Goal: Task Accomplishment & Management: Manage account settings

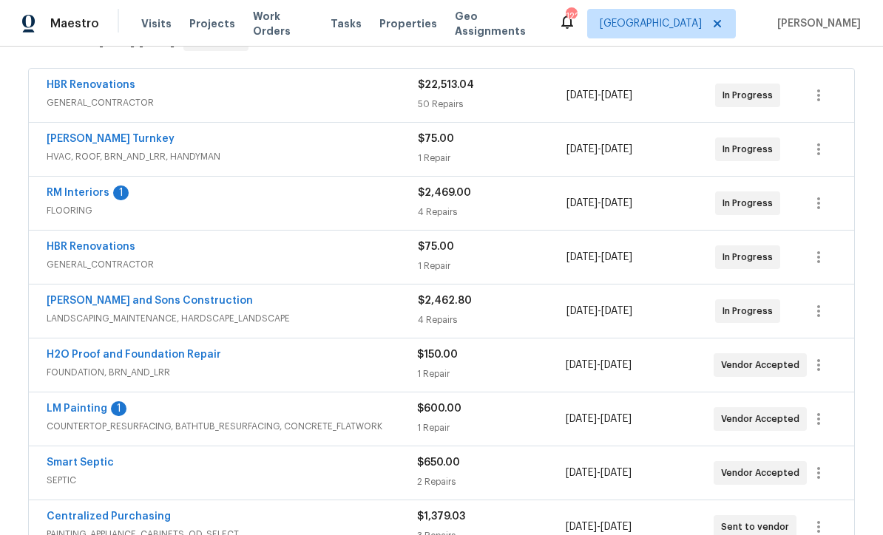
scroll to position [269, 0]
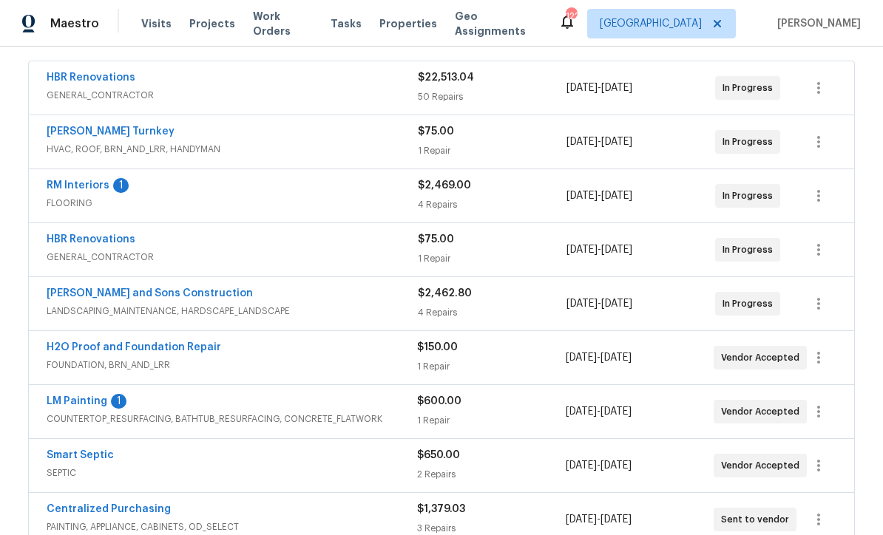
click at [77, 396] on link "LM Painting" at bounding box center [77, 401] width 61 height 10
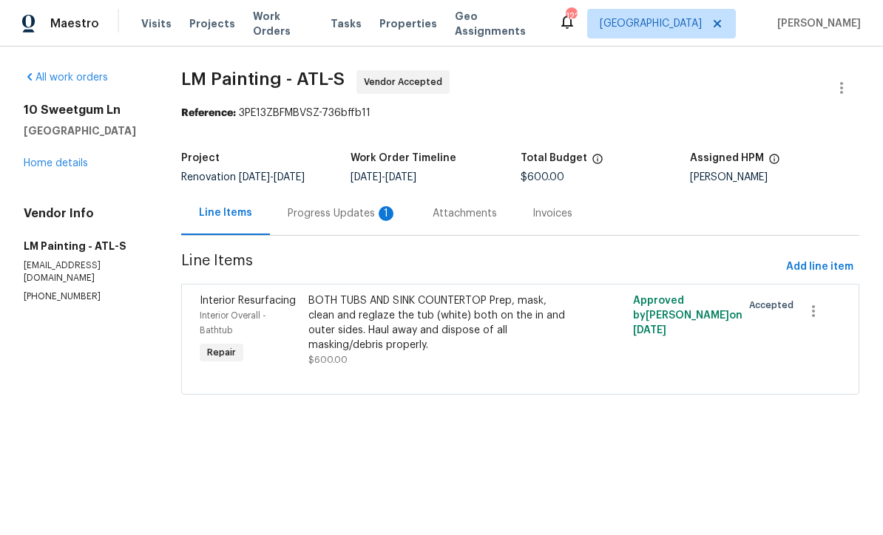
click at [352, 221] on div "Progress Updates 1" at bounding box center [342, 213] width 109 height 15
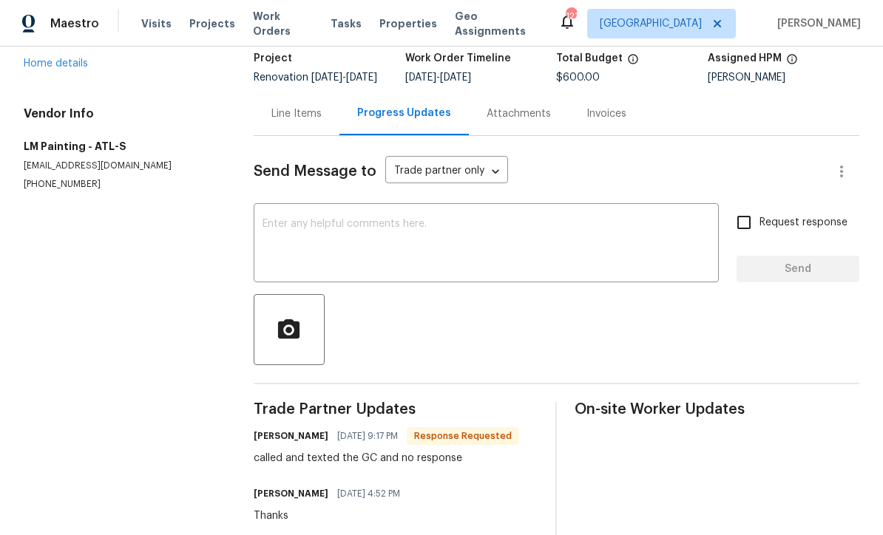
scroll to position [99, 0]
click at [280, 233] on textarea at bounding box center [485, 246] width 447 height 52
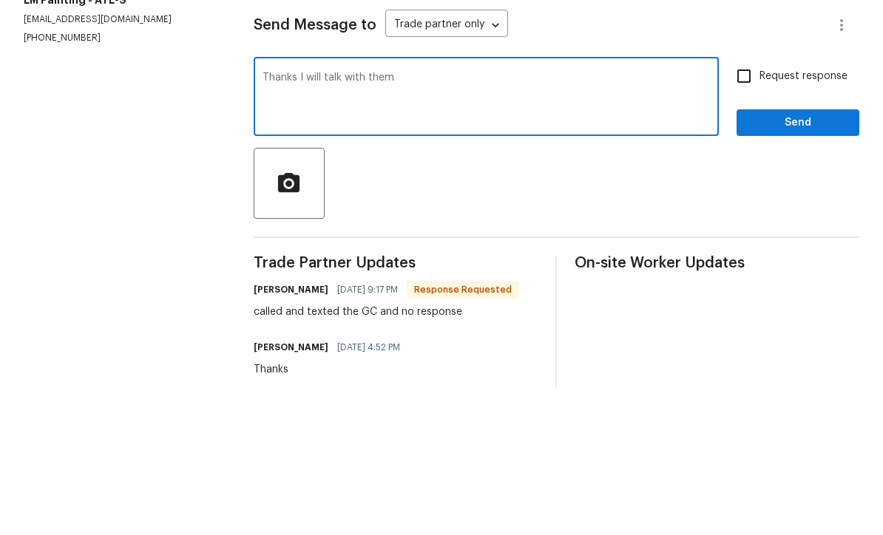
type textarea "Thanks I will talk with them"
click at [738, 208] on input "Request response" at bounding box center [743, 223] width 31 height 31
checkbox input "true"
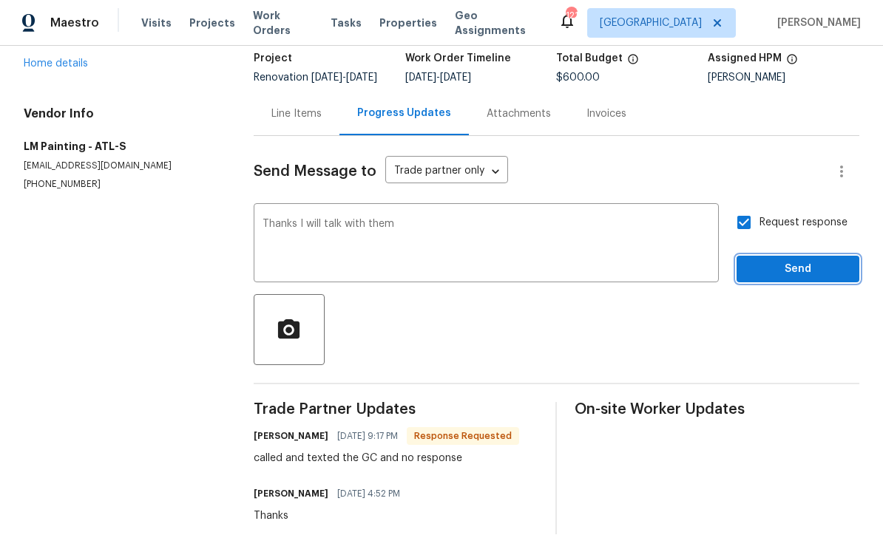
click at [775, 261] on span "Send" at bounding box center [797, 270] width 99 height 18
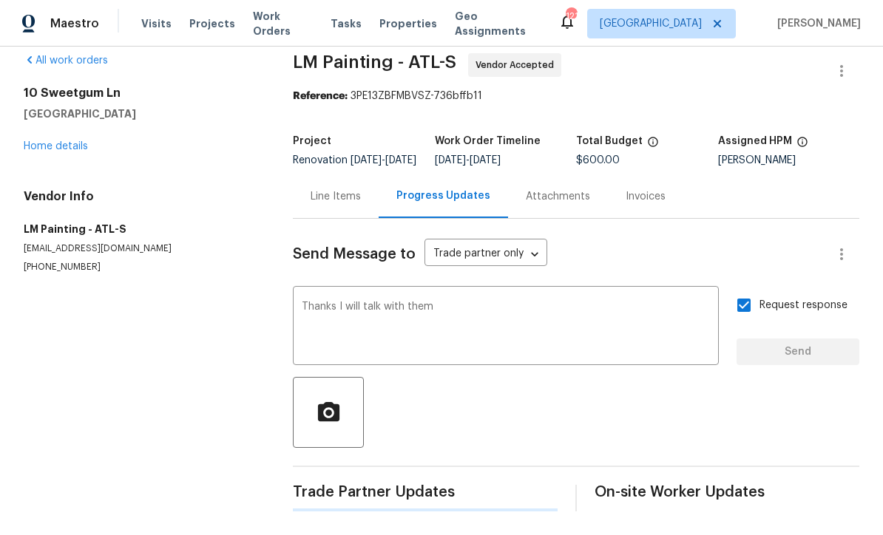
scroll to position [0, 0]
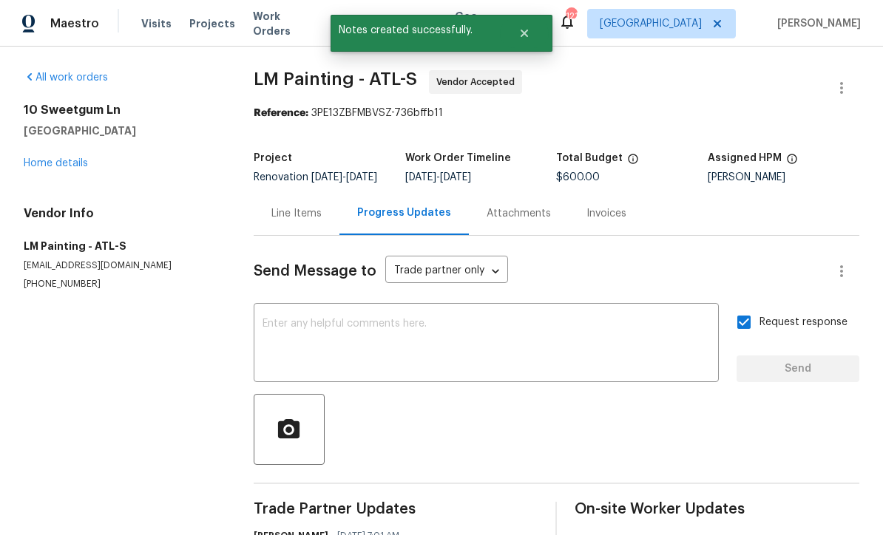
click at [52, 158] on link "Home details" at bounding box center [56, 163] width 64 height 10
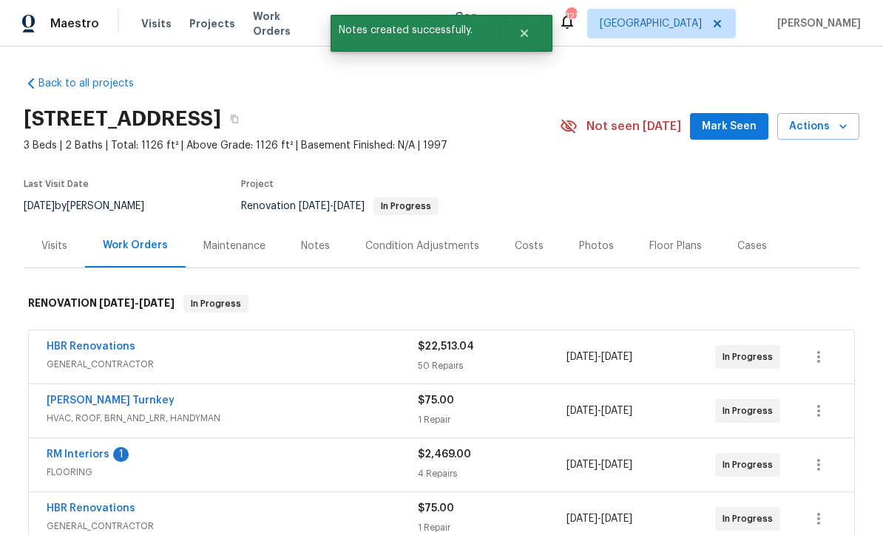
click at [65, 449] on link "RM Interiors" at bounding box center [78, 454] width 63 height 10
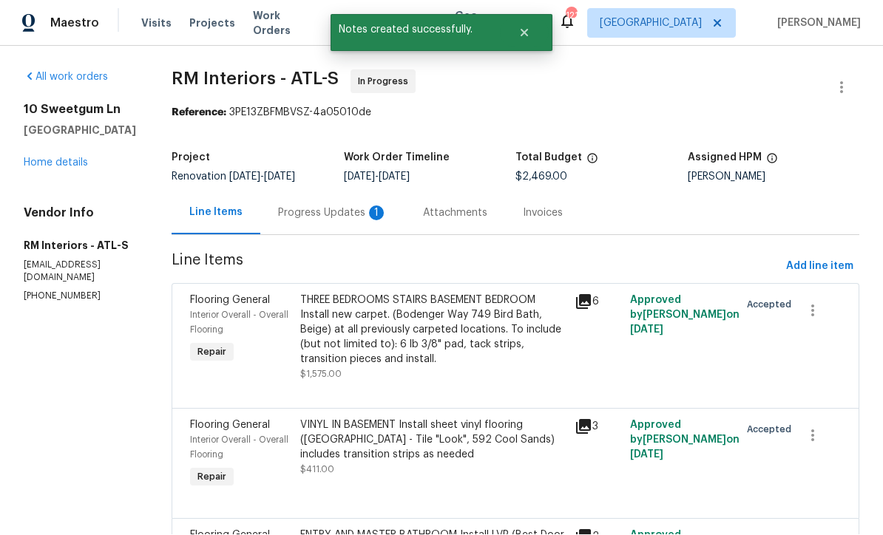
scroll to position [1, 0]
click at [305, 211] on div "Progress Updates 1" at bounding box center [332, 213] width 109 height 15
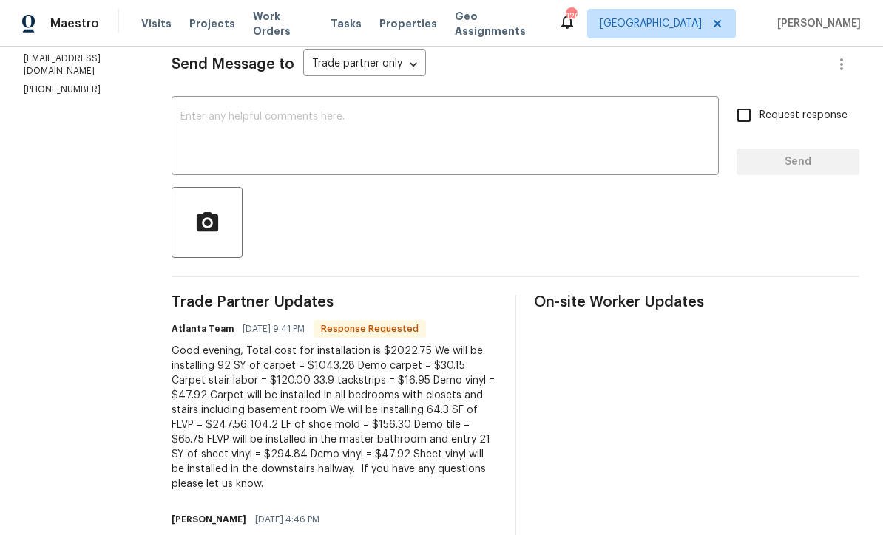
scroll to position [189, 0]
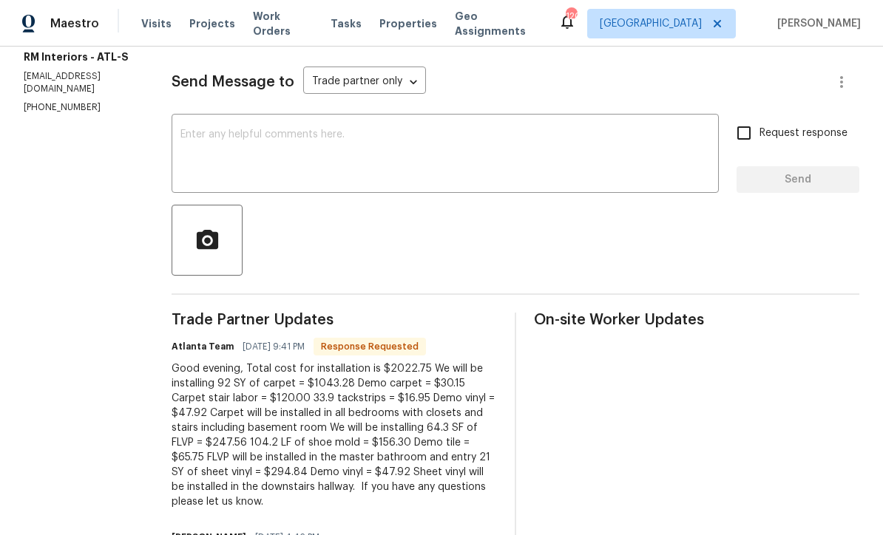
click at [194, 131] on textarea at bounding box center [444, 155] width 529 height 52
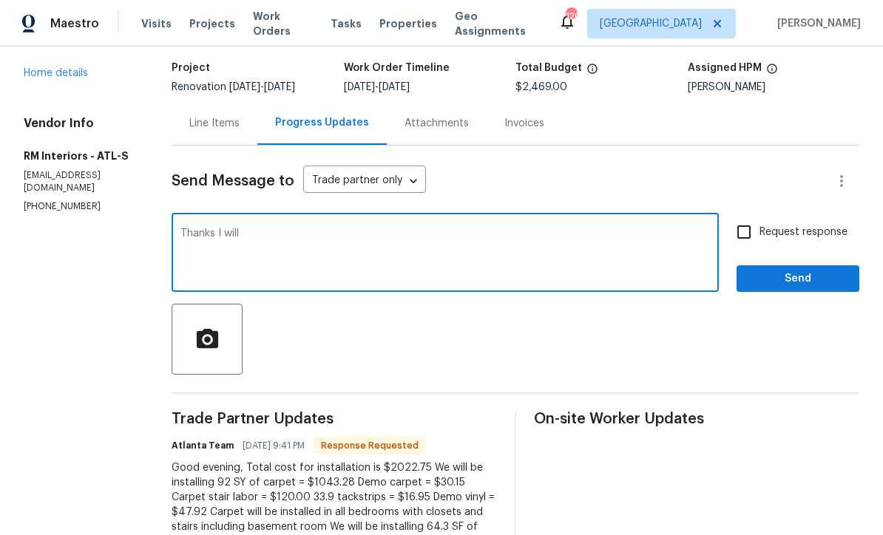
scroll to position [51, 0]
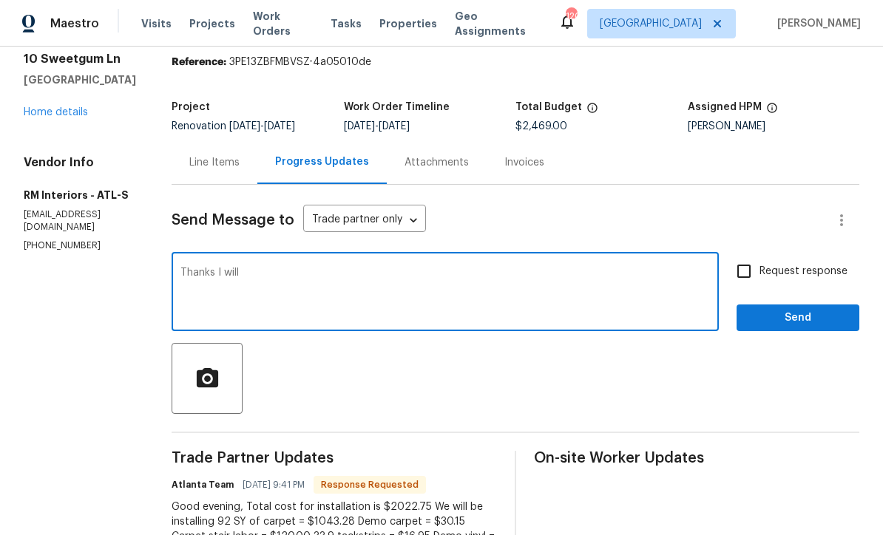
click at [231, 279] on textarea "Thanks I will" at bounding box center [444, 294] width 529 height 52
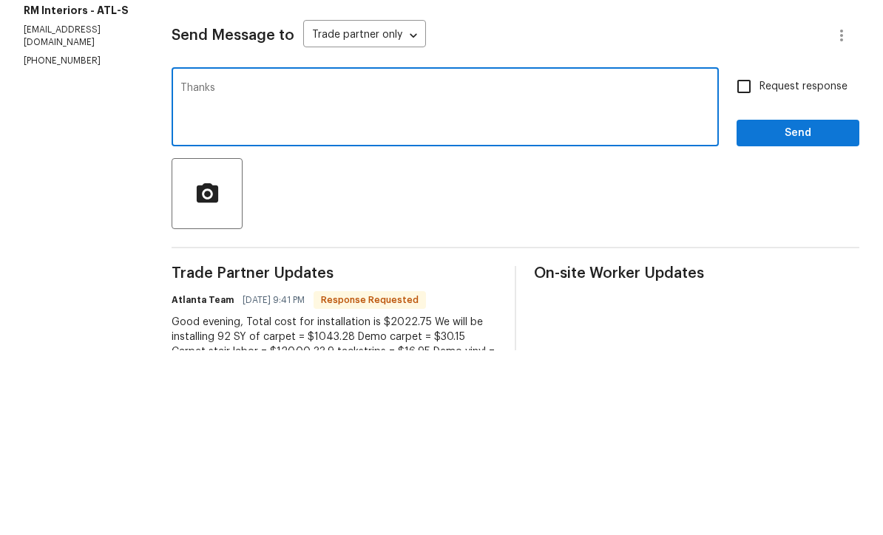
type textarea "Thanks"
click at [769, 309] on span "Send" at bounding box center [797, 318] width 99 height 18
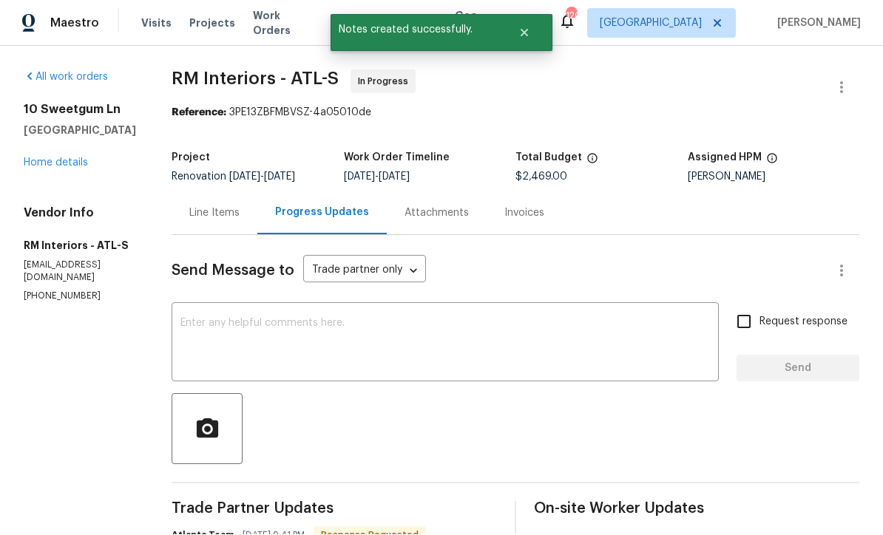
scroll to position [29, 0]
click at [51, 158] on link "Home details" at bounding box center [56, 163] width 64 height 10
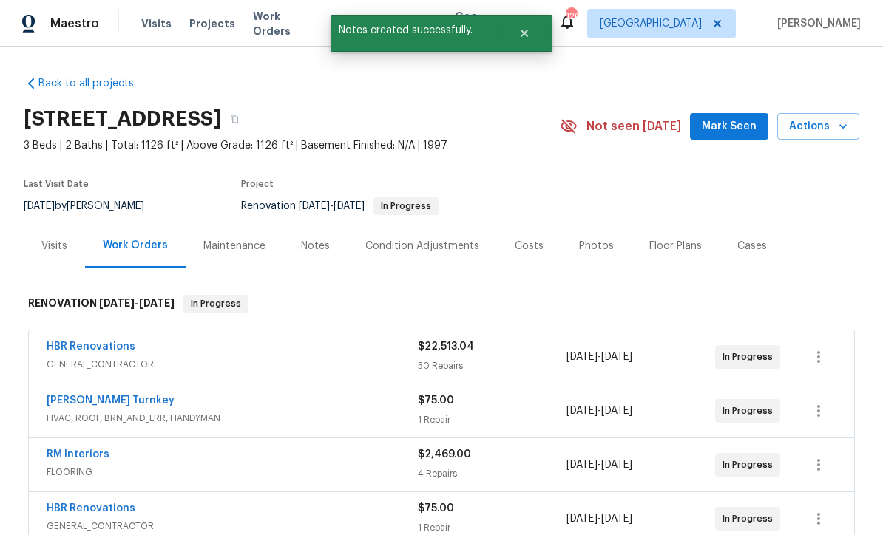
click at [724, 118] on span "Mark Seen" at bounding box center [728, 127] width 55 height 18
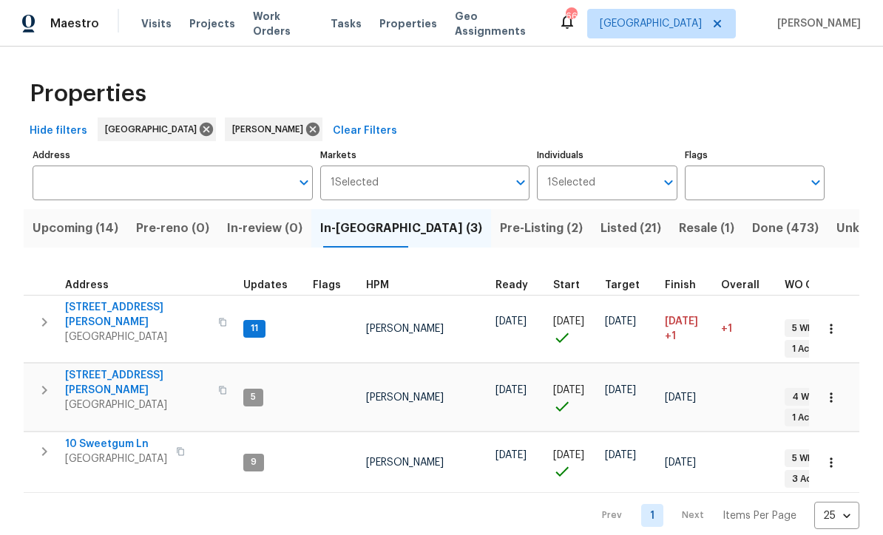
scroll to position [12, 0]
click at [105, 300] on span "306 Cooper Creek Dr" at bounding box center [137, 315] width 144 height 30
click at [86, 368] on span "[STREET_ADDRESS][PERSON_NAME]" at bounding box center [137, 383] width 144 height 30
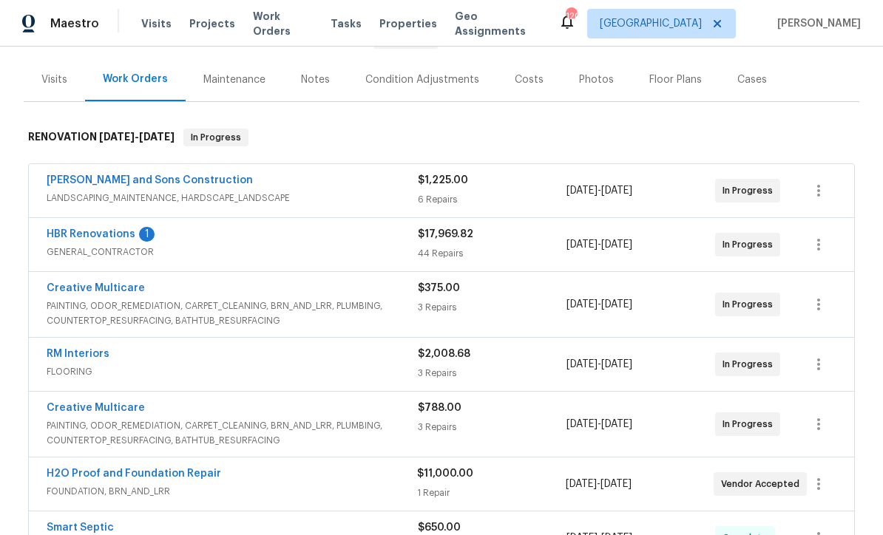
scroll to position [208, 0]
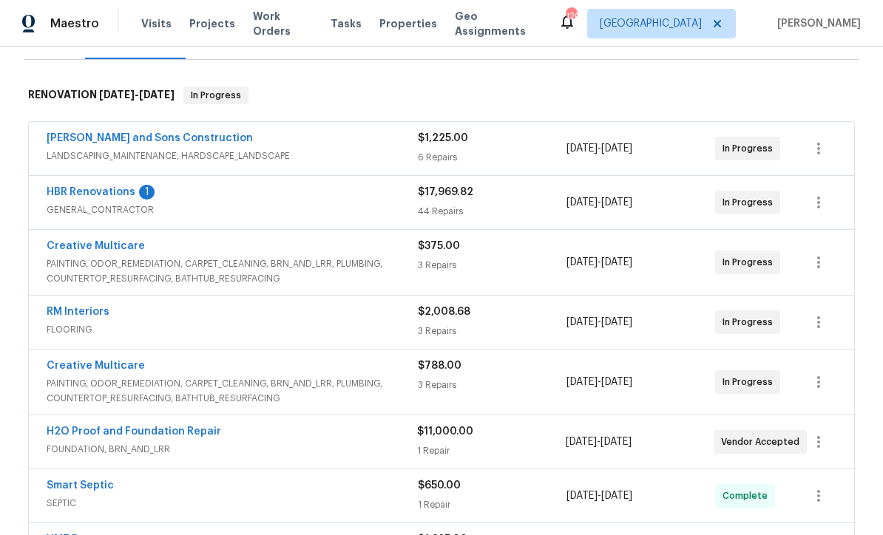
click at [81, 191] on link "HBR Renovations" at bounding box center [91, 192] width 89 height 10
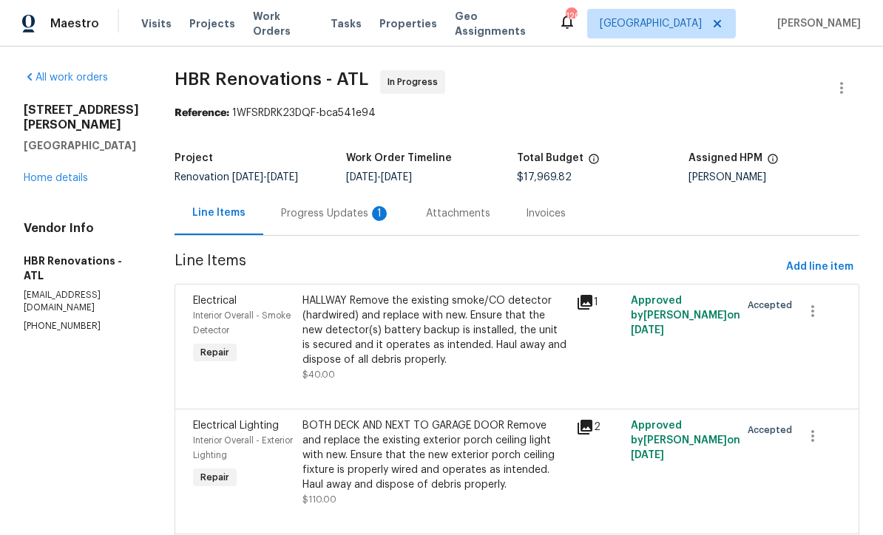
click at [310, 214] on div "Progress Updates 1" at bounding box center [335, 213] width 109 height 15
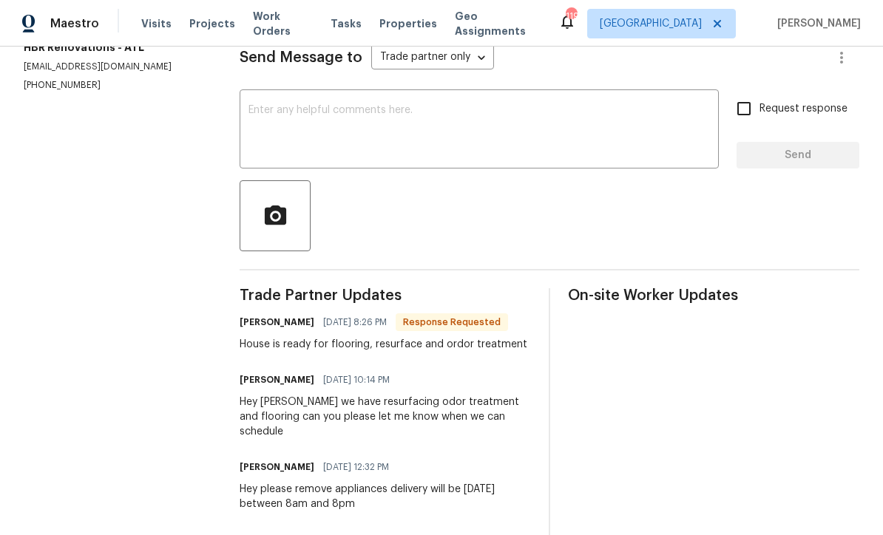
scroll to position [216, 0]
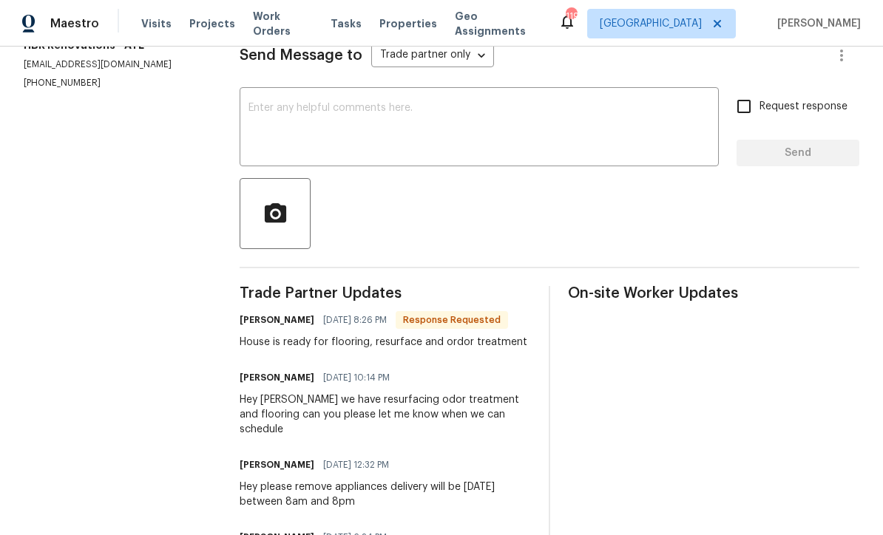
click at [262, 120] on textarea at bounding box center [478, 129] width 461 height 52
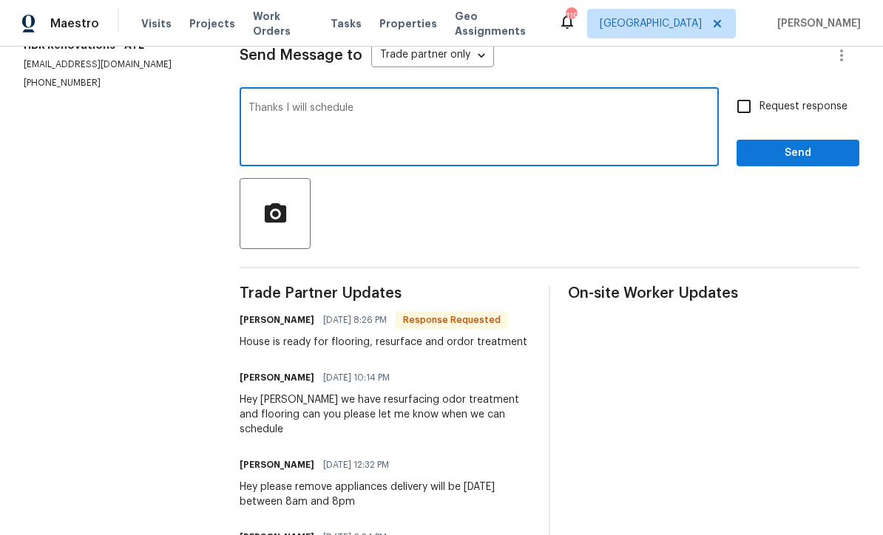
type textarea "Thanks I will schedule"
click at [738, 115] on input "Request response" at bounding box center [743, 106] width 31 height 31
checkbox input "true"
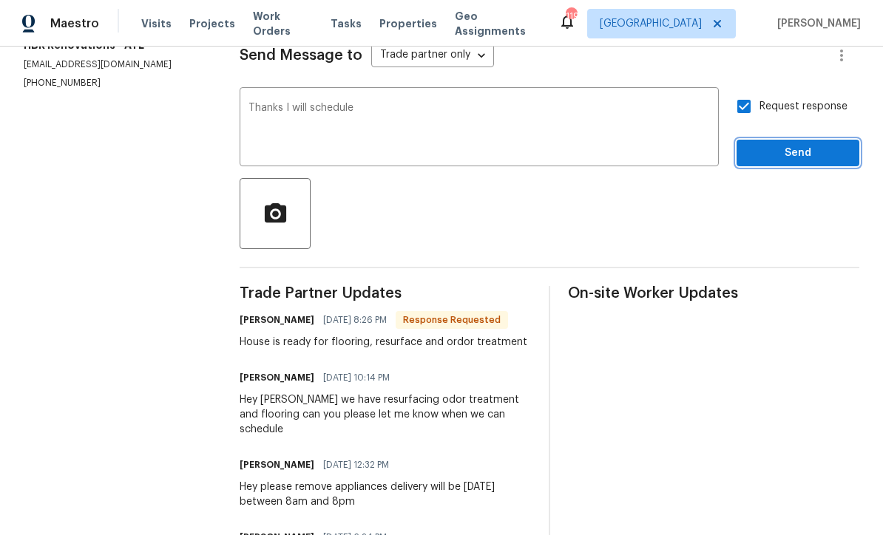
click at [780, 163] on span "Send" at bounding box center [797, 153] width 99 height 18
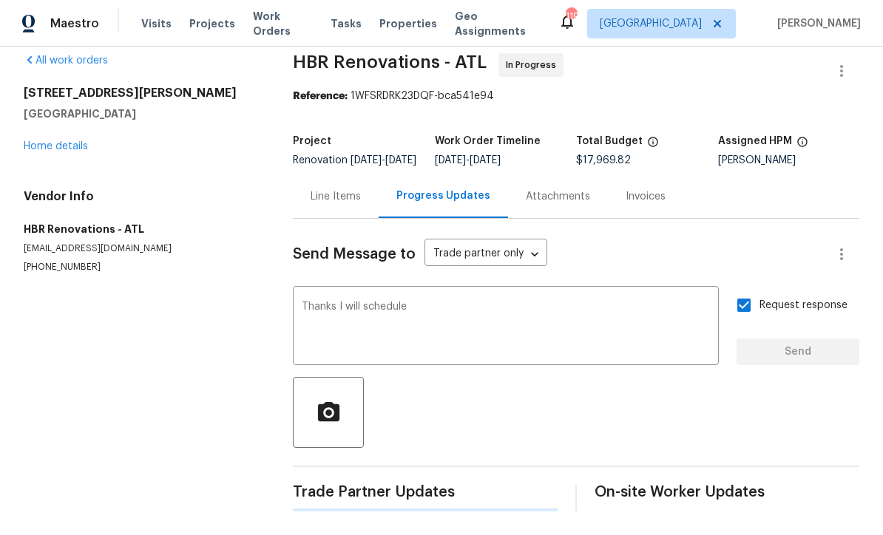
scroll to position [0, 0]
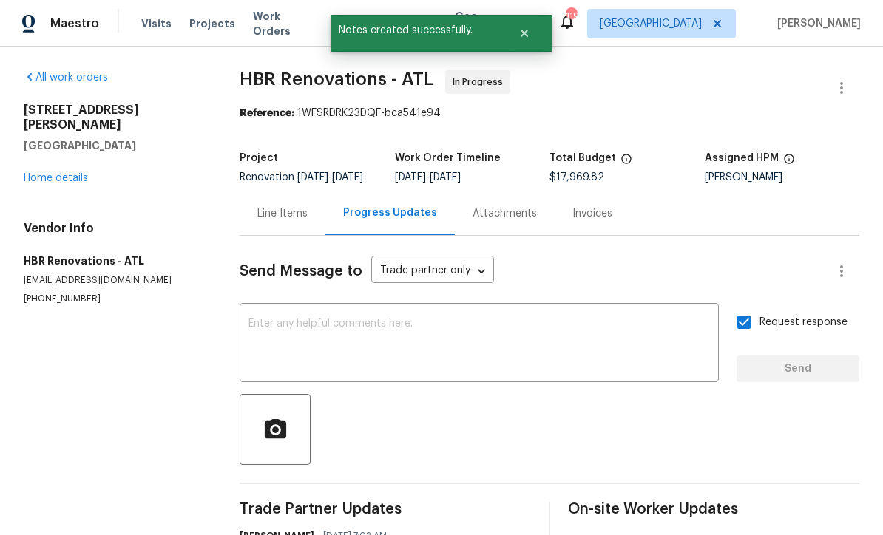
click at [47, 173] on link "Home details" at bounding box center [56, 178] width 64 height 10
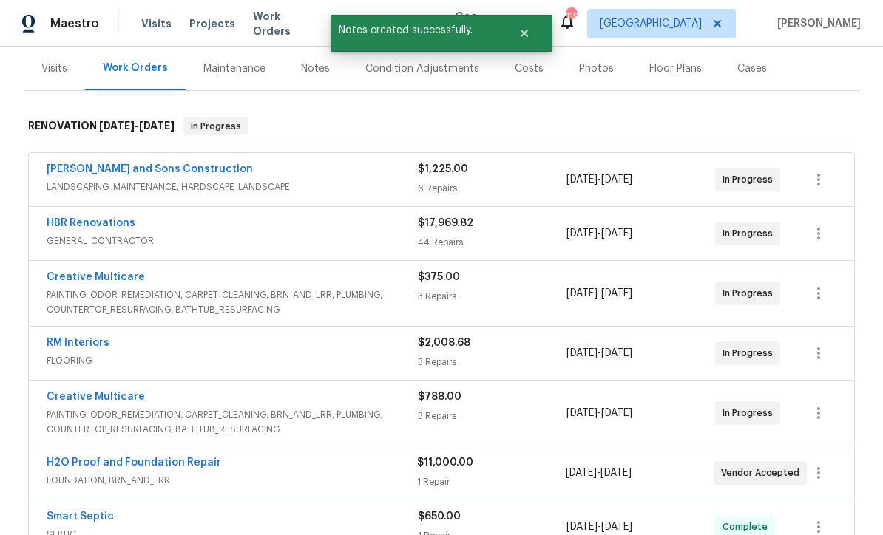
scroll to position [222, 0]
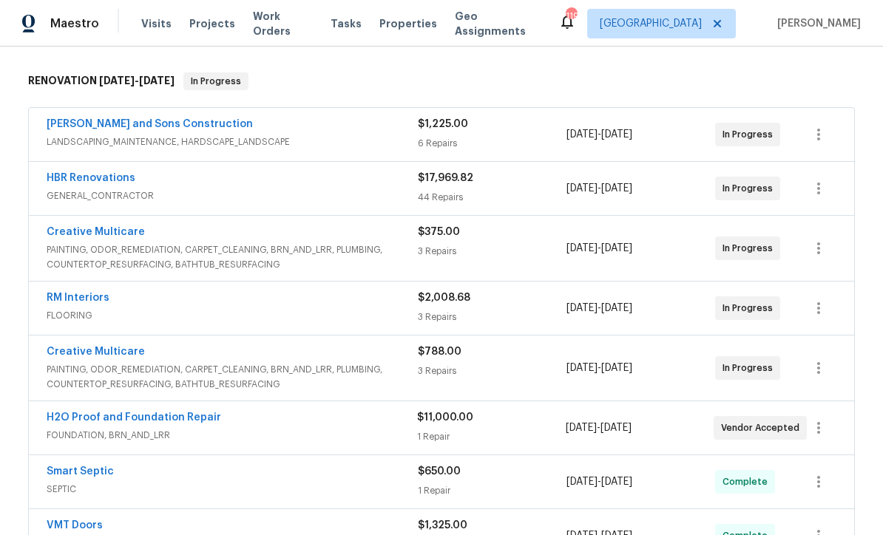
click at [85, 351] on link "Creative Multicare" at bounding box center [96, 352] width 98 height 10
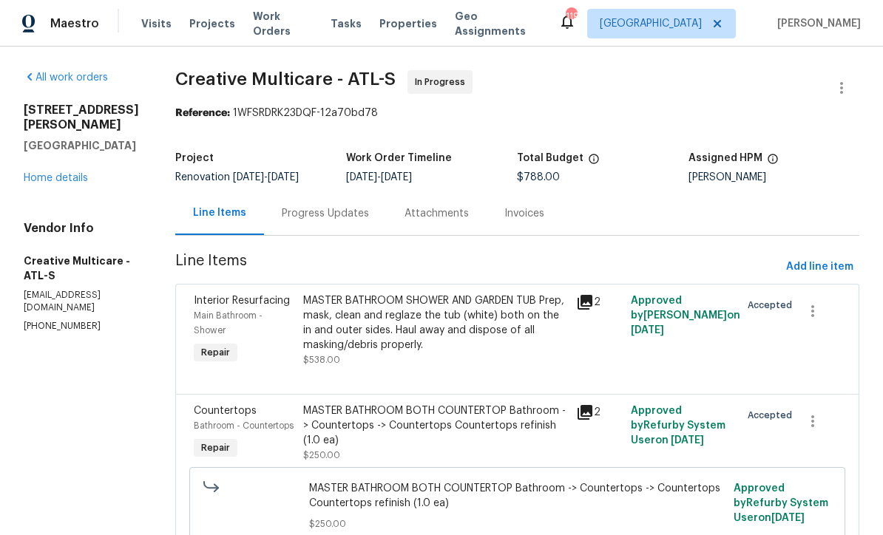
click at [358, 221] on div "Progress Updates" at bounding box center [325, 213] width 87 height 15
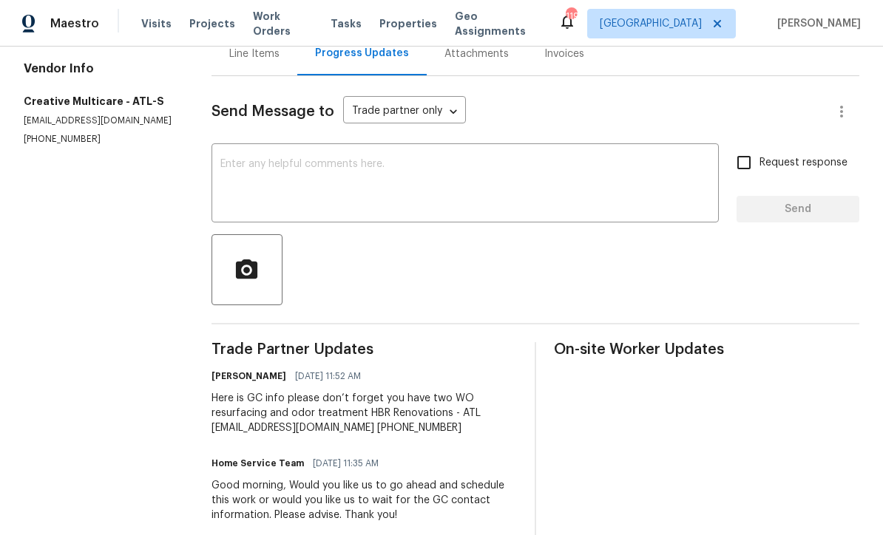
scroll to position [80, 0]
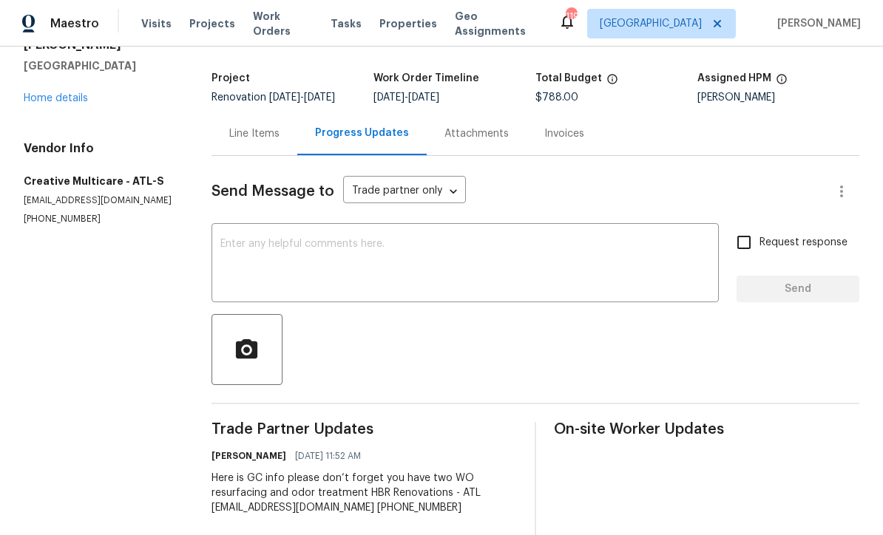
click at [237, 251] on textarea at bounding box center [464, 265] width 489 height 52
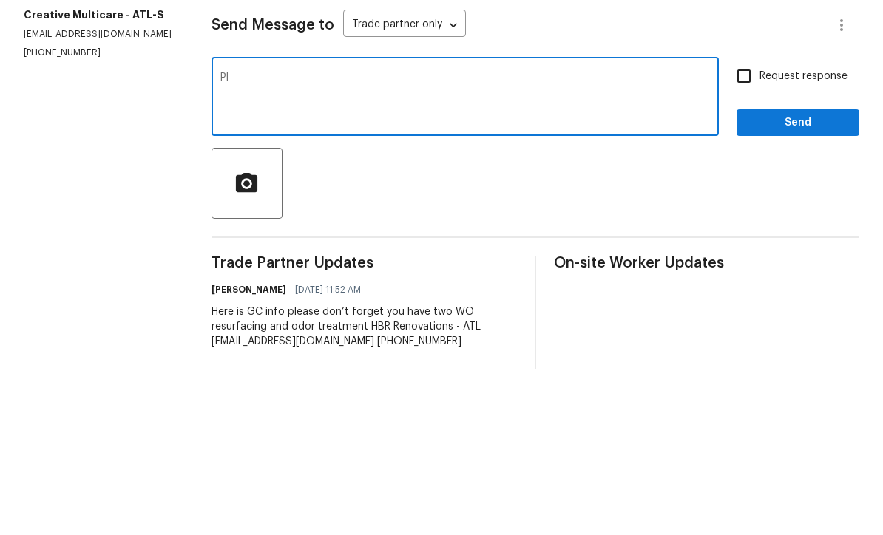
type textarea "P"
type textarea "Hi please schedule resurfacing for 9/26/25"
click at [741, 227] on input "Request response" at bounding box center [743, 242] width 31 height 31
checkbox input "true"
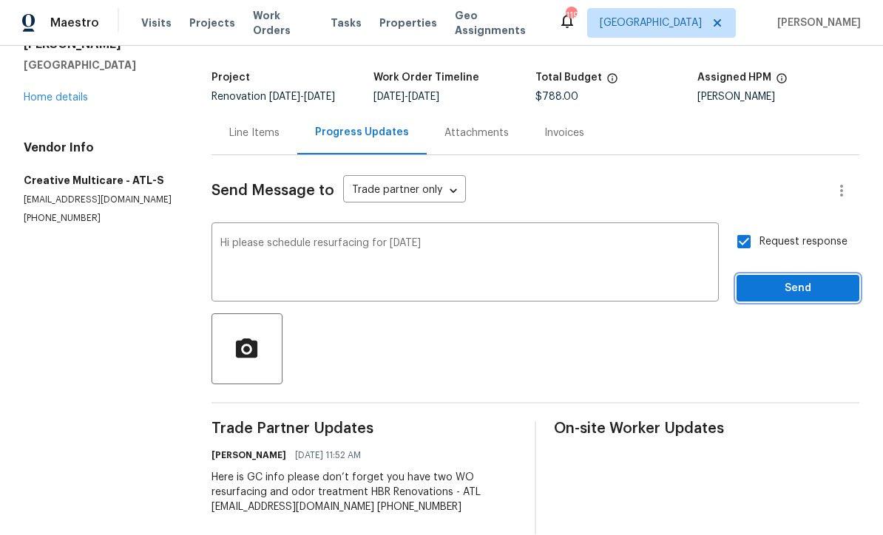
click at [779, 280] on span "Send" at bounding box center [797, 289] width 99 height 18
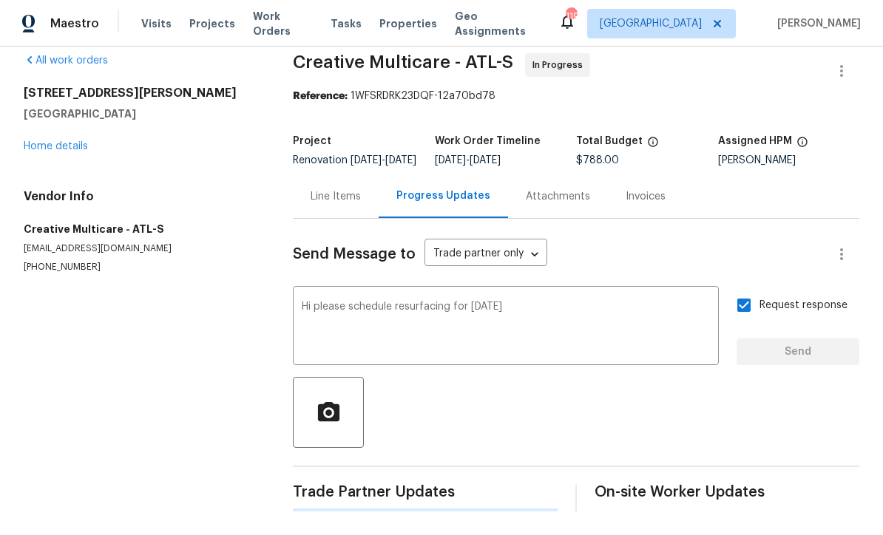
scroll to position [0, 0]
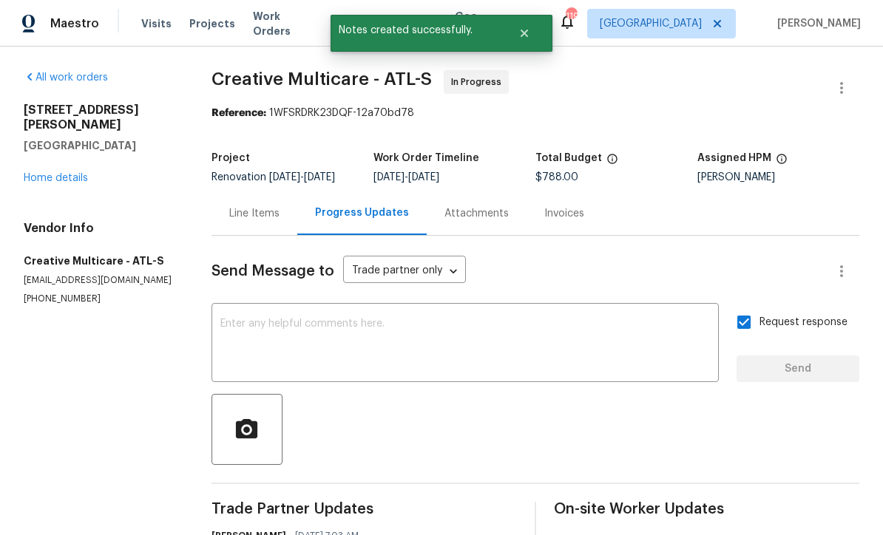
click at [50, 173] on link "Home details" at bounding box center [56, 178] width 64 height 10
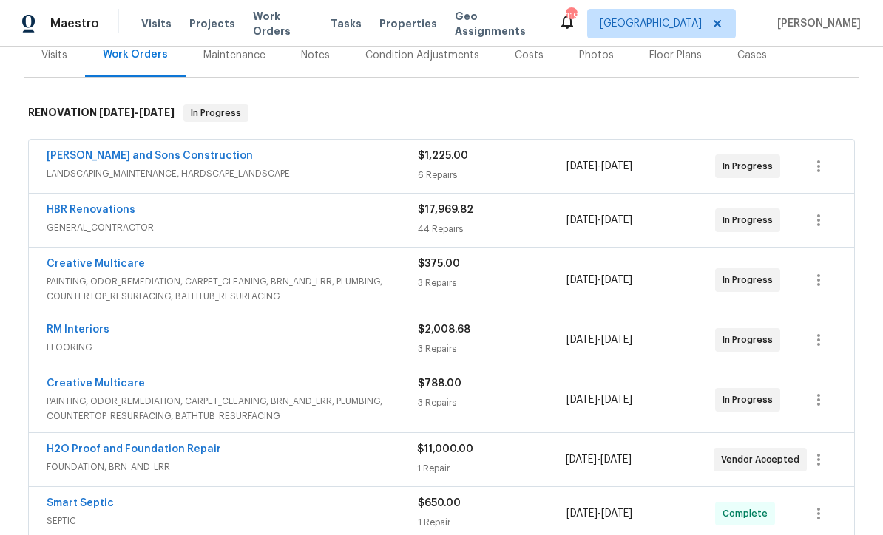
scroll to position [215, 0]
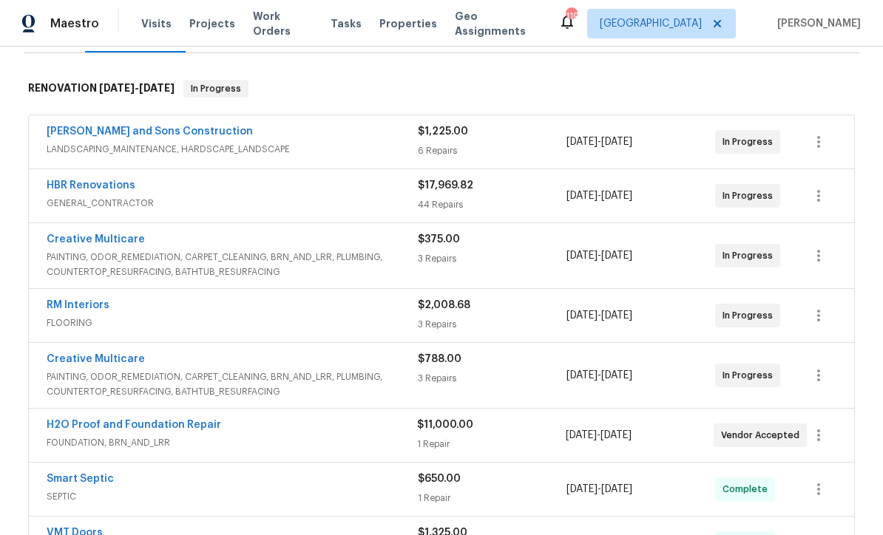
click at [100, 234] on link "Creative Multicare" at bounding box center [96, 239] width 98 height 10
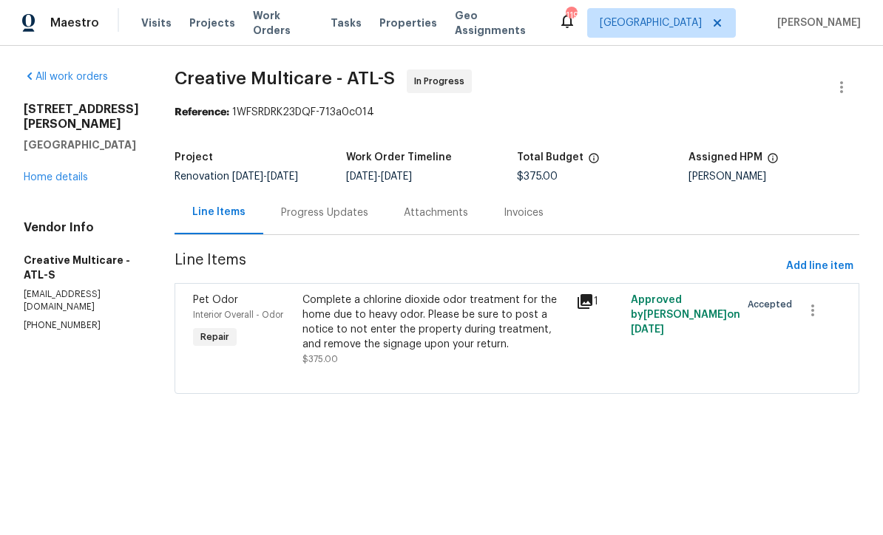
click at [360, 221] on div "Progress Updates" at bounding box center [324, 213] width 87 height 15
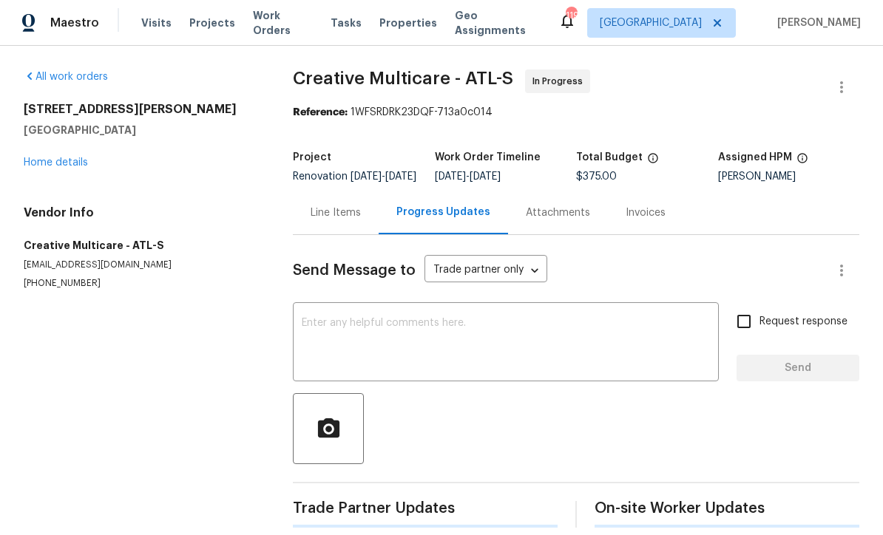
scroll to position [1, 0]
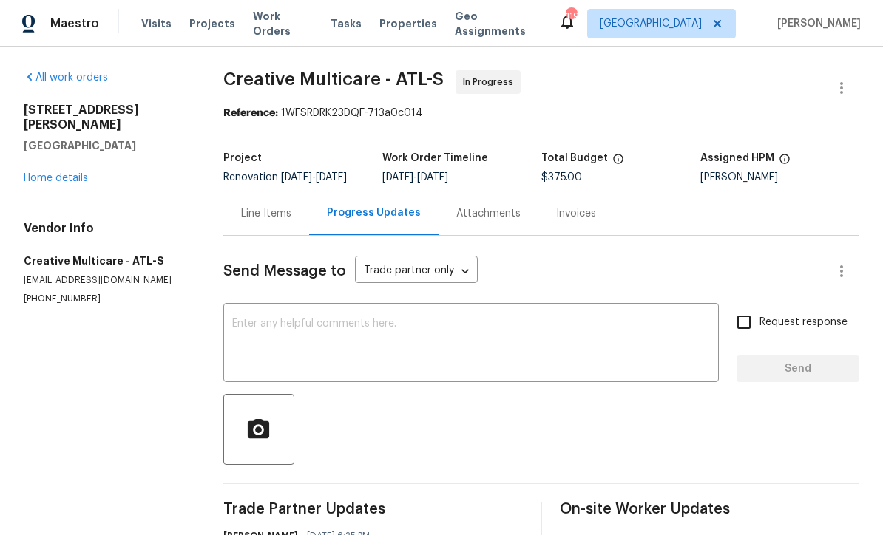
click at [237, 330] on textarea at bounding box center [470, 345] width 477 height 52
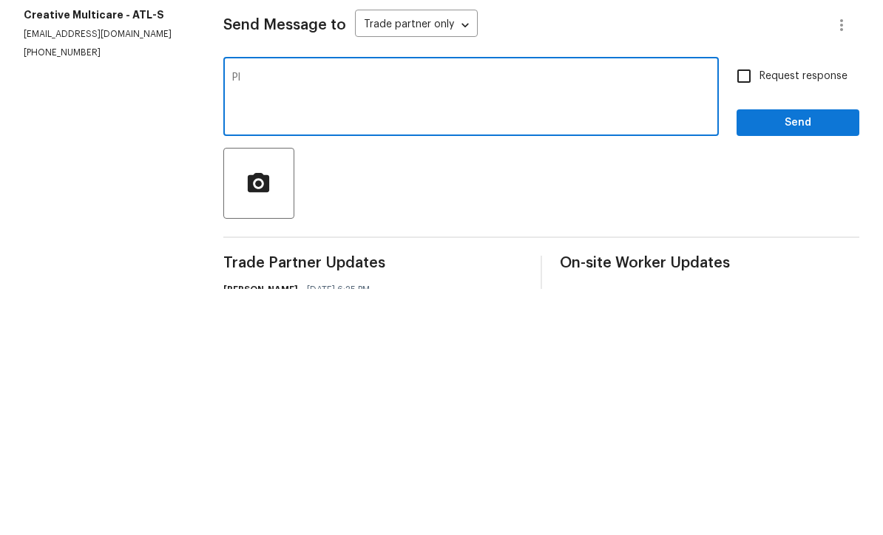
type textarea "P"
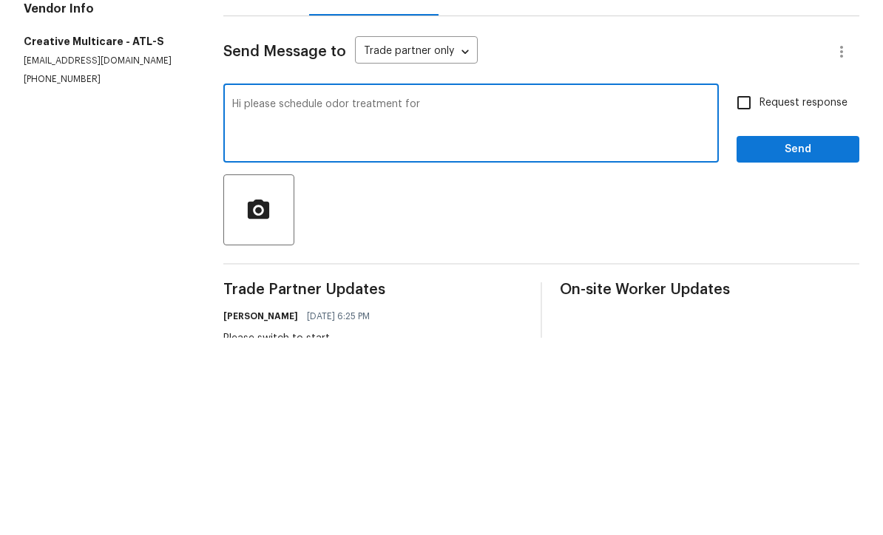
scroll to position [48, 0]
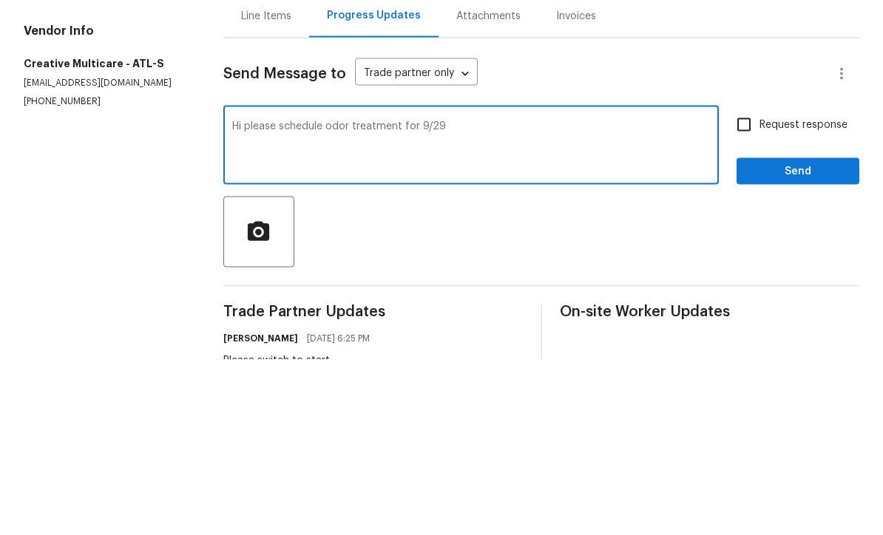
type textarea "Hi please schedule odor treatment for 9/29"
click at [739, 285] on input "Request response" at bounding box center [743, 300] width 31 height 31
checkbox input "true"
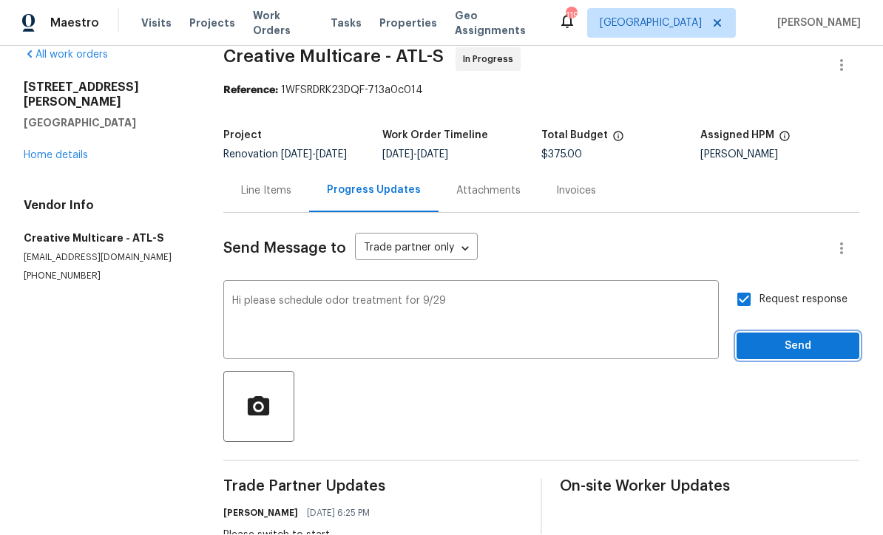
click at [774, 338] on span "Send" at bounding box center [797, 347] width 99 height 18
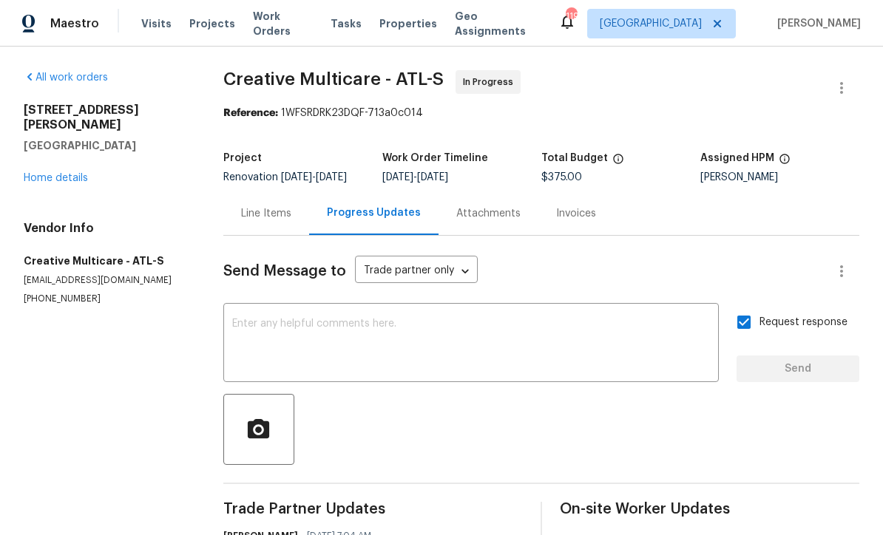
scroll to position [0, 0]
click at [49, 173] on link "Home details" at bounding box center [56, 178] width 64 height 10
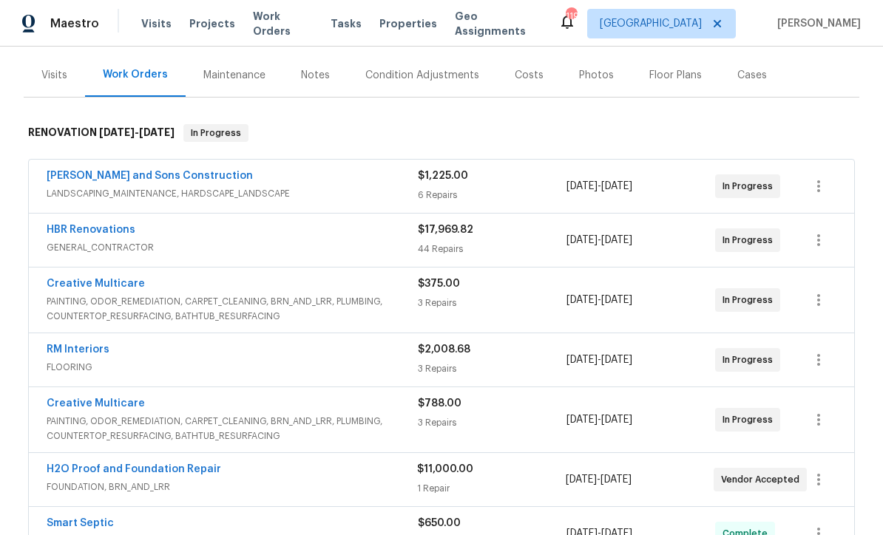
scroll to position [174, 0]
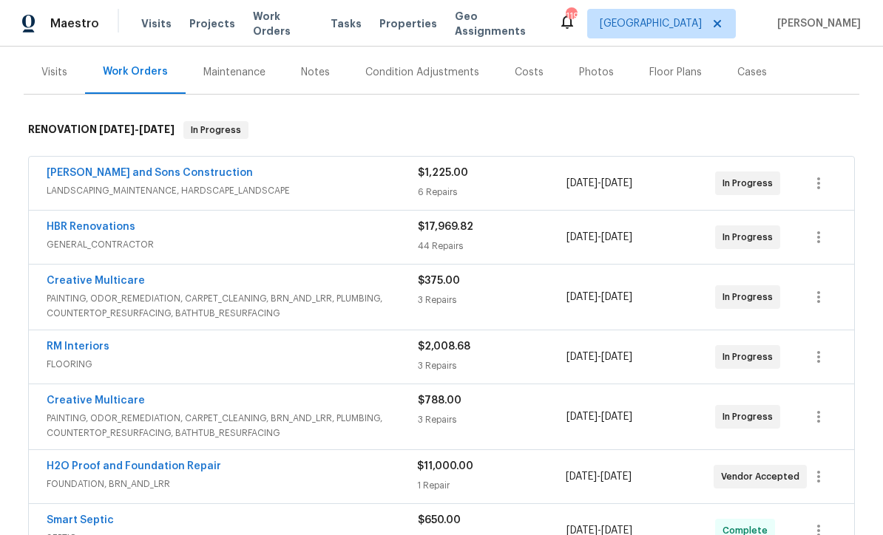
click at [70, 341] on link "RM Interiors" at bounding box center [78, 346] width 63 height 10
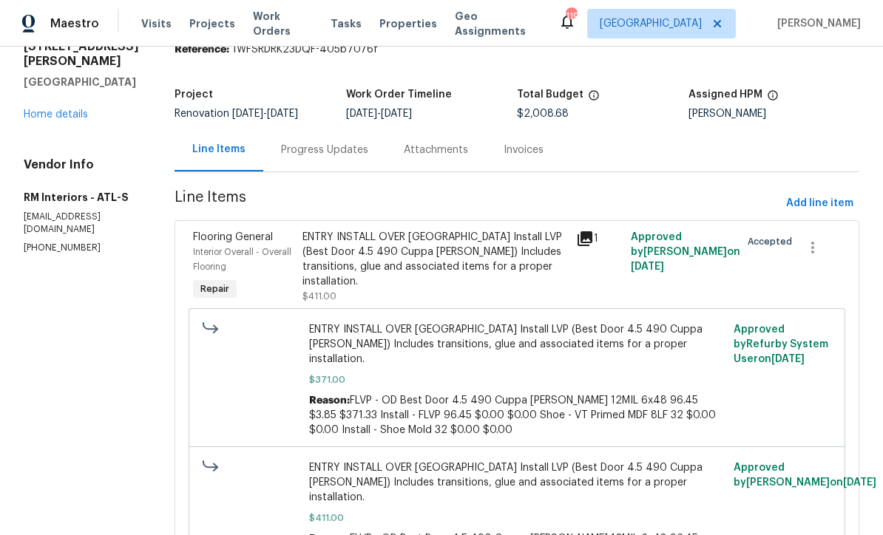
scroll to position [13, 0]
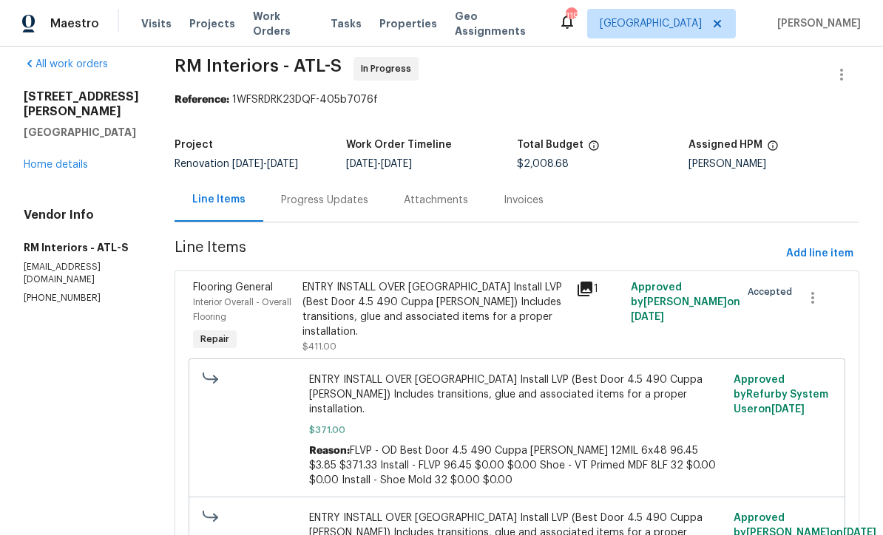
click at [302, 197] on div "Progress Updates" at bounding box center [324, 200] width 87 height 15
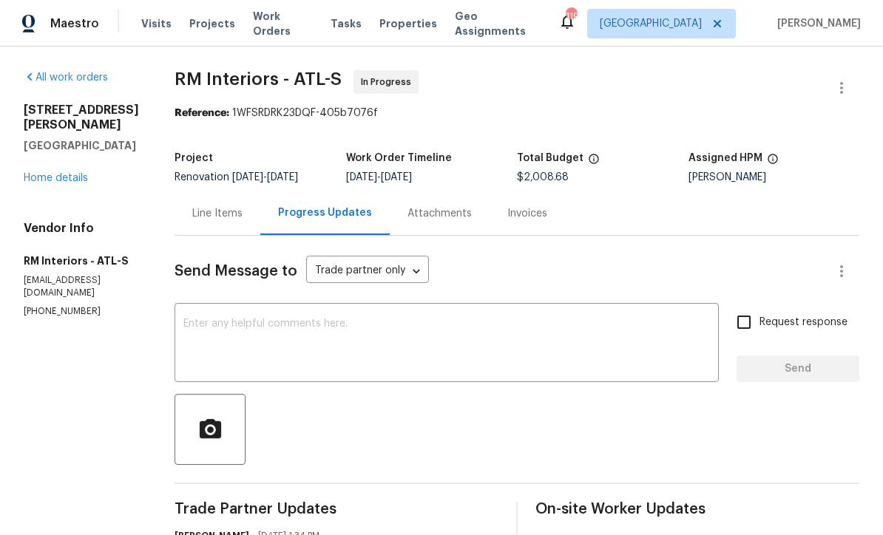
click at [184, 320] on textarea at bounding box center [446, 345] width 526 height 52
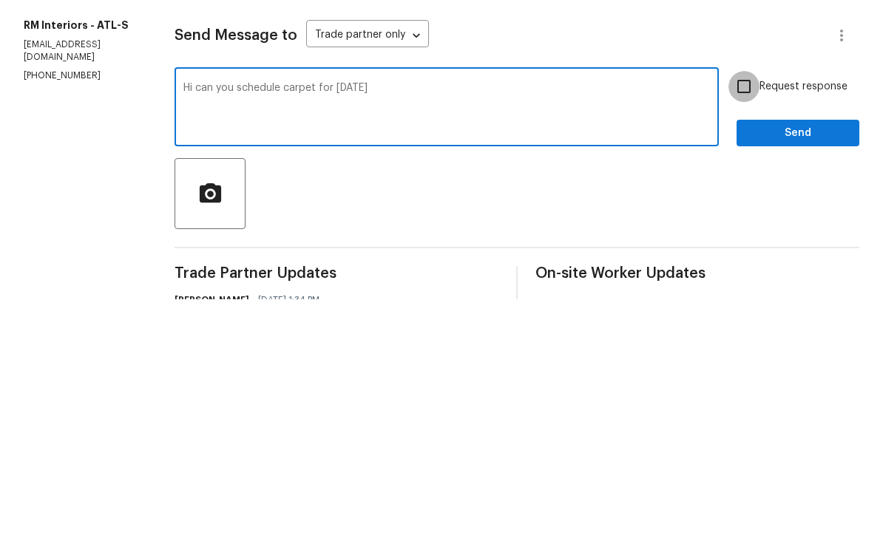
type textarea "Hi can you schedule carpet for Saturday 9/27"
click at [744, 307] on input "Request response" at bounding box center [743, 322] width 31 height 31
checkbox input "true"
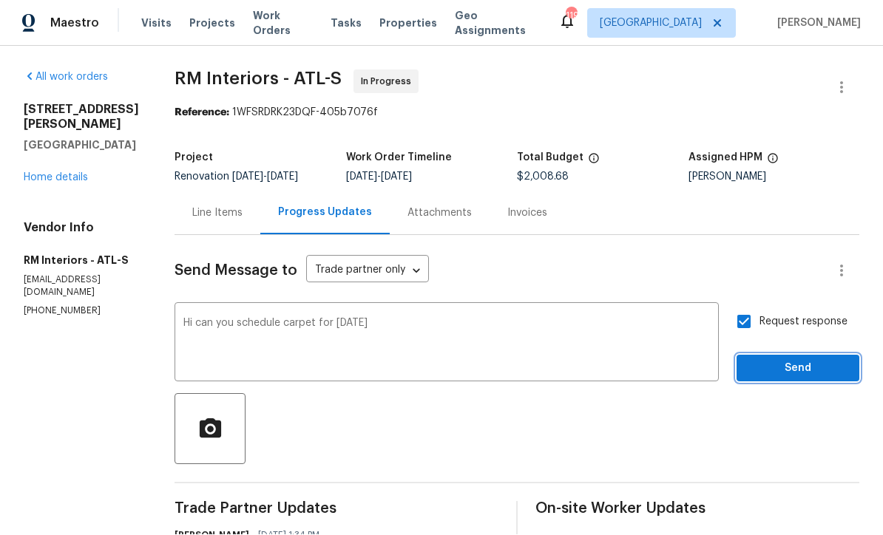
click at [783, 360] on span "Send" at bounding box center [797, 369] width 99 height 18
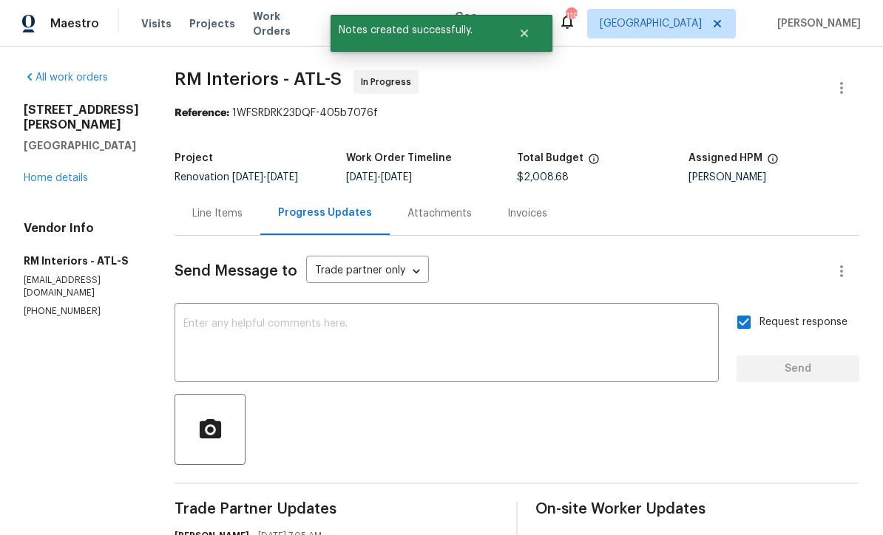
click at [49, 173] on link "Home details" at bounding box center [56, 178] width 64 height 10
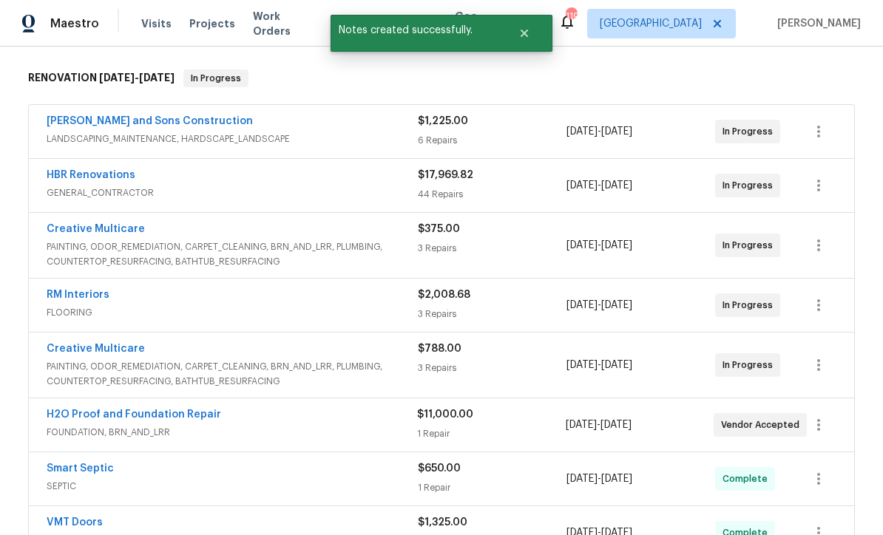
scroll to position [236, 0]
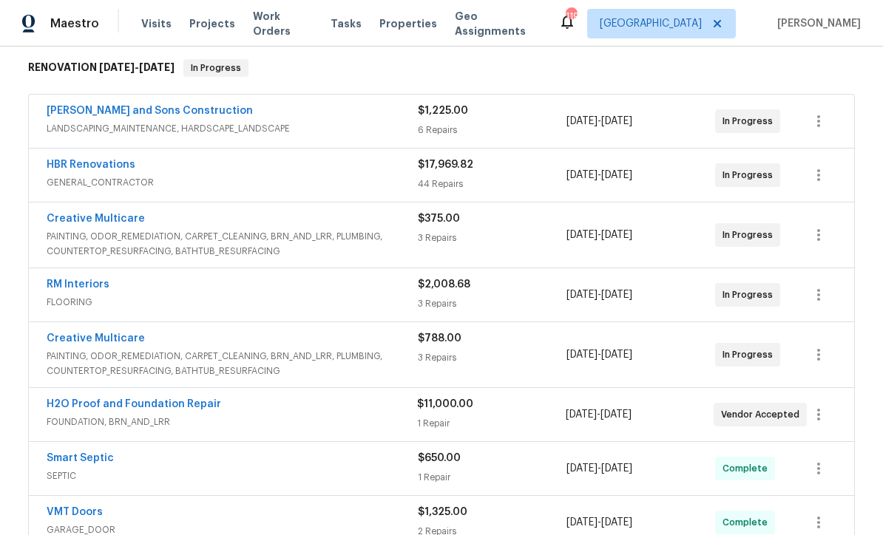
click at [111, 399] on link "H2O Proof and Foundation Repair" at bounding box center [134, 404] width 174 height 10
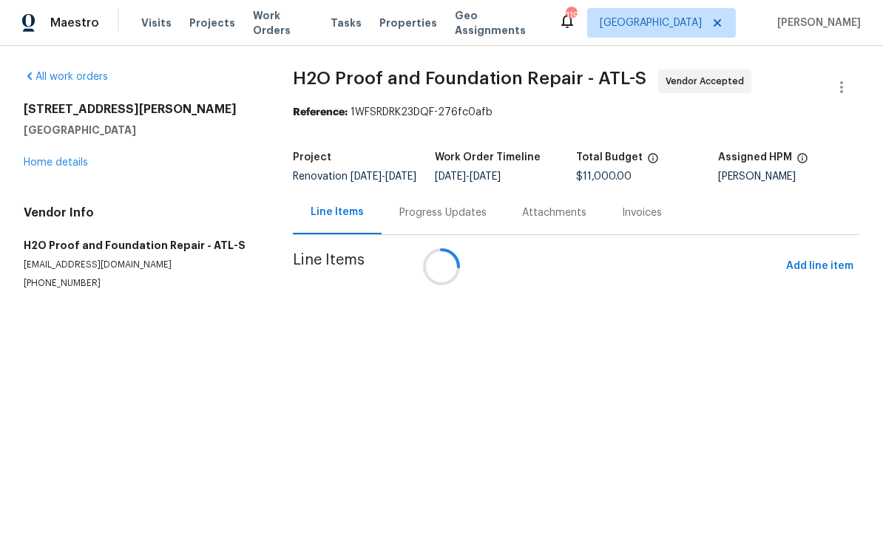
scroll to position [1, 0]
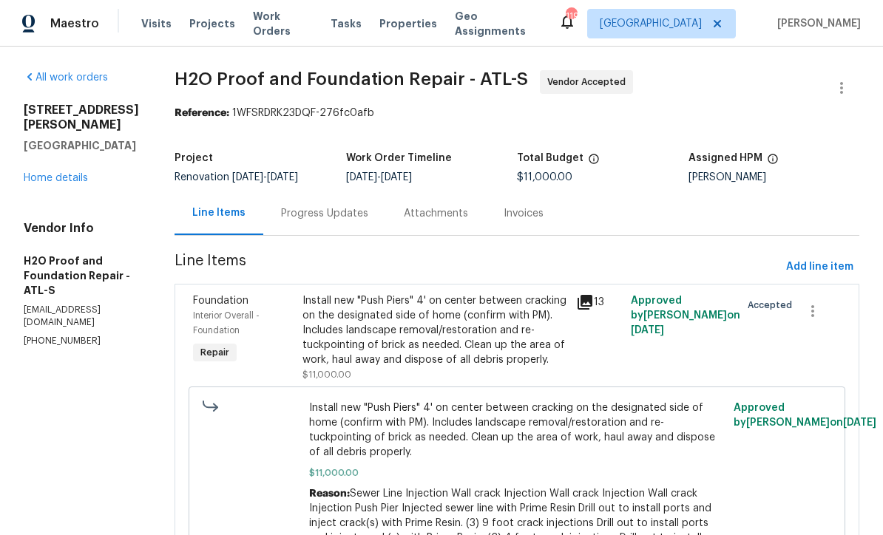
click at [281, 212] on div "Progress Updates" at bounding box center [324, 213] width 87 height 15
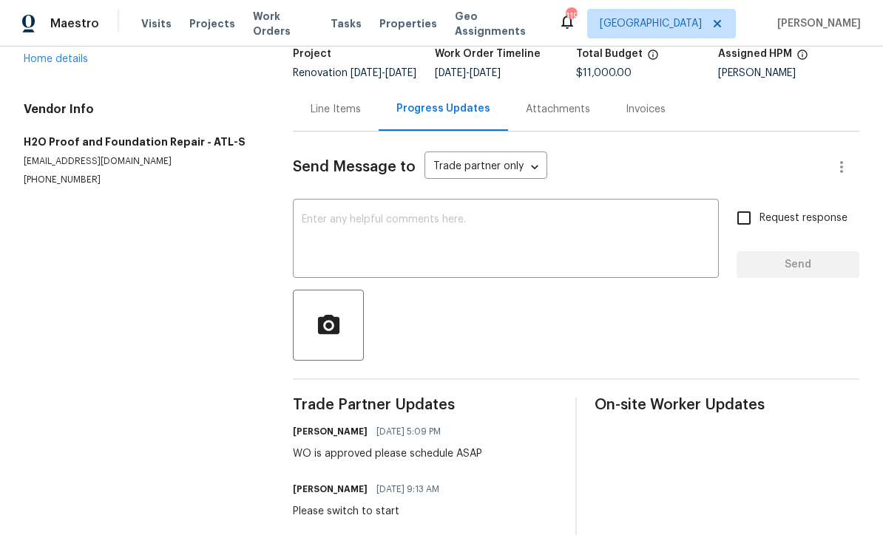
scroll to position [66, 0]
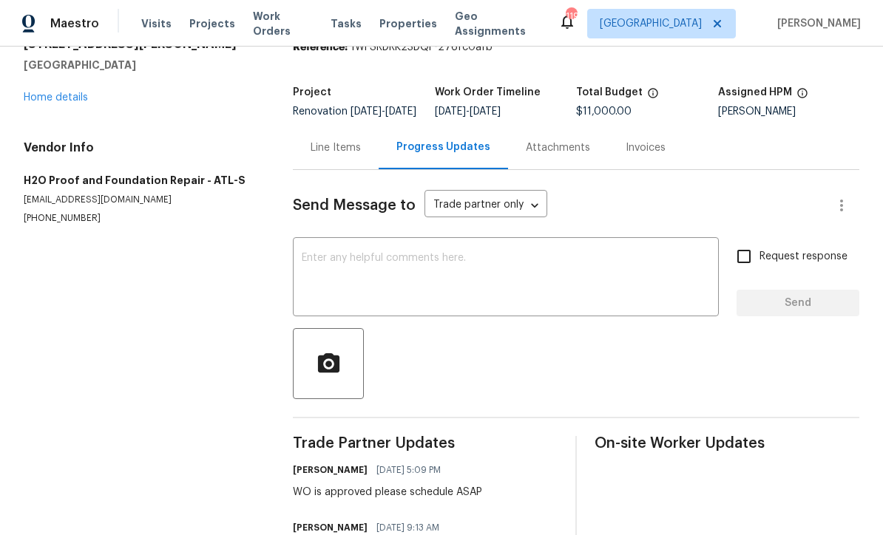
click at [307, 271] on textarea at bounding box center [506, 279] width 408 height 52
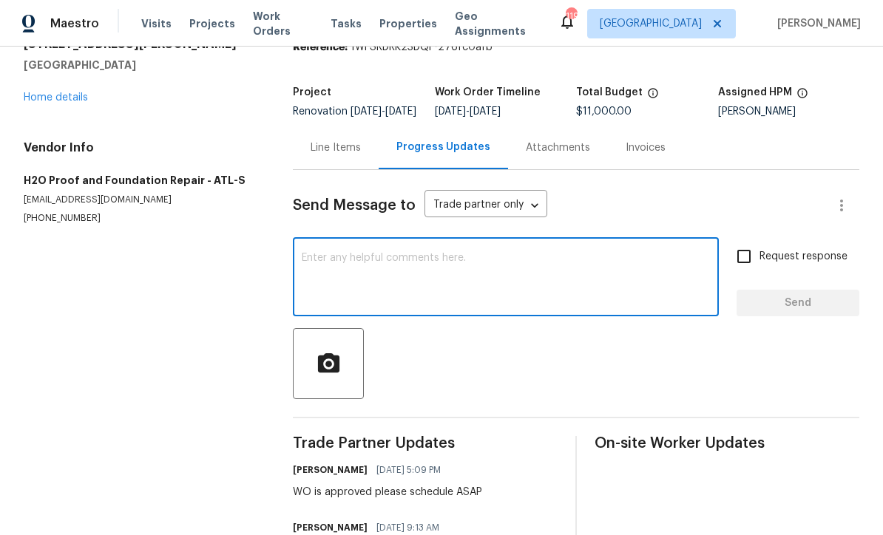
scroll to position [0, 0]
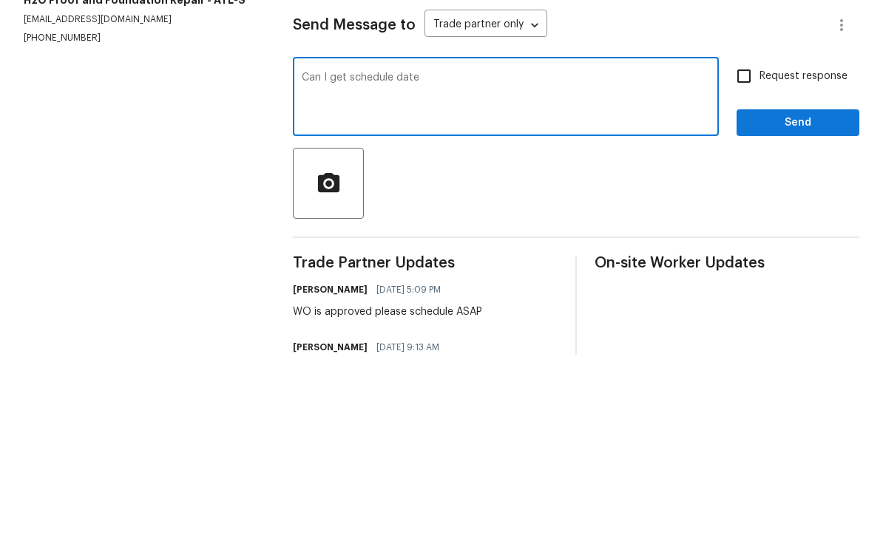
type textarea "Can I get schedule date"
click at [737, 241] on input "Request response" at bounding box center [743, 256] width 31 height 31
checkbox input "true"
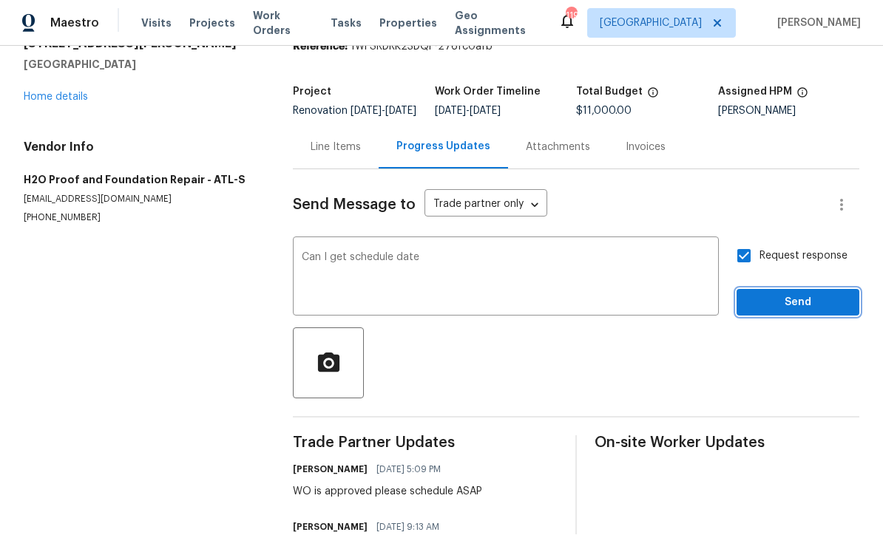
click at [770, 294] on span "Send" at bounding box center [797, 303] width 99 height 18
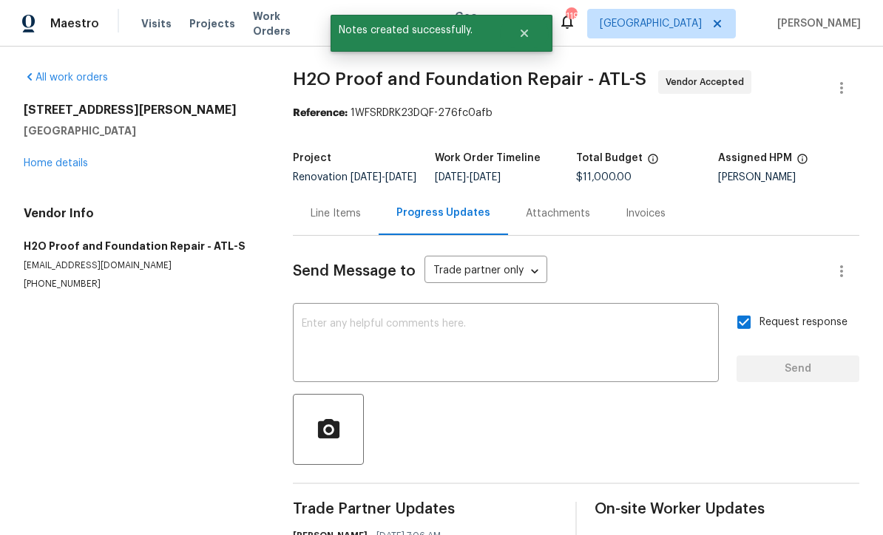
scroll to position [0, 0]
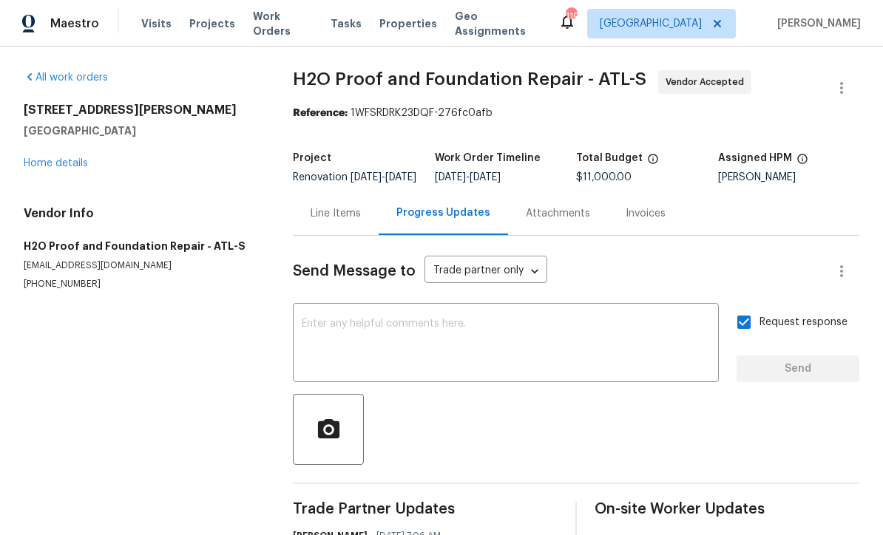
click at [44, 123] on div "306 Cooper Creek Dr Dallas, GA 30157 Home details" at bounding box center [141, 137] width 234 height 68
click at [58, 158] on link "Home details" at bounding box center [56, 163] width 64 height 10
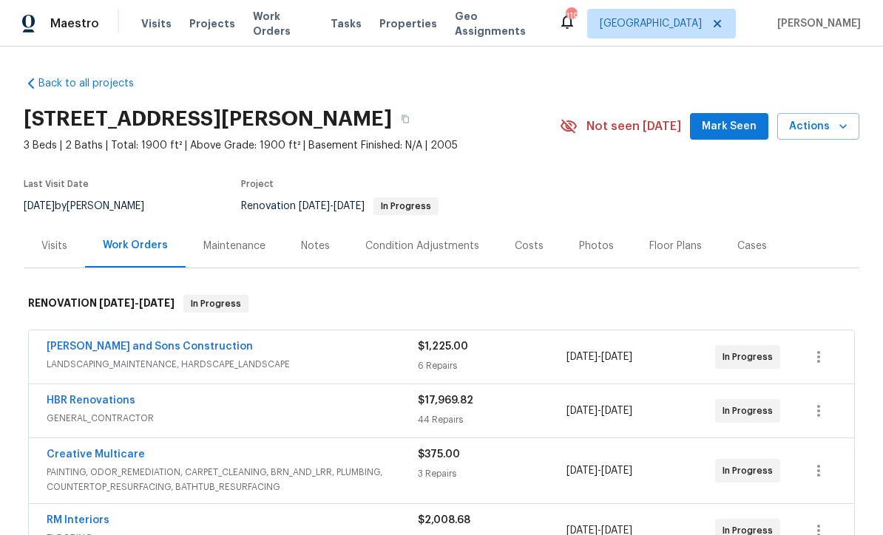
click at [732, 118] on span "Mark Seen" at bounding box center [728, 127] width 55 height 18
click at [86, 395] on link "HBR Renovations" at bounding box center [91, 400] width 89 height 10
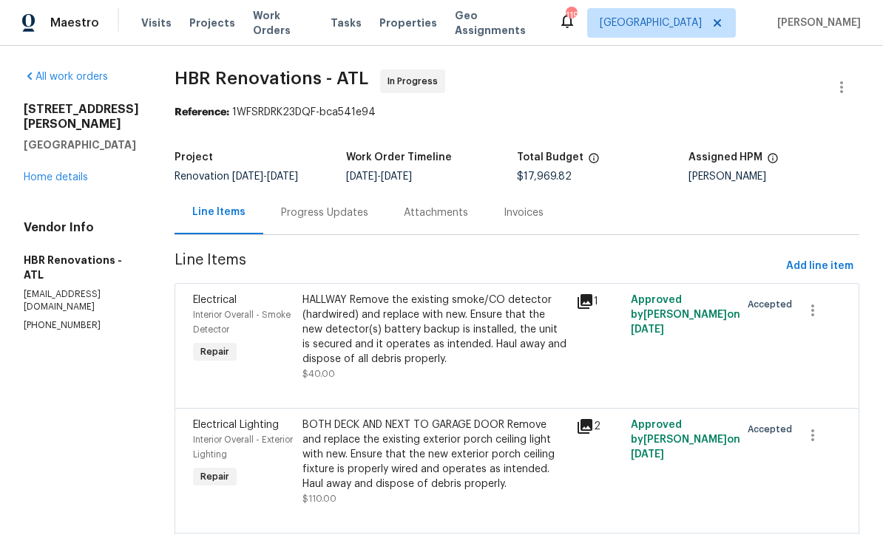
scroll to position [1, 0]
click at [302, 211] on div "Progress Updates" at bounding box center [324, 213] width 87 height 15
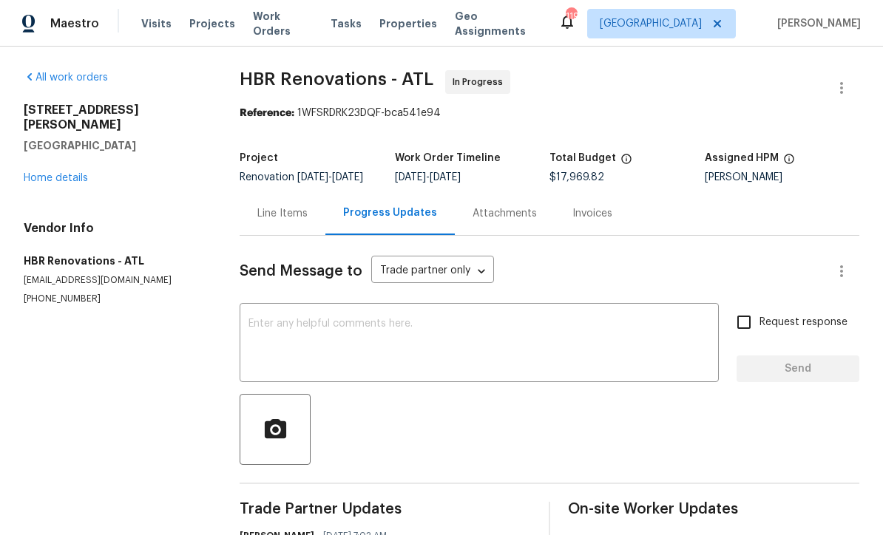
click at [265, 333] on textarea at bounding box center [478, 345] width 461 height 52
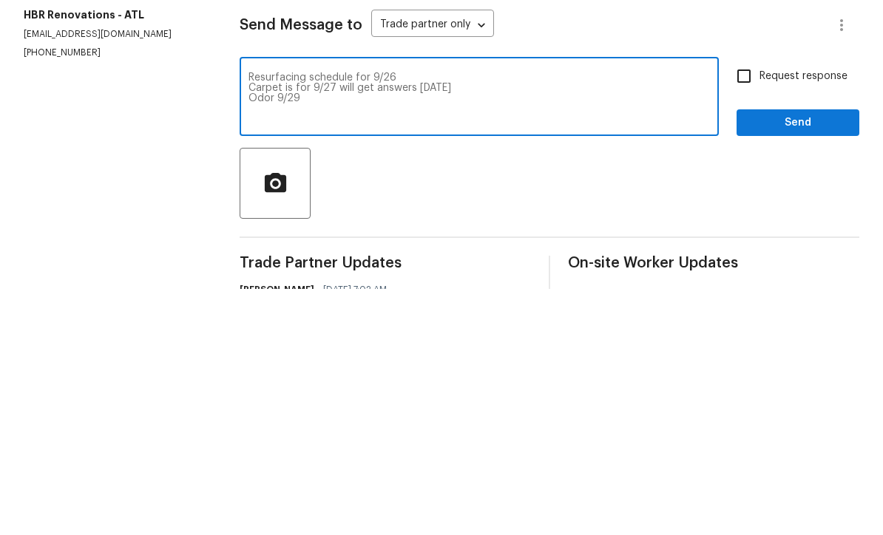
type textarea "Resurfacing schedule for 9/26 Carpet is for 9/27 will get answers today Odor 9/…"
click at [736, 307] on input "Request response" at bounding box center [743, 322] width 31 height 31
checkbox input "true"
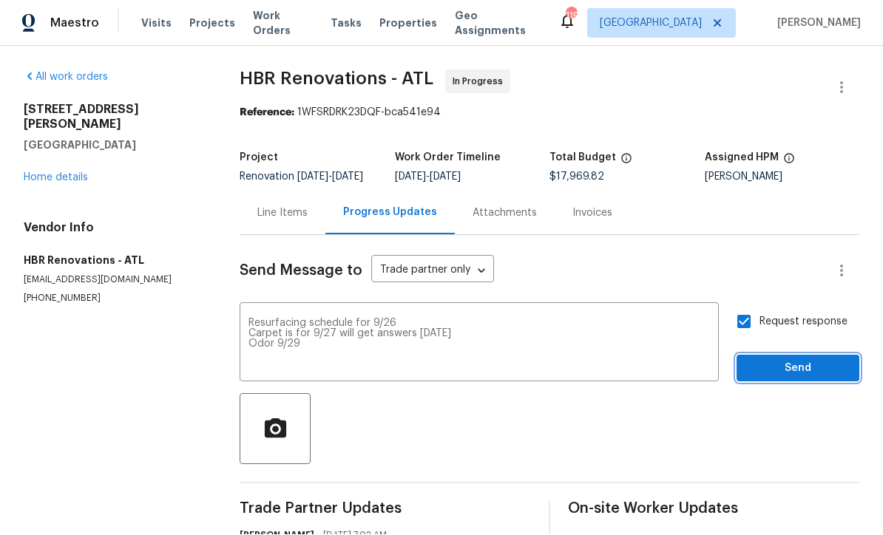
click at [781, 360] on span "Send" at bounding box center [797, 369] width 99 height 18
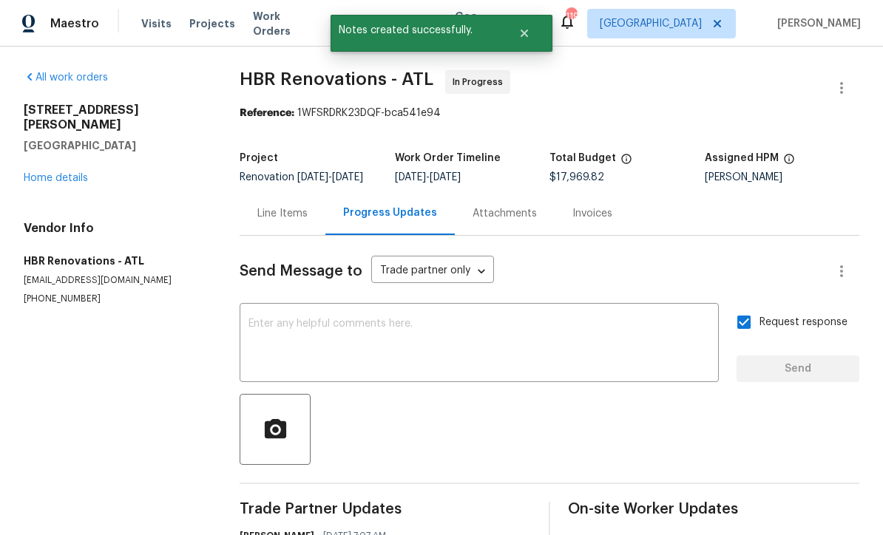
click at [53, 173] on link "Home details" at bounding box center [56, 178] width 64 height 10
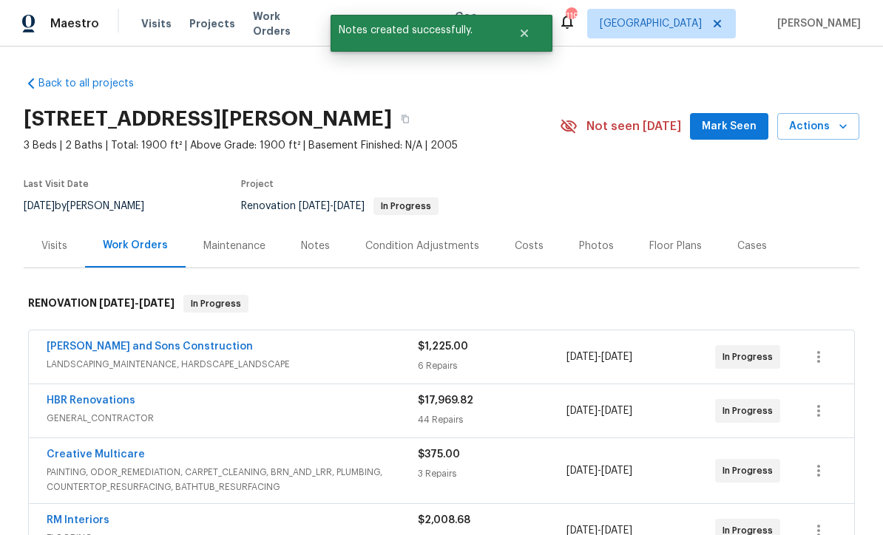
click at [733, 113] on button "Mark Seen" at bounding box center [729, 126] width 78 height 27
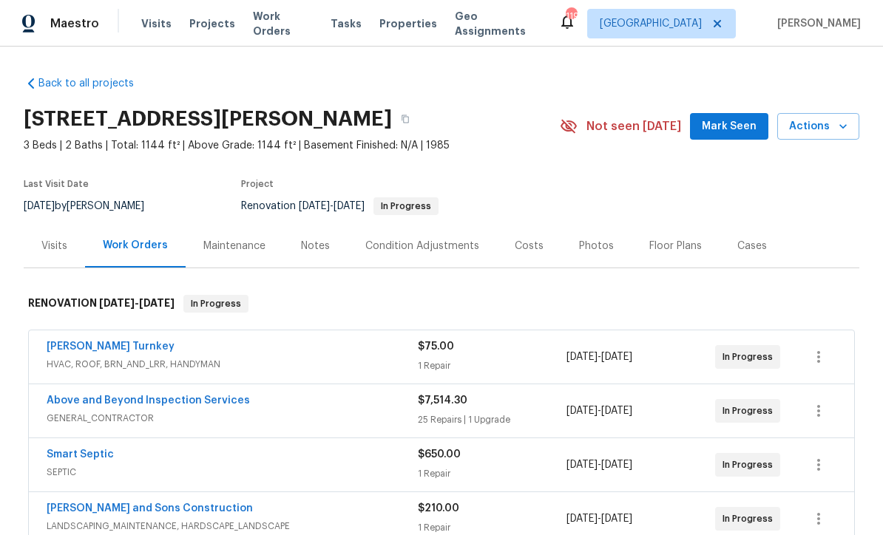
click at [741, 129] on span "Mark Seen" at bounding box center [728, 127] width 55 height 18
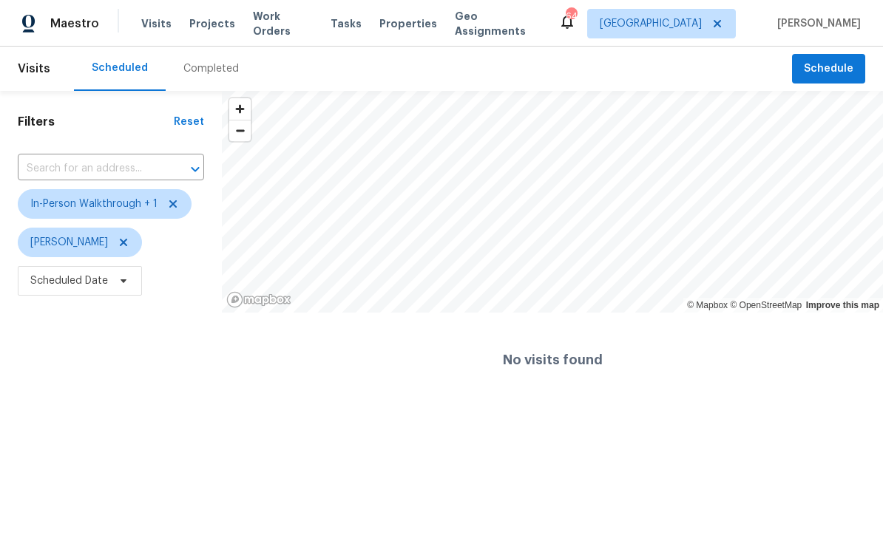
scroll to position [1, 0]
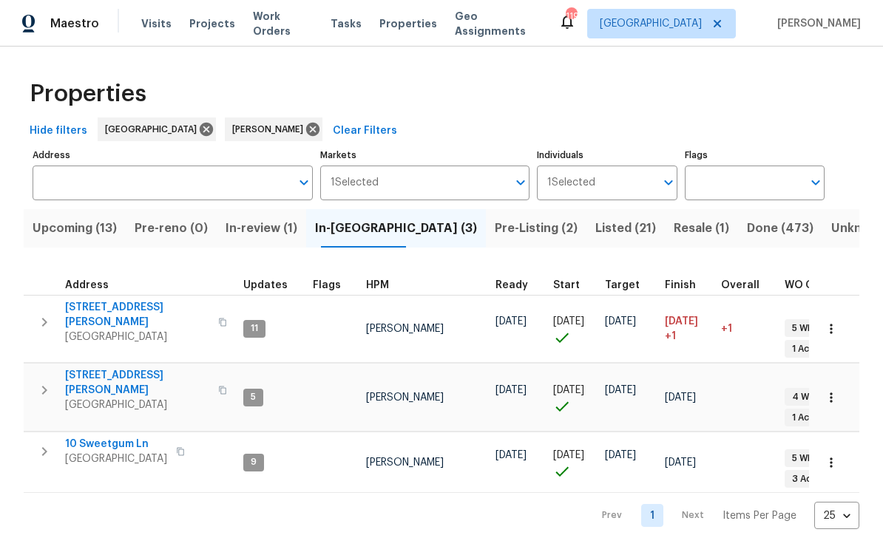
click at [262, 227] on span "In-review (1)" at bounding box center [261, 228] width 72 height 21
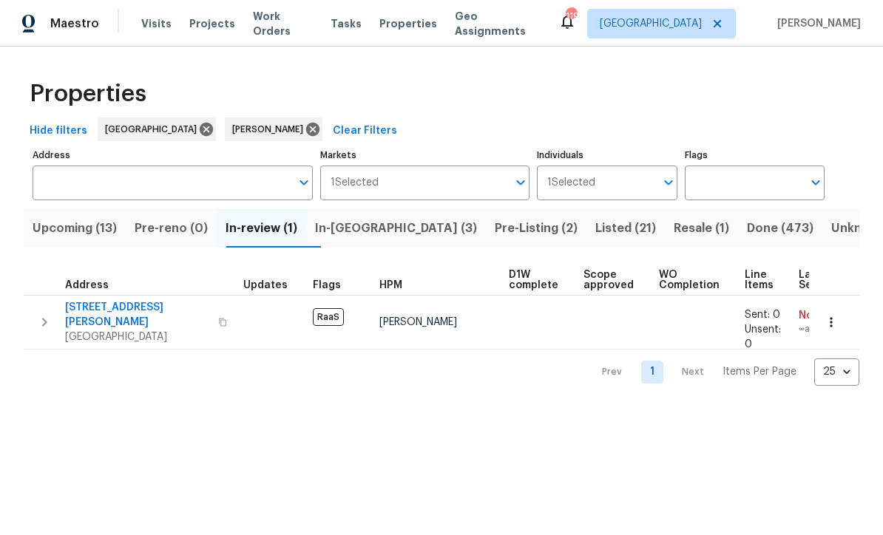
click at [84, 308] on span "[STREET_ADDRESS][PERSON_NAME]" at bounding box center [137, 315] width 144 height 30
click at [673, 228] on span "Resale (1)" at bounding box center [700, 228] width 55 height 21
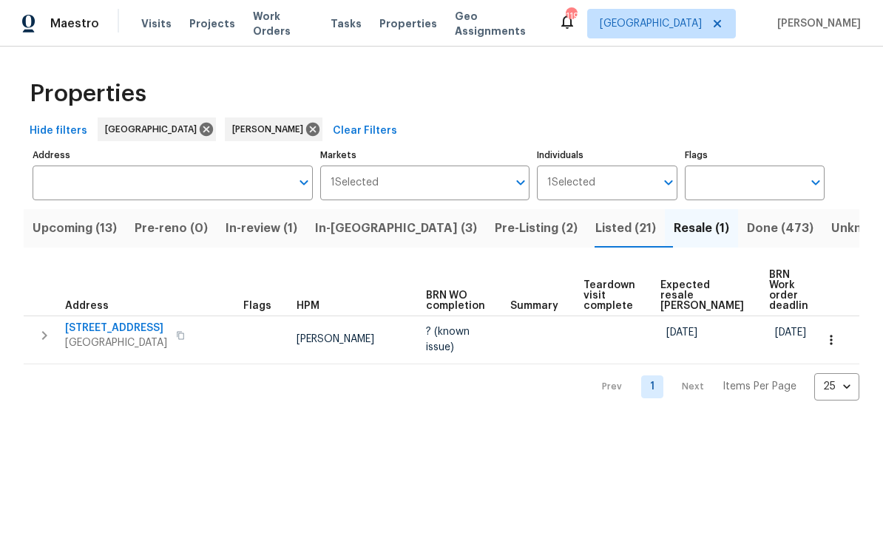
click at [595, 230] on span "Listed (21)" at bounding box center [625, 228] width 61 height 21
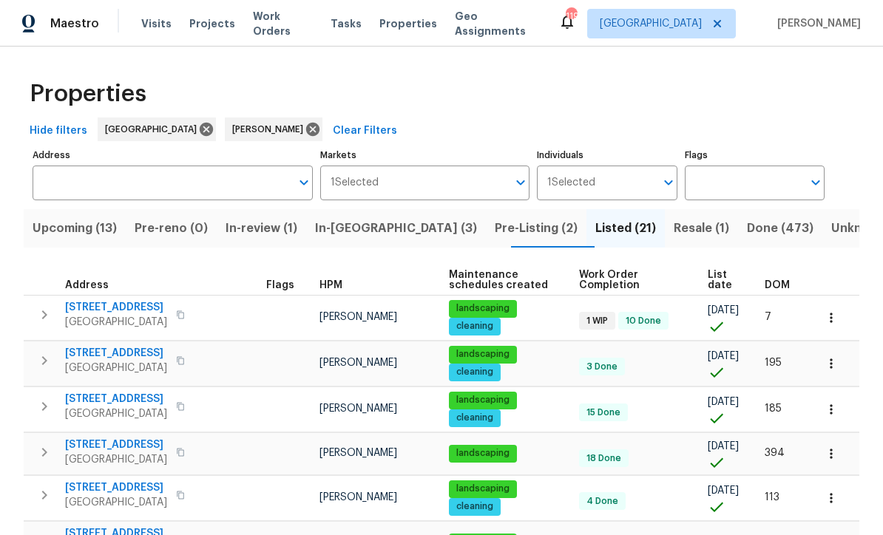
click at [494, 222] on span "Pre-Listing (2)" at bounding box center [535, 228] width 83 height 21
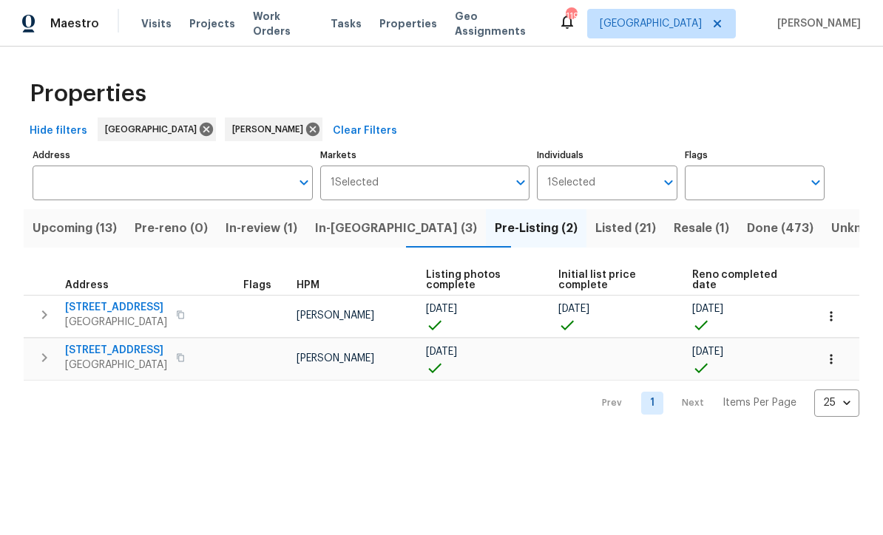
click at [95, 355] on span "132 Highland Dr" at bounding box center [116, 350] width 102 height 15
click at [595, 228] on span "Listed (21)" at bounding box center [625, 228] width 61 height 21
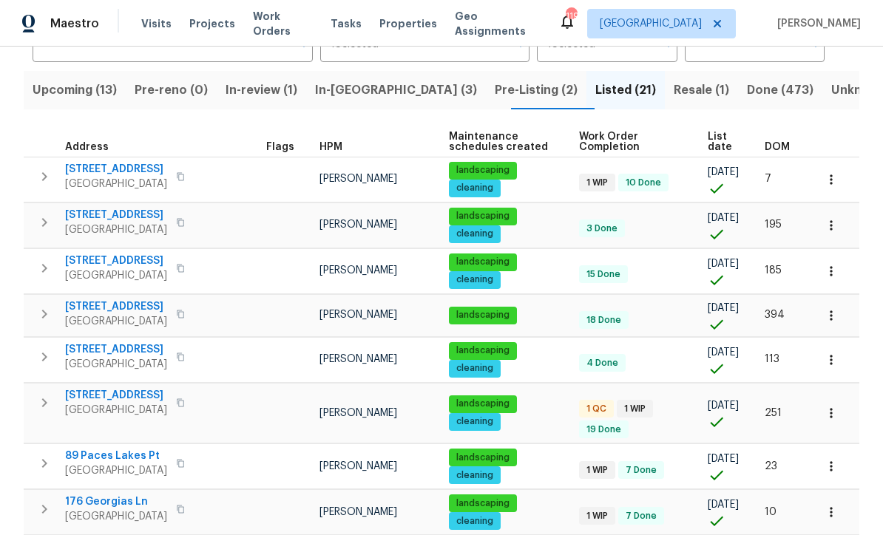
scroll to position [144, 0]
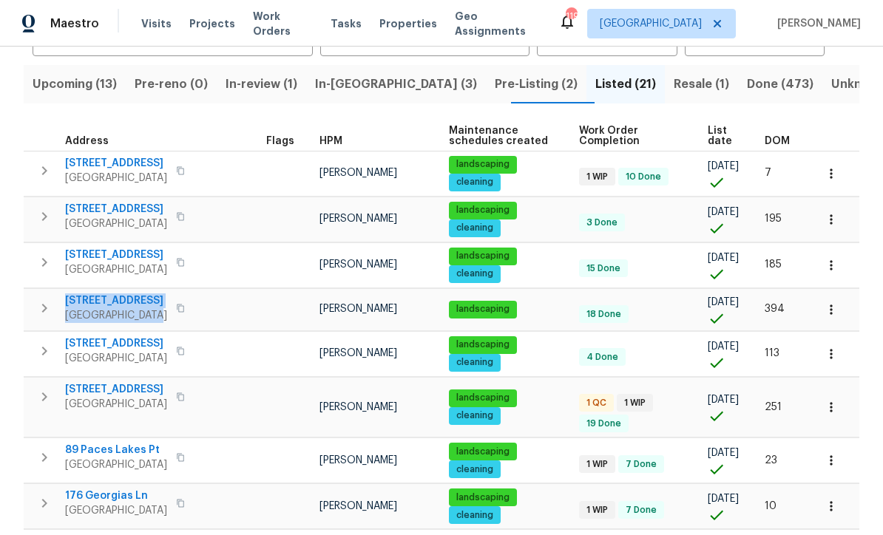
click at [37, 239] on tr "3624 Silvery Way Powder Springs, GA 30127 Mirsad Srna landscaping cleaning 3 Do…" at bounding box center [441, 219] width 835 height 45
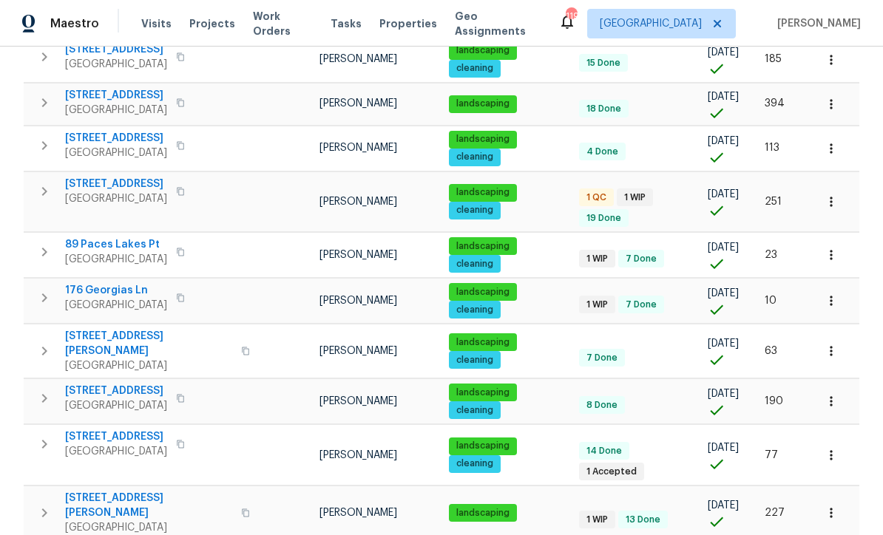
scroll to position [350, 0]
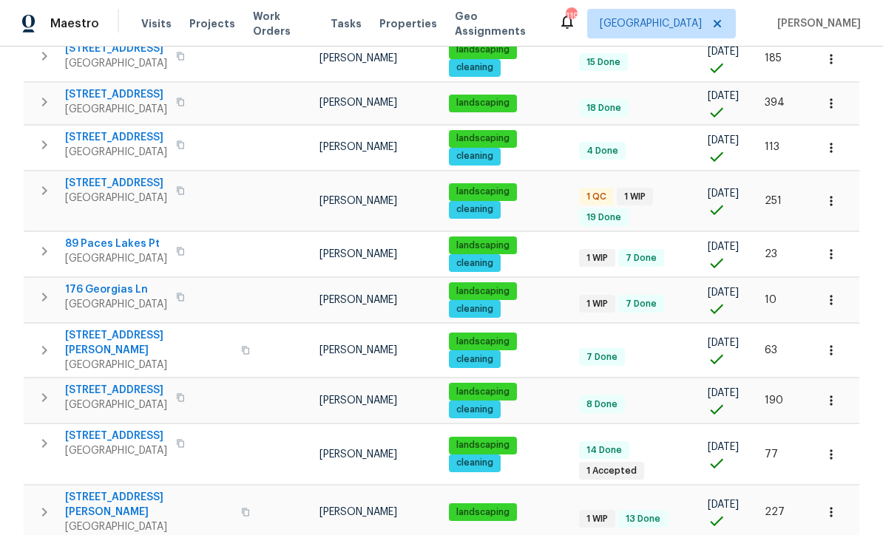
click at [112, 180] on span "463 Amsterdam Way" at bounding box center [116, 183] width 102 height 15
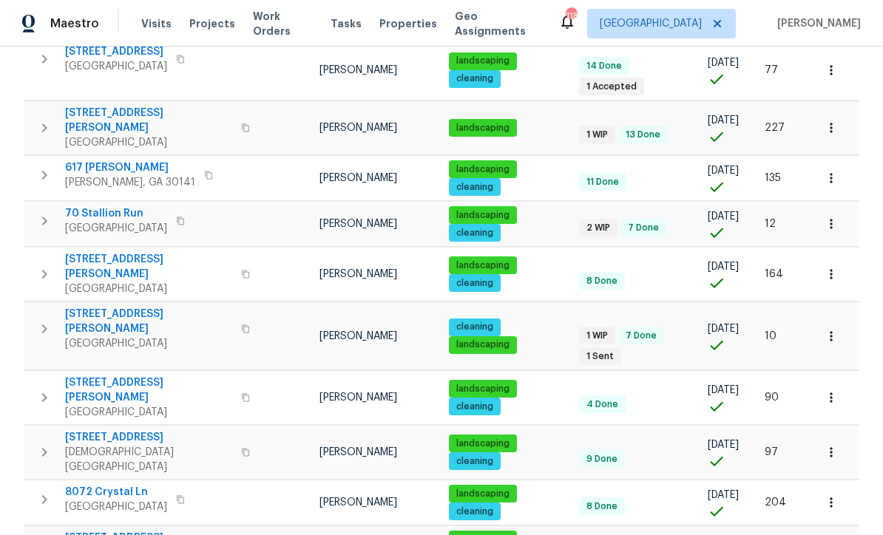
scroll to position [734, 0]
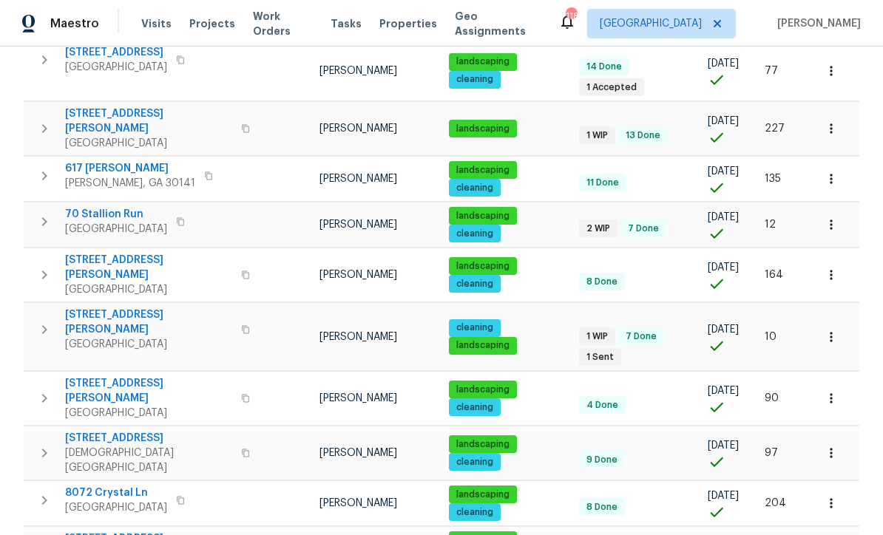
click at [97, 307] on span "422 Marty Ln" at bounding box center [148, 322] width 167 height 30
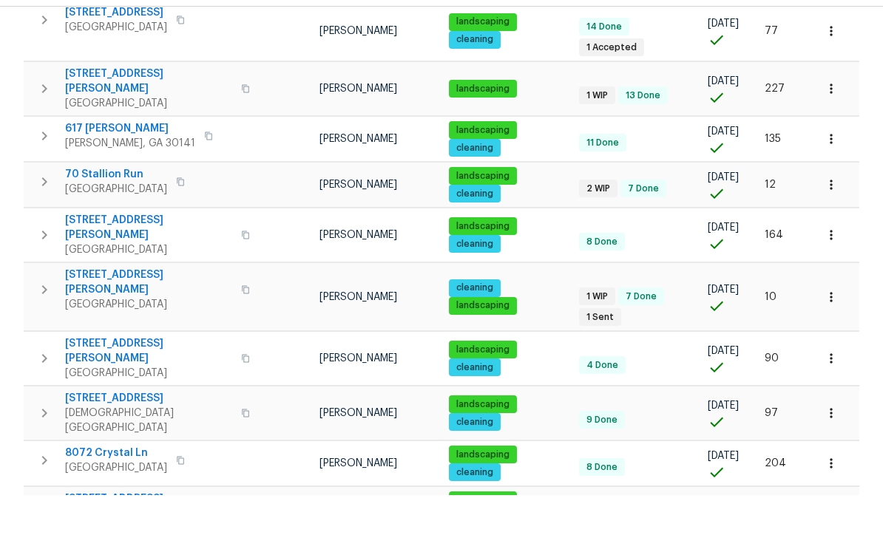
scroll to position [49, 0]
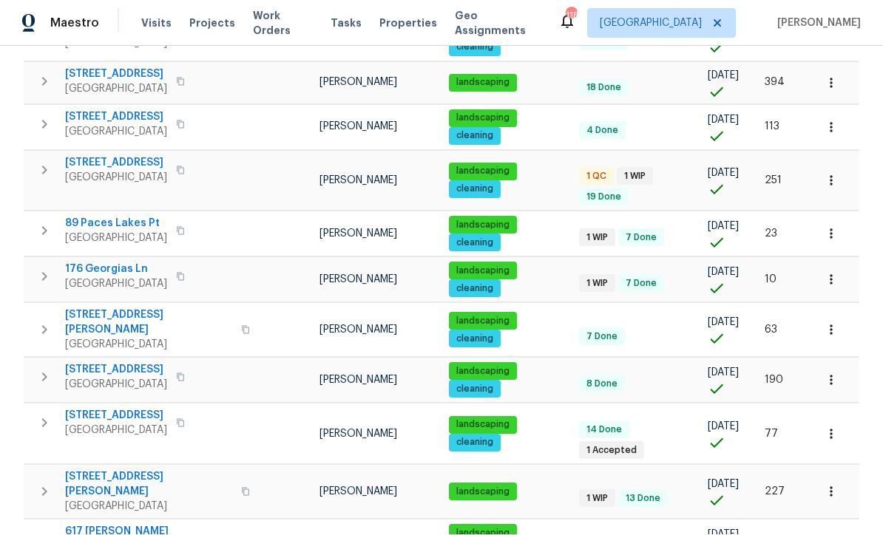
scroll to position [248, 0]
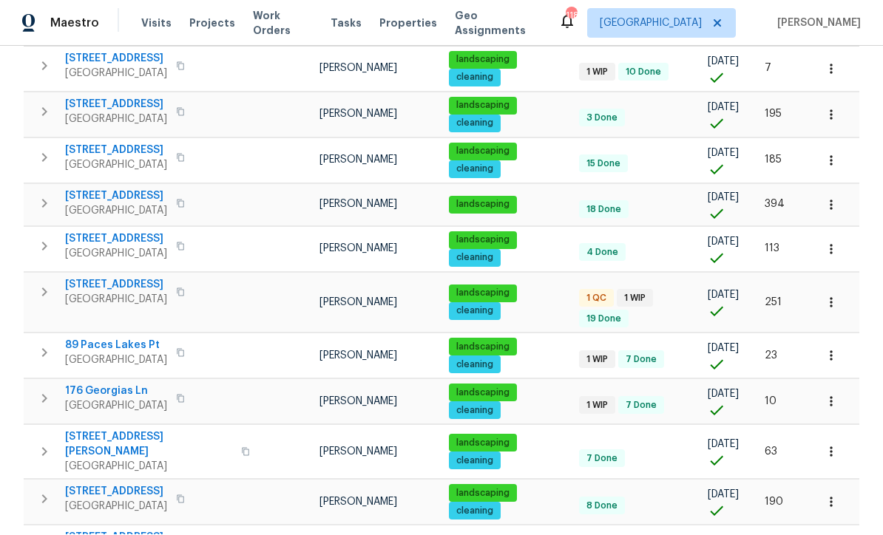
click at [106, 339] on span "89 Paces Lakes Pt" at bounding box center [116, 346] width 102 height 15
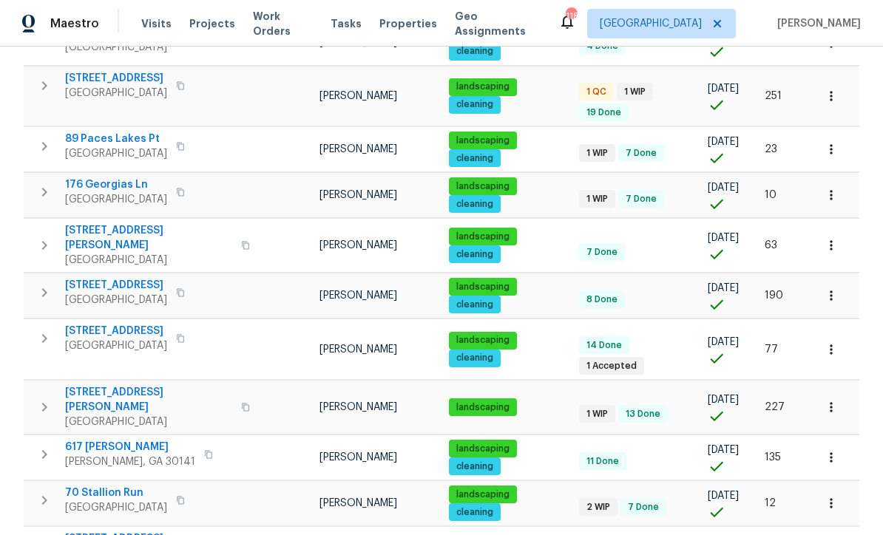
scroll to position [464, 0]
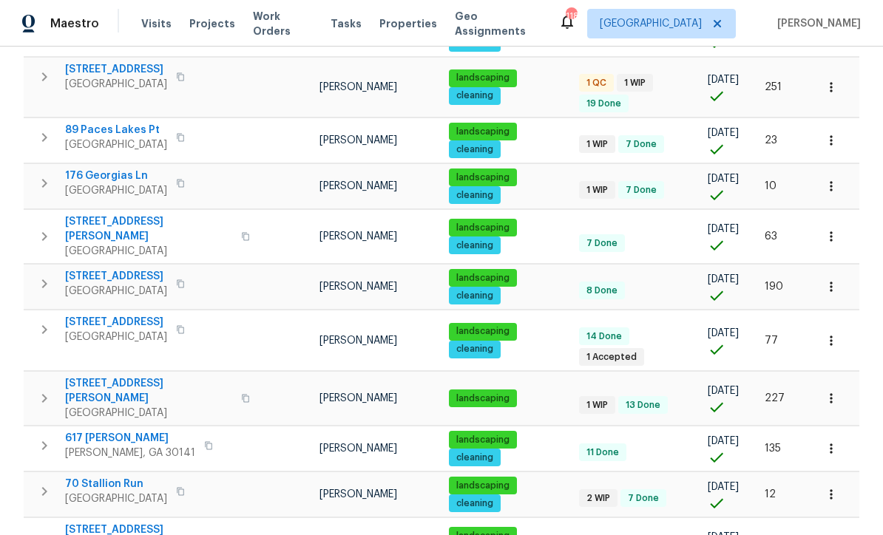
click at [109, 376] on span "17 Cedars Glen Pl" at bounding box center [148, 391] width 167 height 30
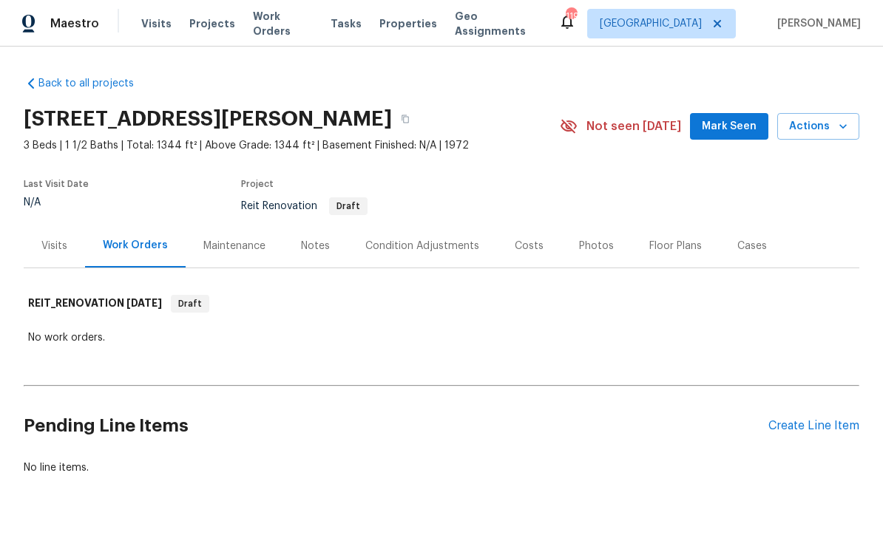
click at [736, 126] on span "Mark Seen" at bounding box center [728, 127] width 55 height 18
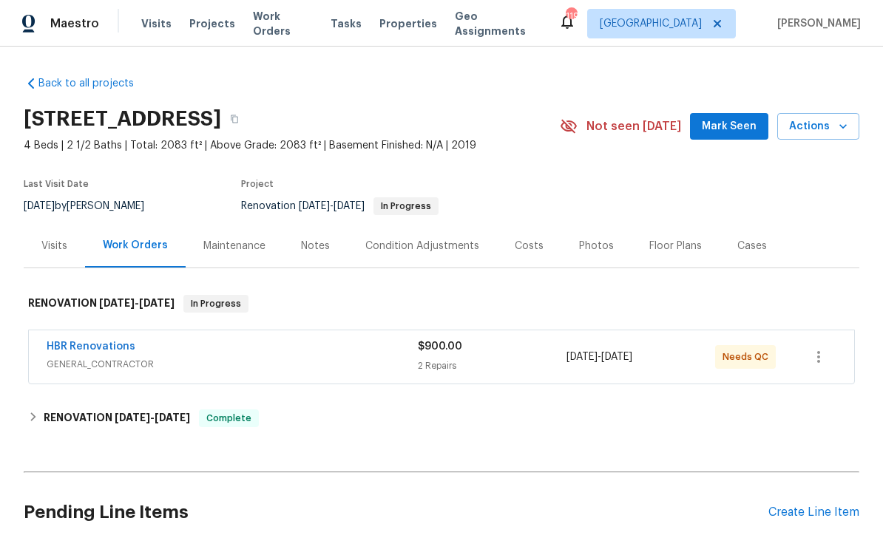
click at [80, 348] on link "HBR Renovations" at bounding box center [91, 346] width 89 height 10
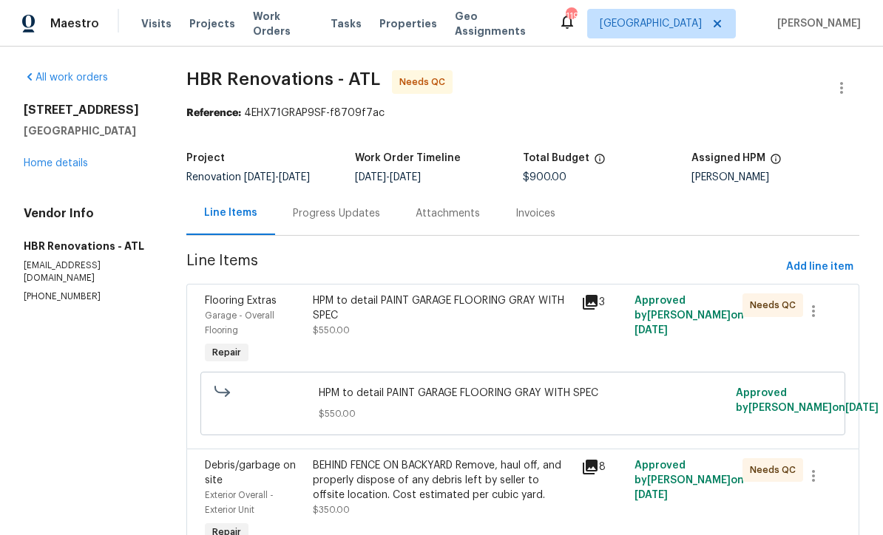
click at [367, 321] on div "HPM to detail PAINT GARAGE FLOORING GRAY WITH SPEC" at bounding box center [442, 308] width 259 height 30
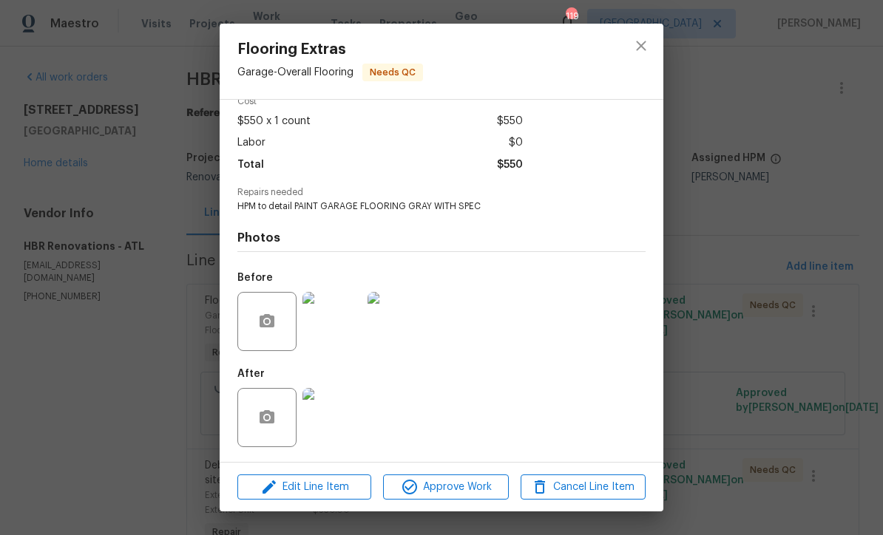
scroll to position [75, 0]
click at [334, 420] on img at bounding box center [331, 417] width 59 height 59
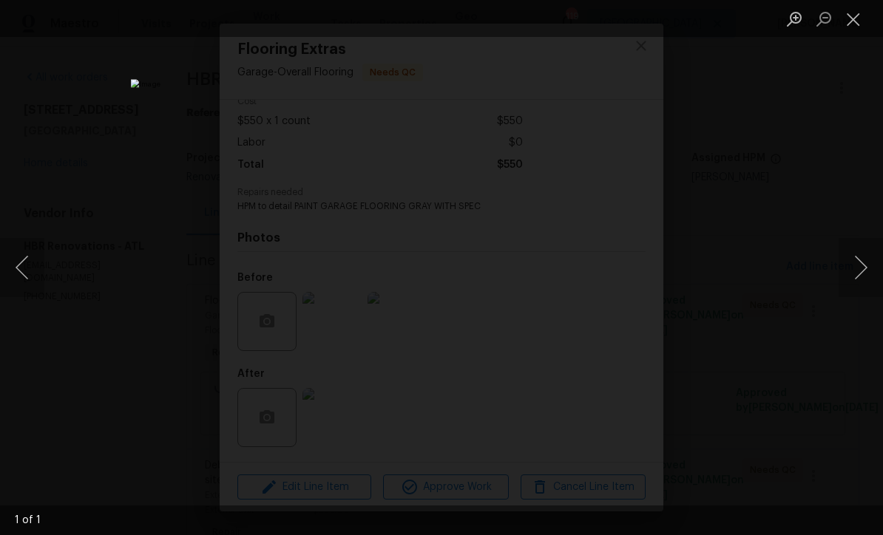
click at [851, 28] on button "Close lightbox" at bounding box center [853, 19] width 30 height 26
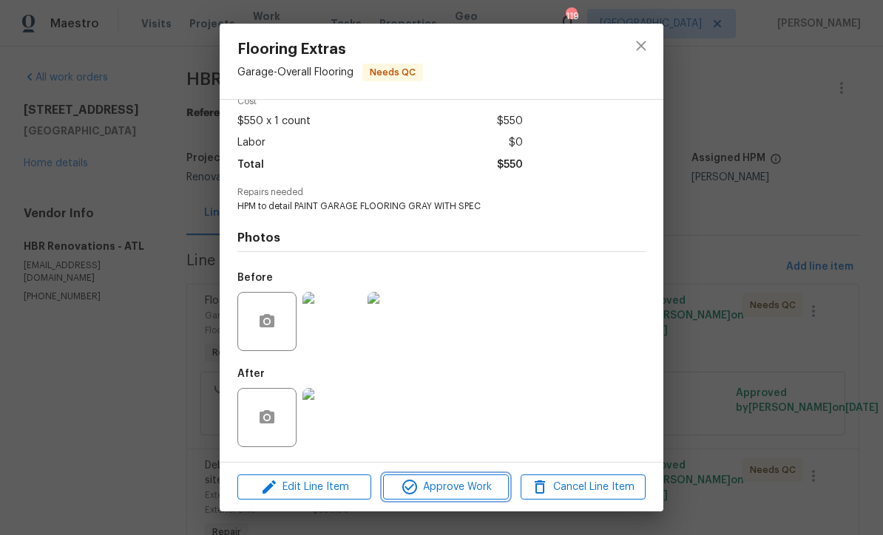
click at [435, 492] on span "Approve Work" at bounding box center [445, 487] width 116 height 18
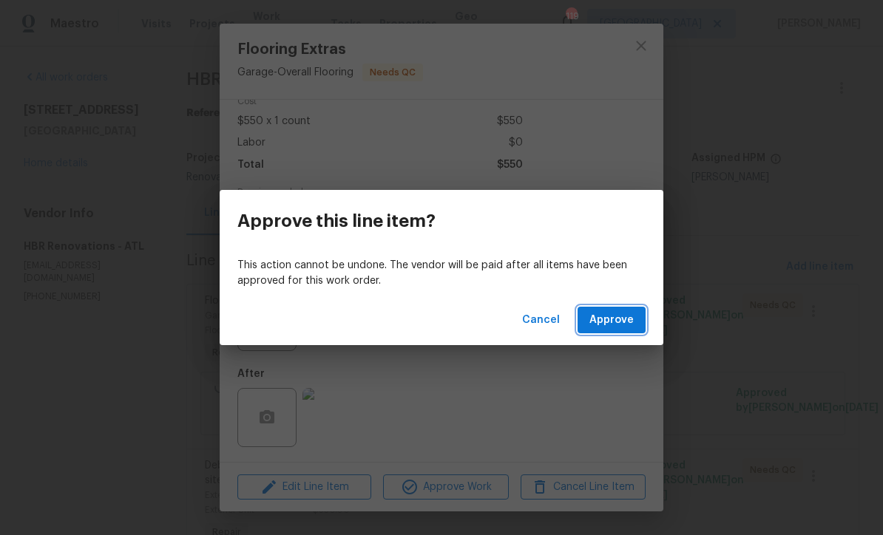
click at [619, 317] on span "Approve" at bounding box center [611, 320] width 44 height 18
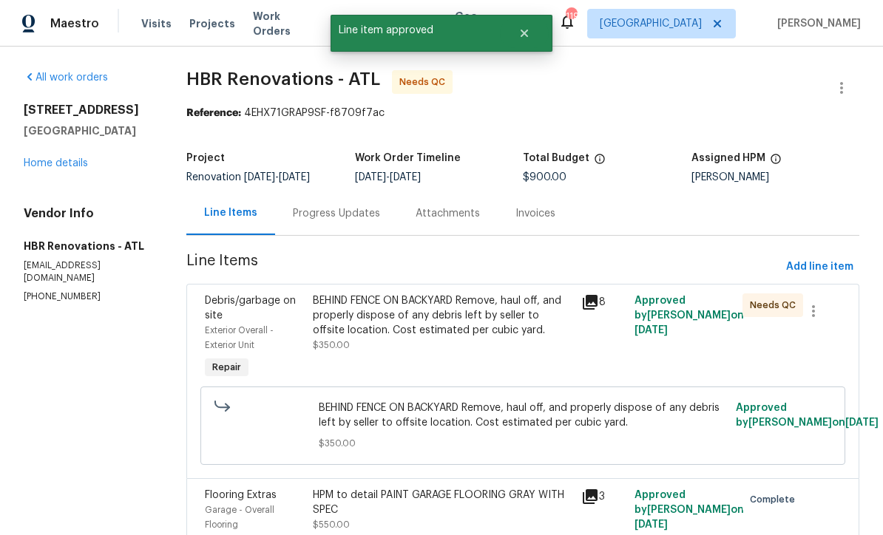
click at [402, 325] on div "BEHIND FENCE ON BACKYARD Remove, haul off, and properly dispose of any debris l…" at bounding box center [442, 315] width 259 height 44
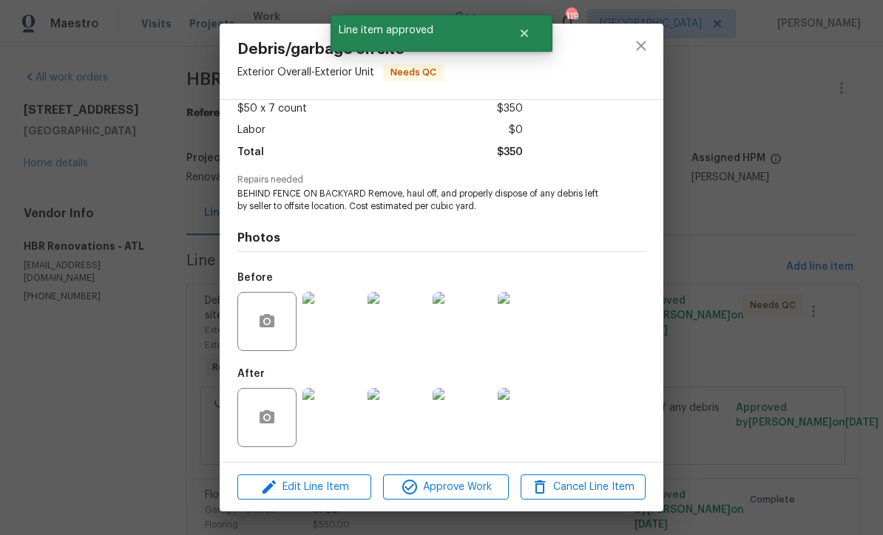
scroll to position [87, 0]
click at [452, 483] on span "Approve Work" at bounding box center [445, 487] width 116 height 18
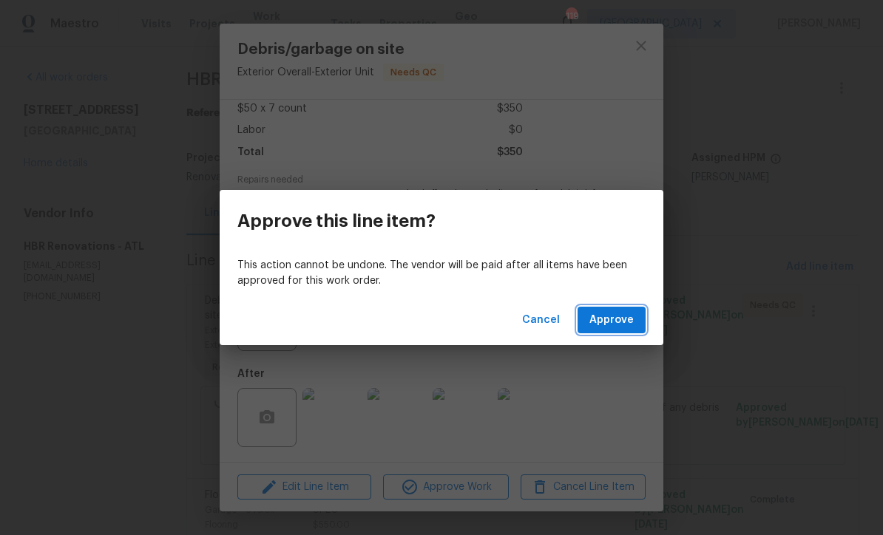
click at [608, 313] on span "Approve" at bounding box center [611, 320] width 44 height 18
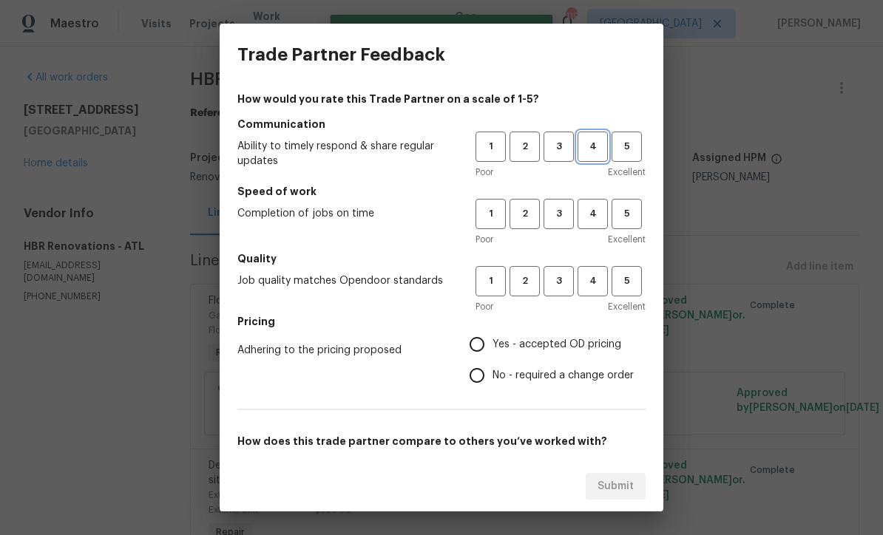
click at [588, 144] on span "4" at bounding box center [592, 146] width 27 height 17
click at [591, 210] on span "4" at bounding box center [592, 213] width 27 height 17
click at [592, 282] on span "4" at bounding box center [592, 281] width 27 height 17
click at [482, 340] on input "Yes - accepted OD pricing" at bounding box center [476, 344] width 31 height 31
radio input "true"
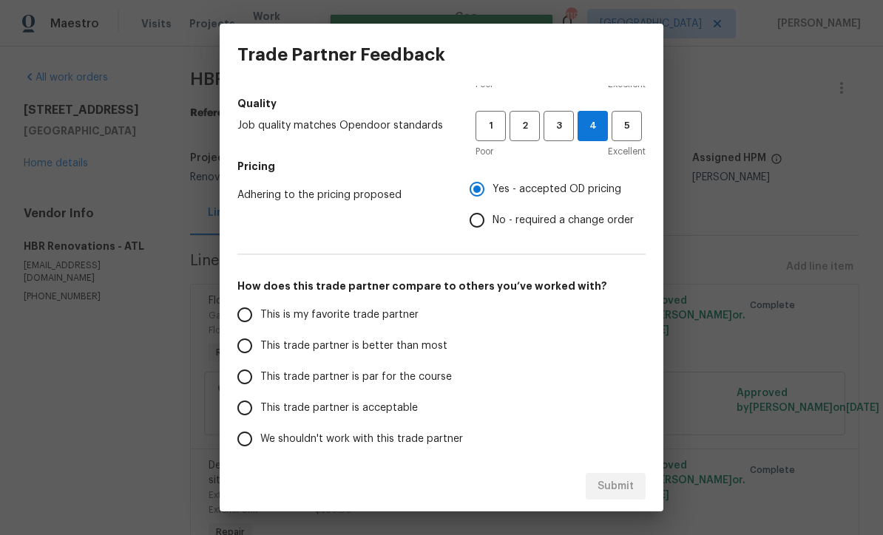
scroll to position [177, 0]
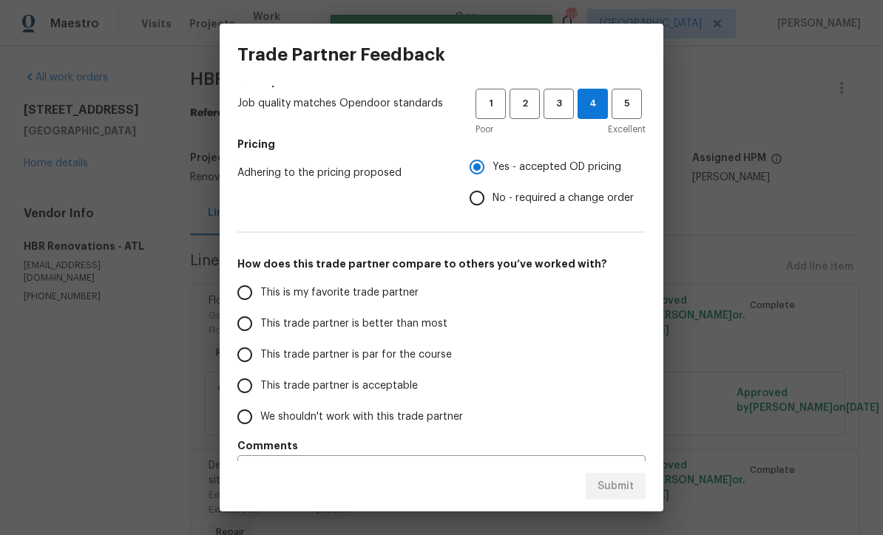
click at [244, 356] on input "This trade partner is par for the course" at bounding box center [244, 354] width 31 height 31
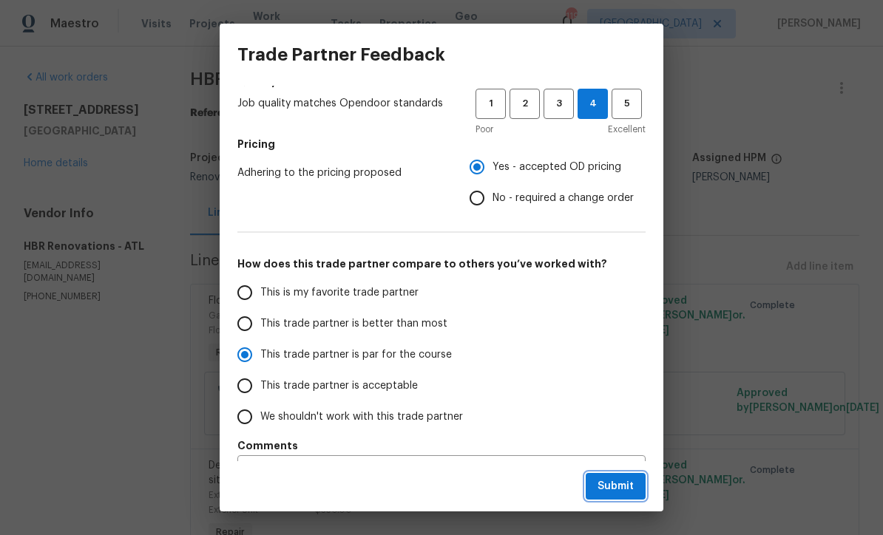
click at [619, 495] on button "Submit" at bounding box center [615, 486] width 60 height 27
radio input "true"
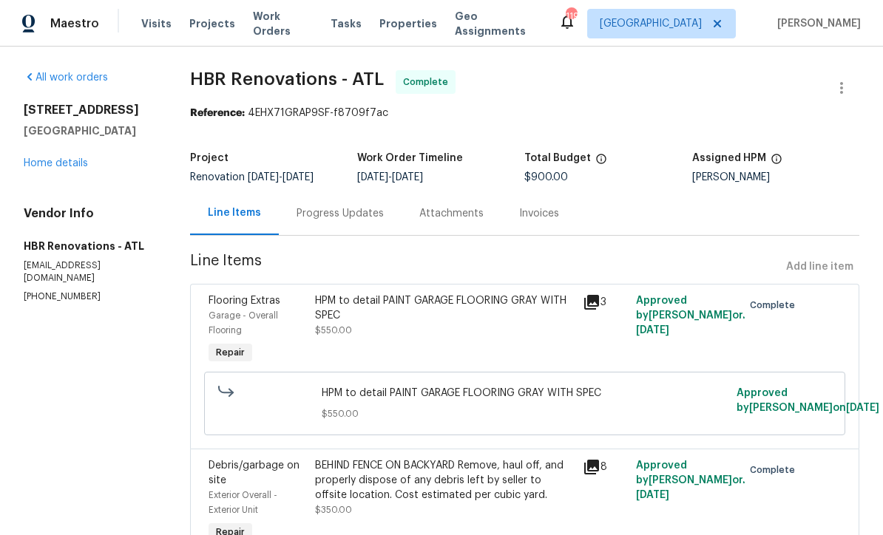
radio input "false"
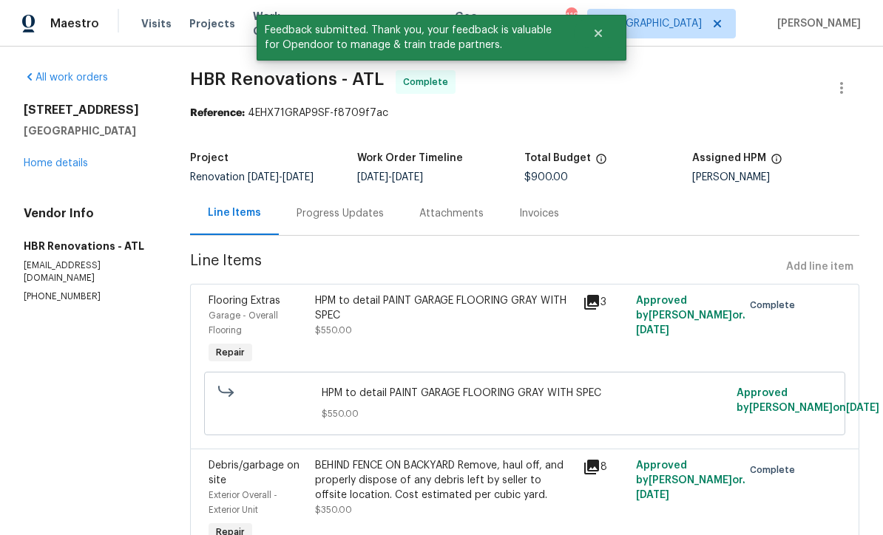
click at [44, 162] on link "Home details" at bounding box center [56, 163] width 64 height 10
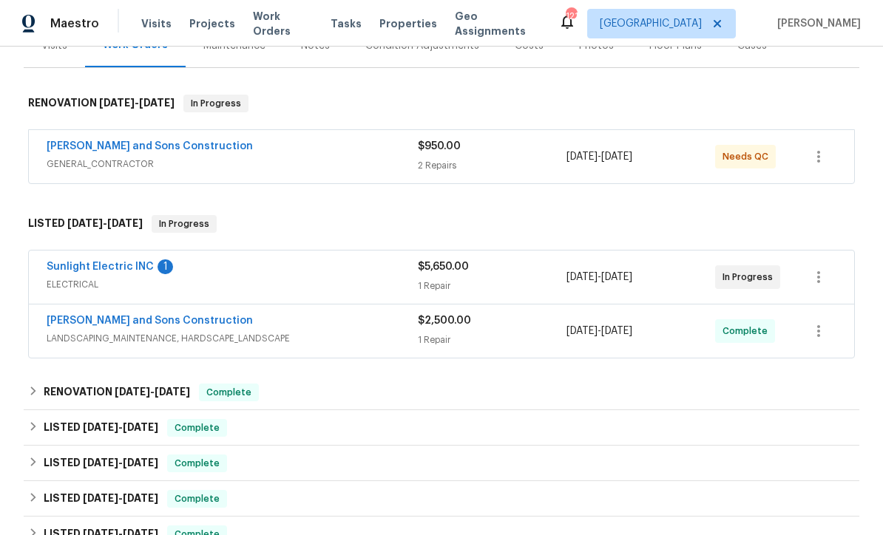
scroll to position [205, 0]
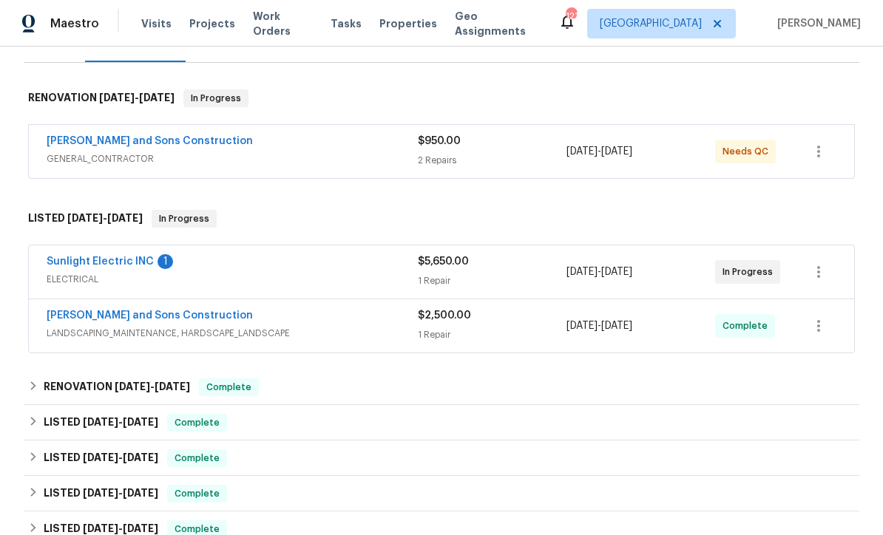
click at [86, 262] on link "Sunlight Electric INC" at bounding box center [100, 261] width 107 height 10
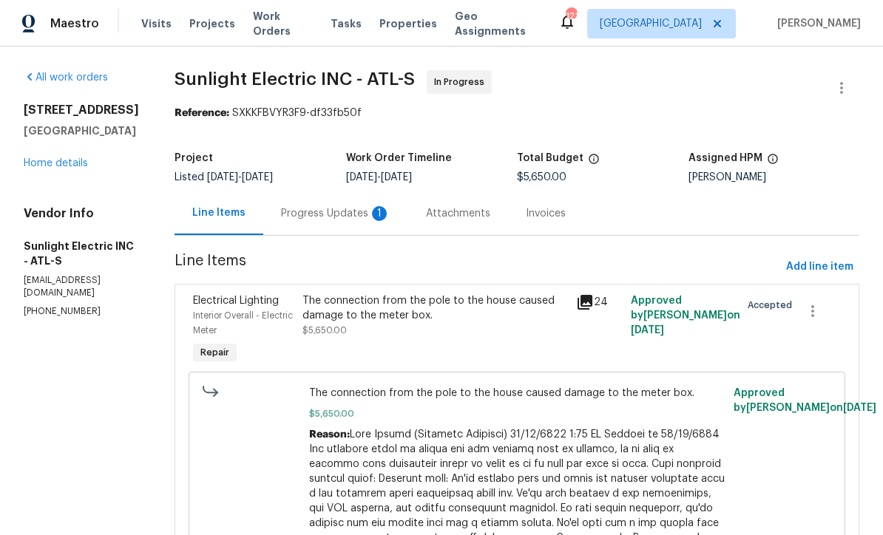
click at [322, 214] on div "Progress Updates 1" at bounding box center [335, 213] width 109 height 15
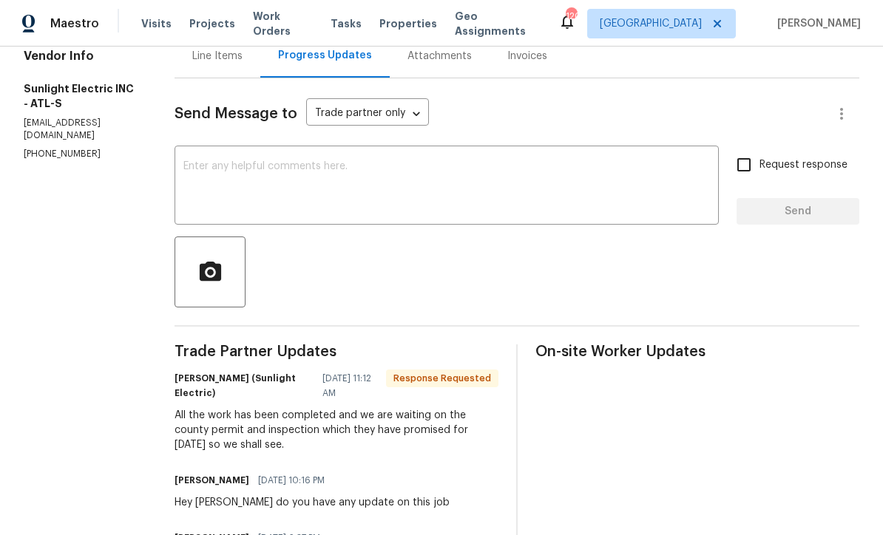
scroll to position [152, 0]
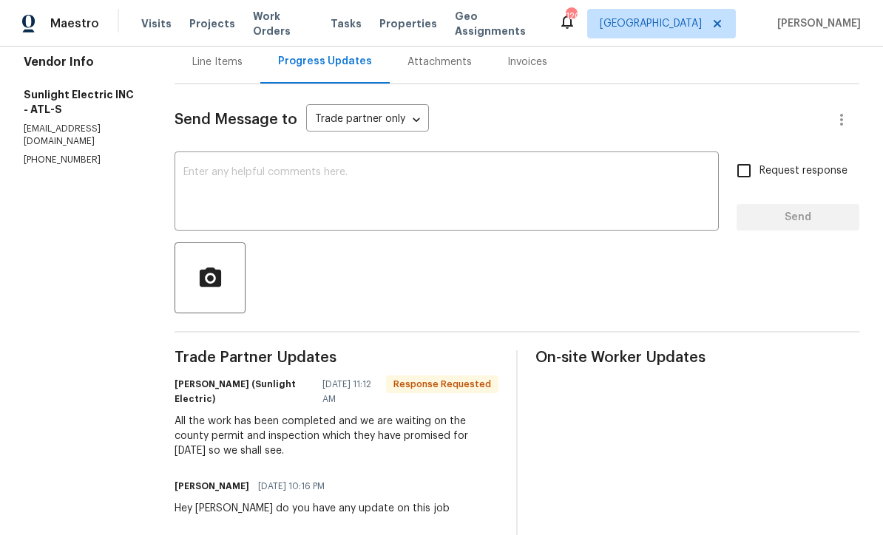
click at [205, 169] on textarea at bounding box center [446, 193] width 526 height 52
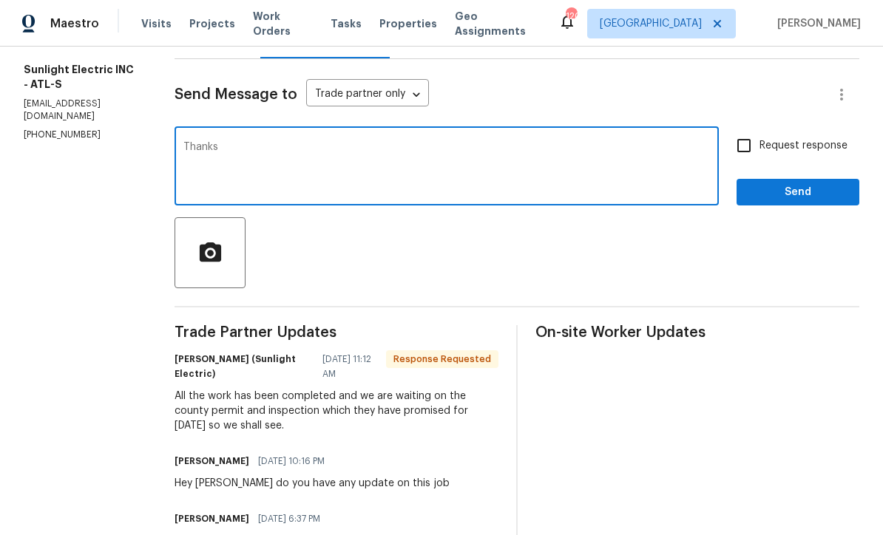
scroll to position [182, 0]
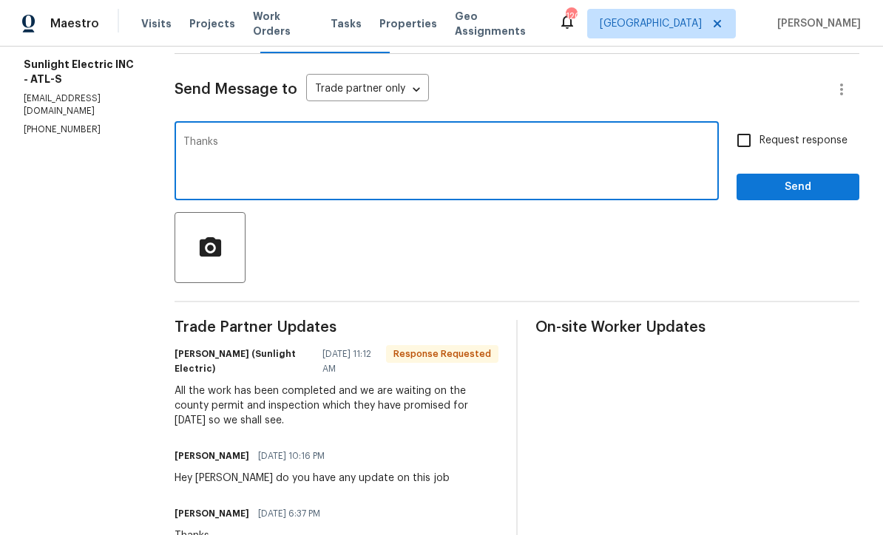
type textarea "Thanks"
click at [781, 183] on span "Send" at bounding box center [797, 187] width 99 height 18
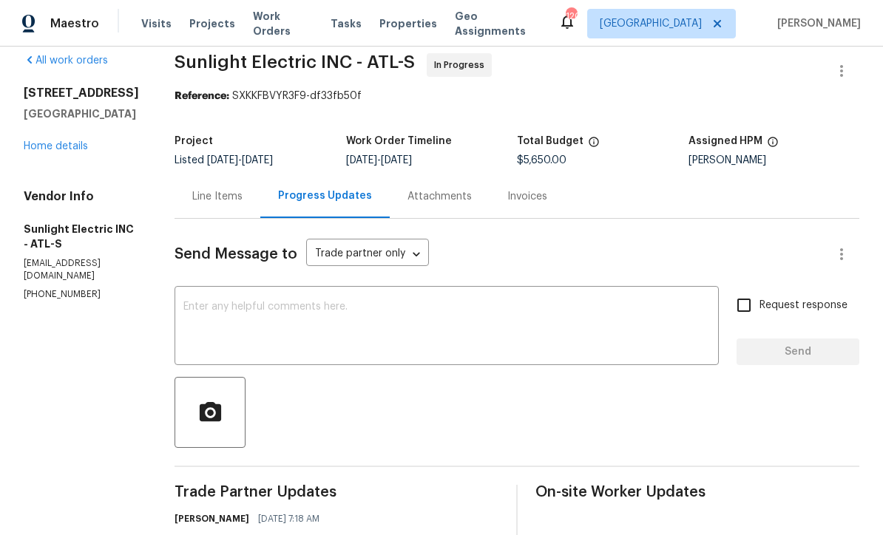
scroll to position [16, 0]
click at [55, 142] on link "Home details" at bounding box center [56, 147] width 64 height 10
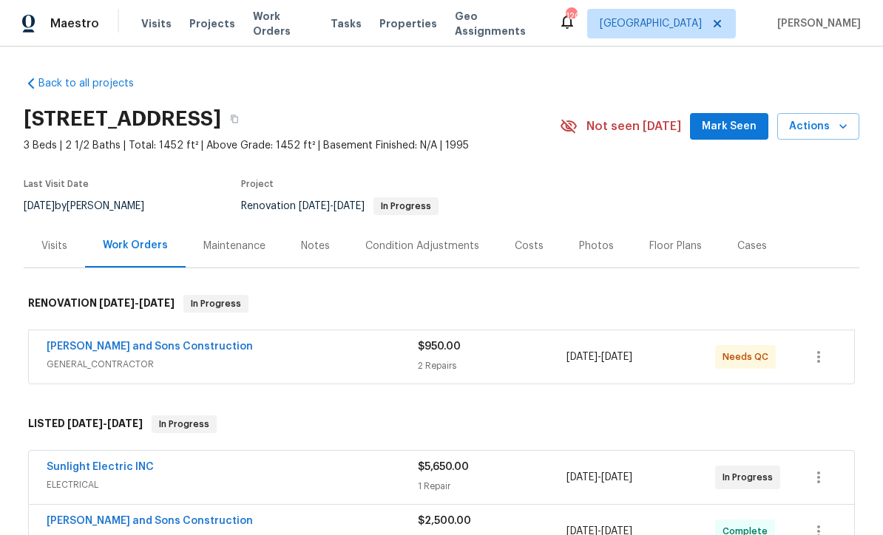
click at [308, 244] on div "Notes" at bounding box center [315, 246] width 29 height 15
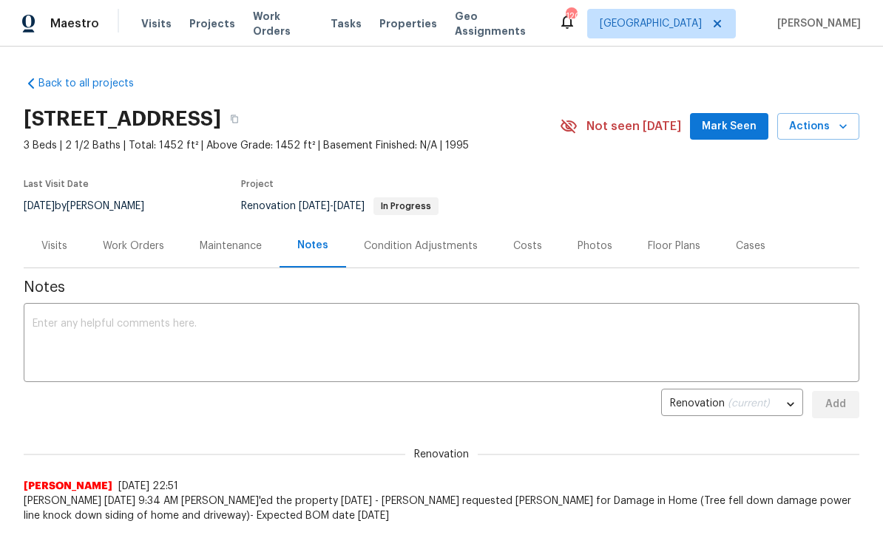
click at [46, 326] on textarea at bounding box center [441, 345] width 817 height 52
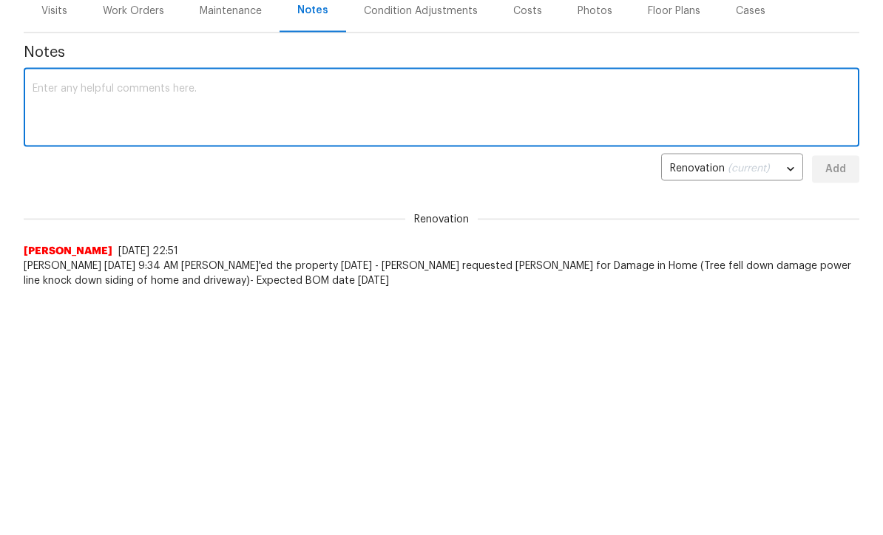
click at [44, 319] on textarea at bounding box center [441, 345] width 817 height 52
paste textarea "[PERSON_NAME] (Sunlight Electric) [DATE] 11:12 AM All the work has been complet…"
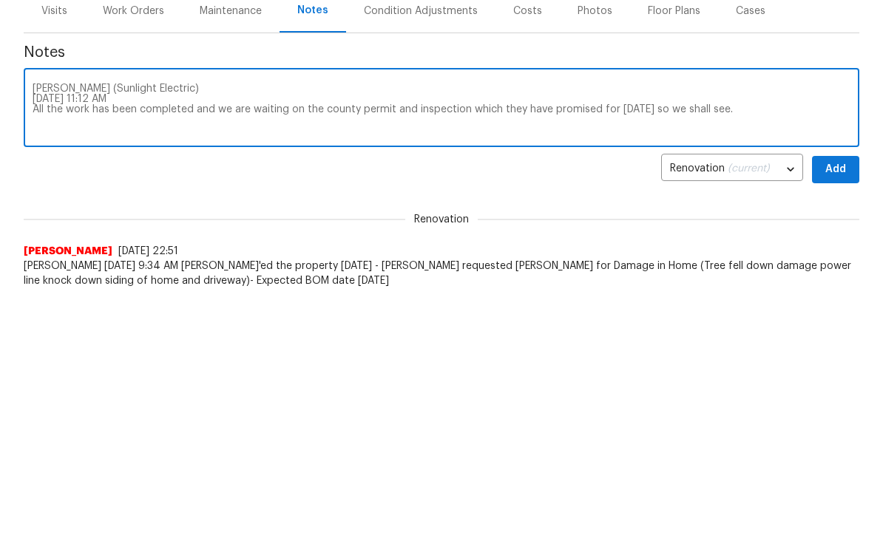
type textarea "[PERSON_NAME] (Sunlight Electric) [DATE] 11:12 AM All the work has been complet…"
click at [840, 395] on span "Add" at bounding box center [835, 404] width 24 height 18
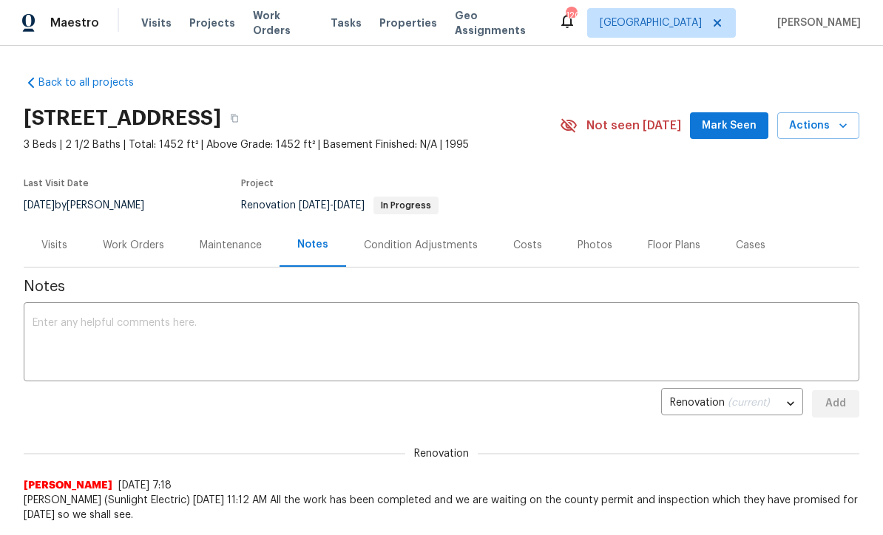
click at [123, 239] on div "Work Orders" at bounding box center [133, 246] width 61 height 15
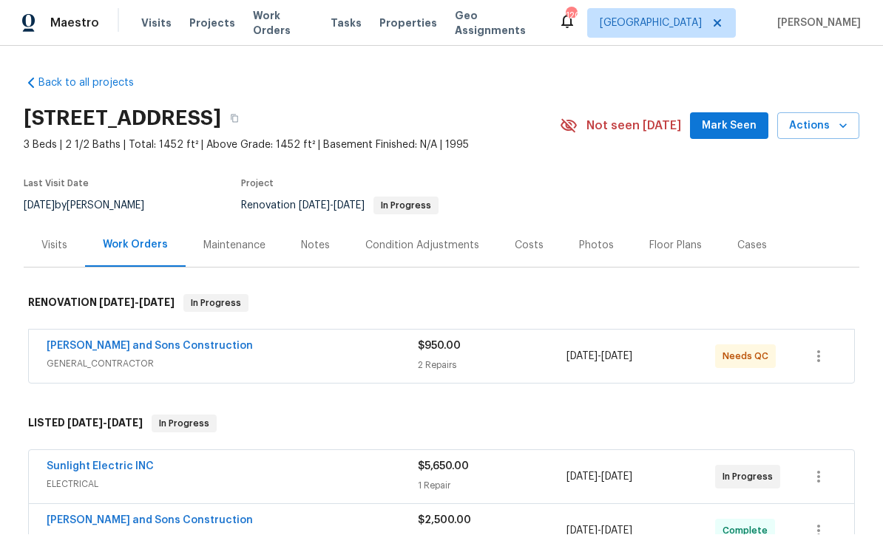
click at [88, 341] on link "[PERSON_NAME] and Sons Construction" at bounding box center [150, 346] width 206 height 10
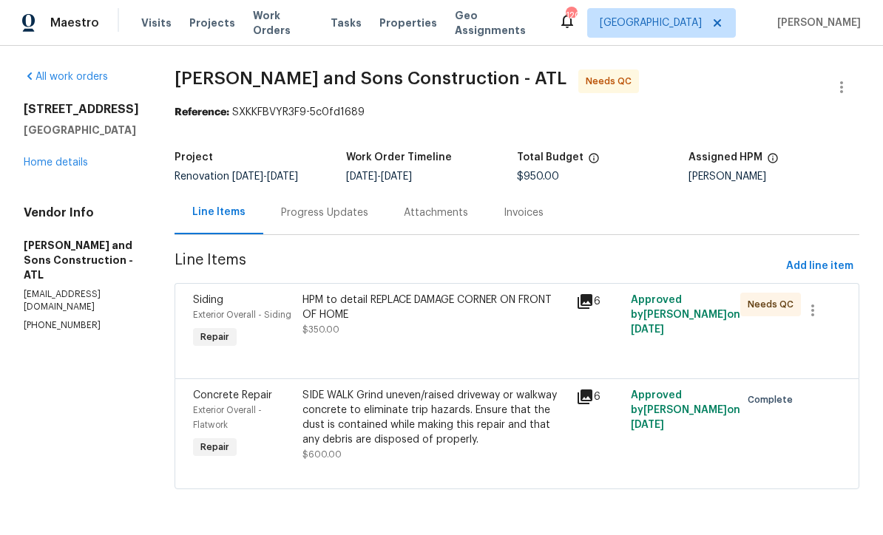
click at [306, 211] on div "Progress Updates" at bounding box center [324, 213] width 87 height 15
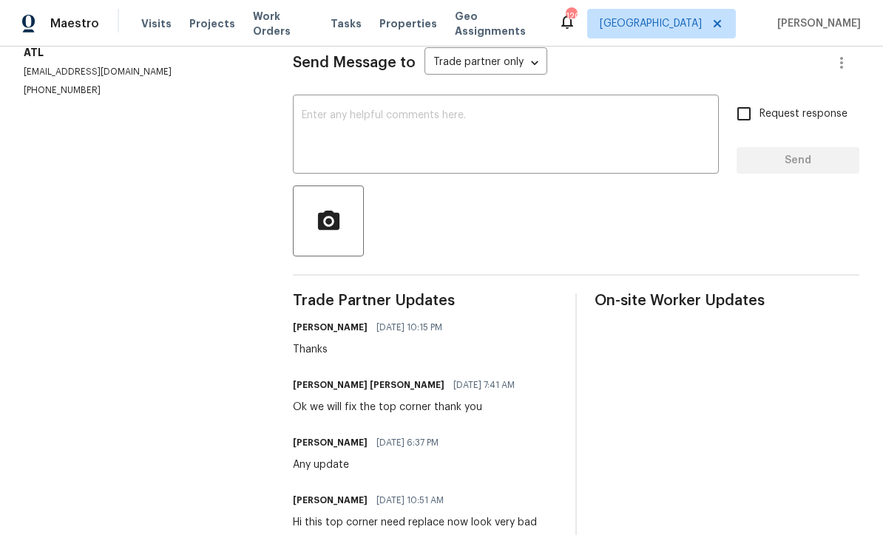
scroll to position [207, 0]
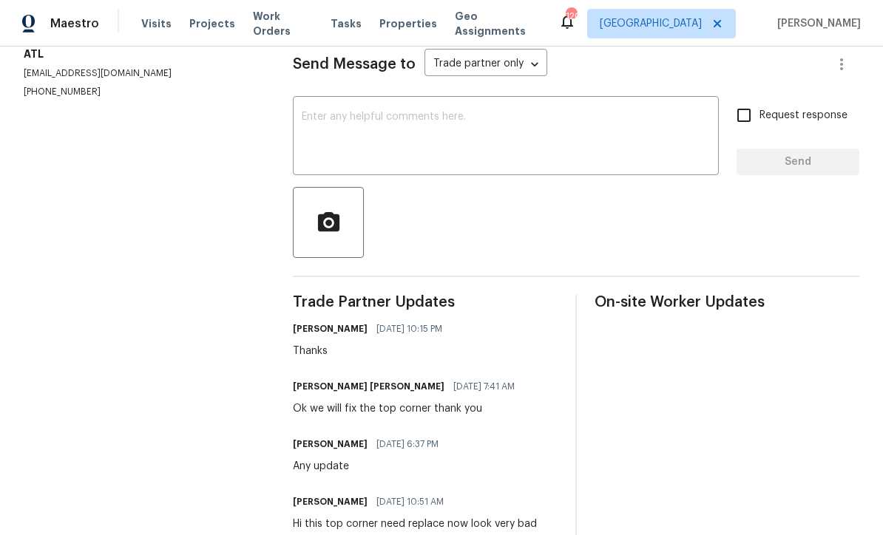
click at [305, 126] on textarea at bounding box center [506, 138] width 408 height 52
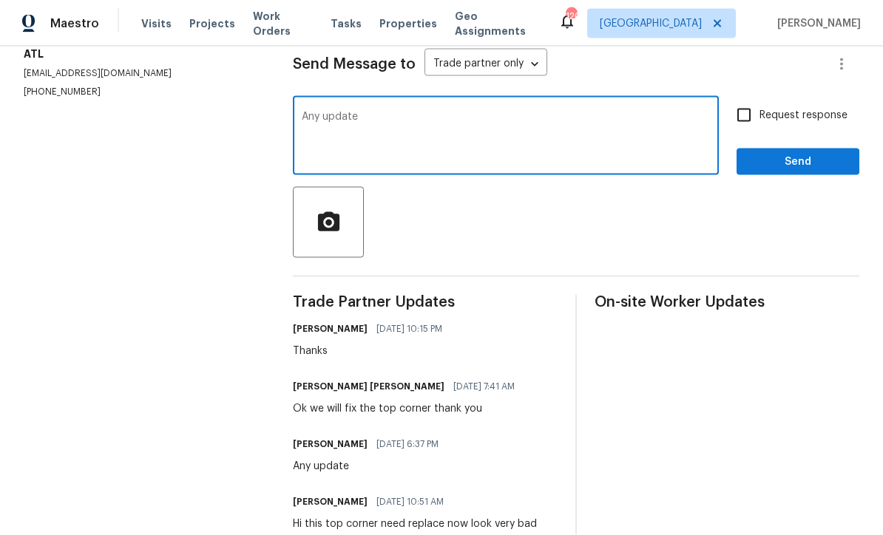
type textarea "Any update"
click at [733, 123] on input "Request response" at bounding box center [743, 115] width 31 height 31
checkbox input "true"
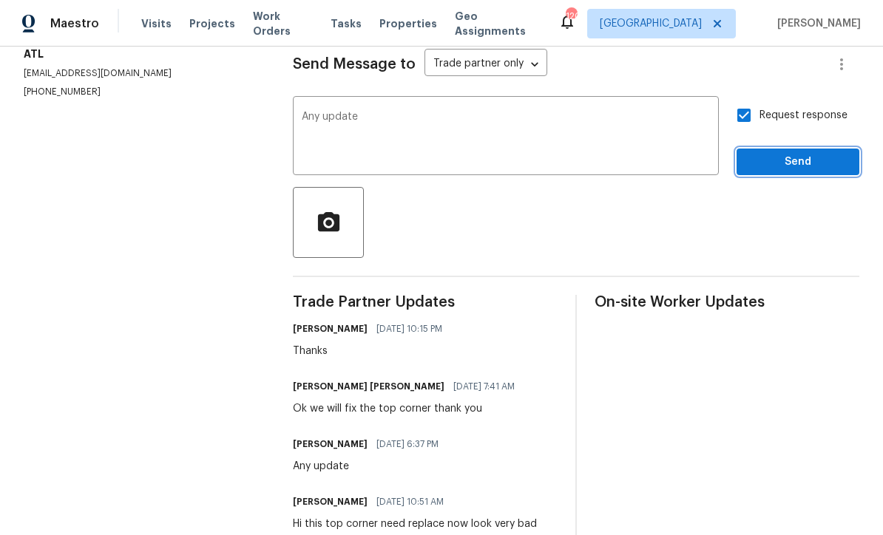
click at [764, 163] on button "Send" at bounding box center [797, 162] width 123 height 27
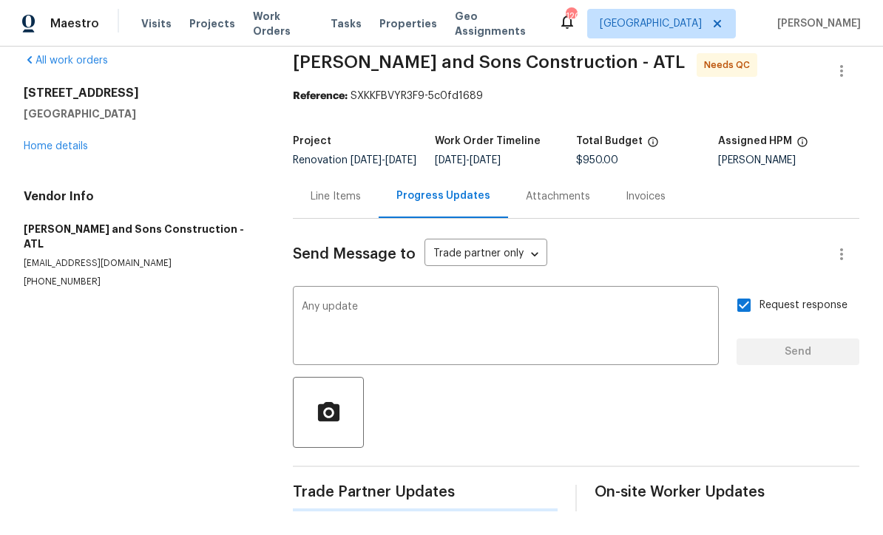
scroll to position [0, 0]
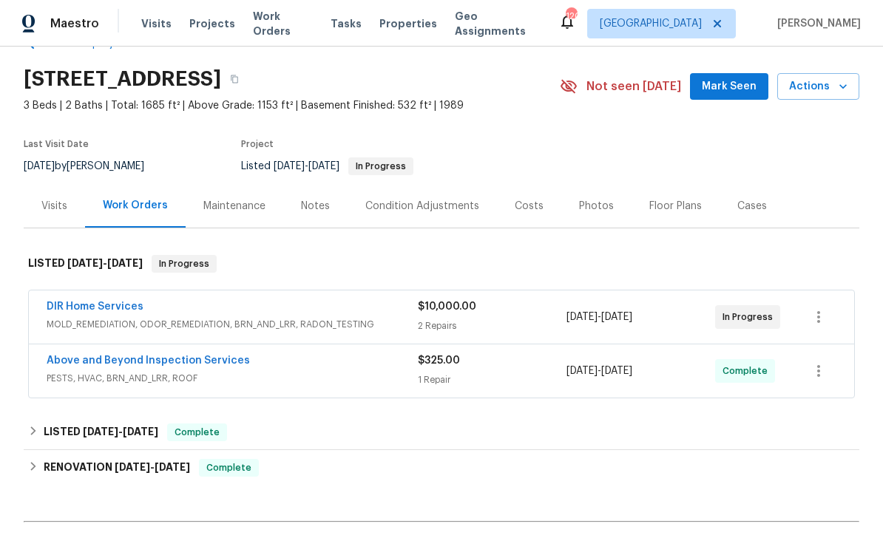
scroll to position [38, 0]
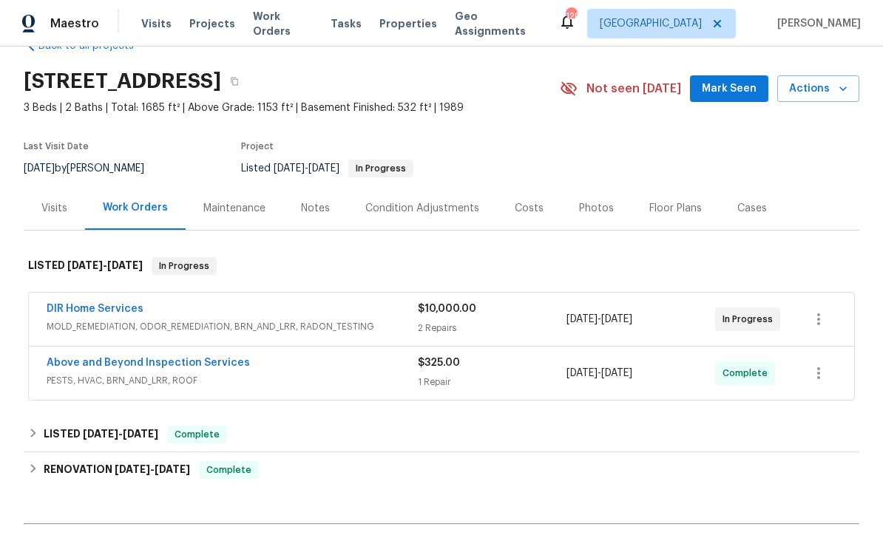
click at [579, 208] on div "Photos" at bounding box center [596, 208] width 35 height 15
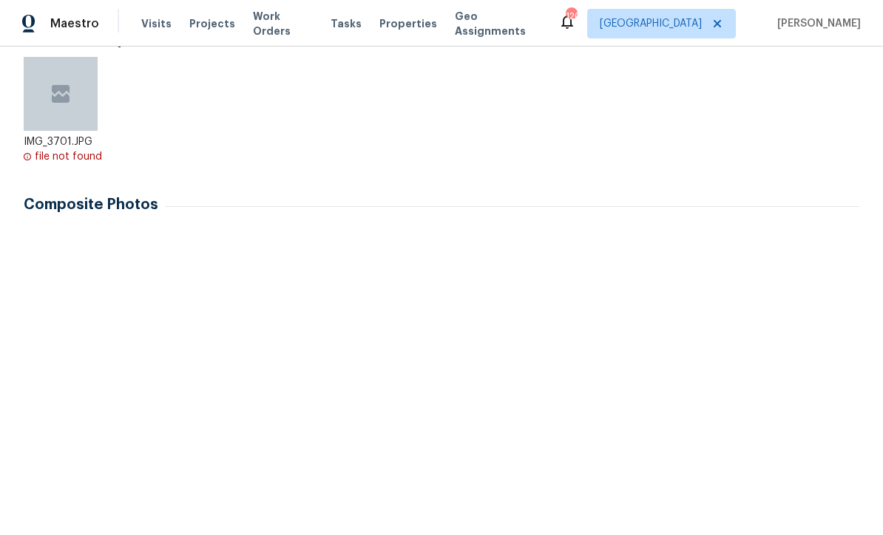
scroll to position [340, 0]
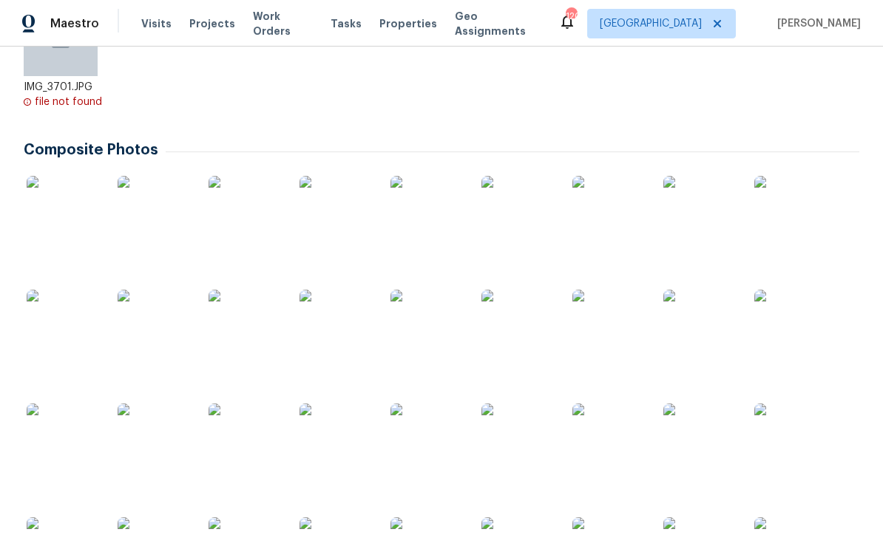
click at [63, 217] on img at bounding box center [64, 213] width 74 height 74
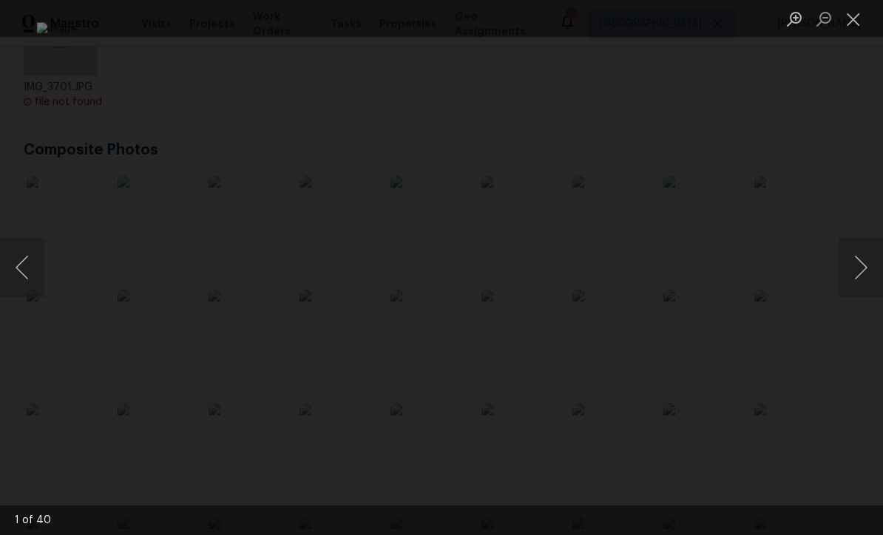
click at [861, 276] on button "Next image" at bounding box center [860, 267] width 44 height 59
click at [866, 263] on button "Next image" at bounding box center [860, 267] width 44 height 59
click at [866, 265] on button "Next image" at bounding box center [860, 267] width 44 height 59
click at [866, 264] on button "Next image" at bounding box center [860, 267] width 44 height 59
click at [866, 262] on button "Next image" at bounding box center [860, 267] width 44 height 59
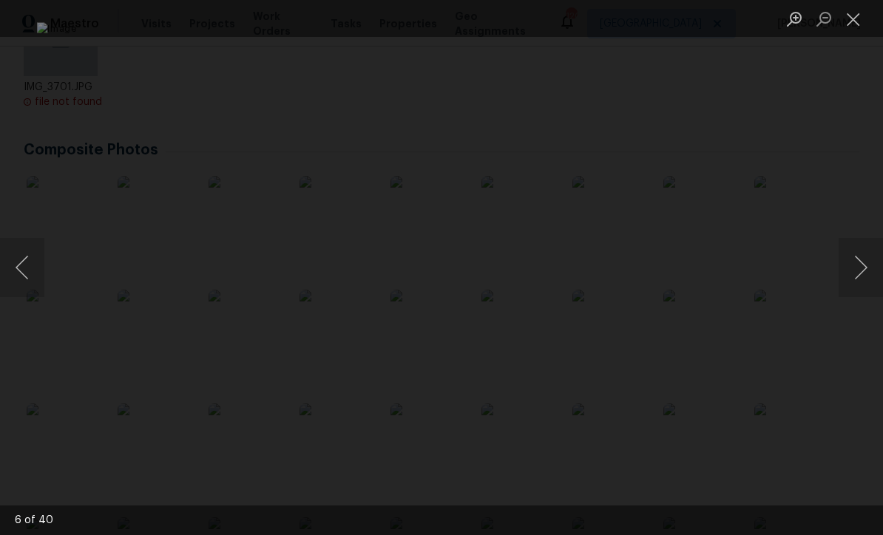
click at [865, 261] on button "Next image" at bounding box center [860, 267] width 44 height 59
click at [865, 259] on button "Next image" at bounding box center [860, 267] width 44 height 59
click at [866, 260] on button "Next image" at bounding box center [860, 267] width 44 height 59
click at [864, 264] on button "Next image" at bounding box center [860, 267] width 44 height 59
click at [860, 265] on button "Next image" at bounding box center [860, 267] width 44 height 59
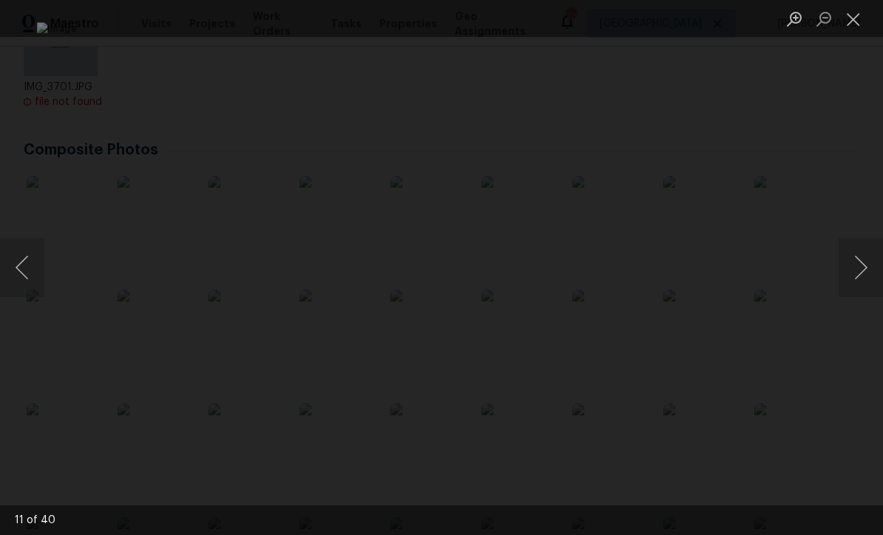
click at [861, 267] on button "Next image" at bounding box center [860, 267] width 44 height 59
click at [861, 265] on button "Next image" at bounding box center [860, 267] width 44 height 59
click at [863, 265] on button "Next image" at bounding box center [860, 267] width 44 height 59
click at [864, 267] on button "Next image" at bounding box center [860, 267] width 44 height 59
click at [862, 268] on button "Next image" at bounding box center [860, 267] width 44 height 59
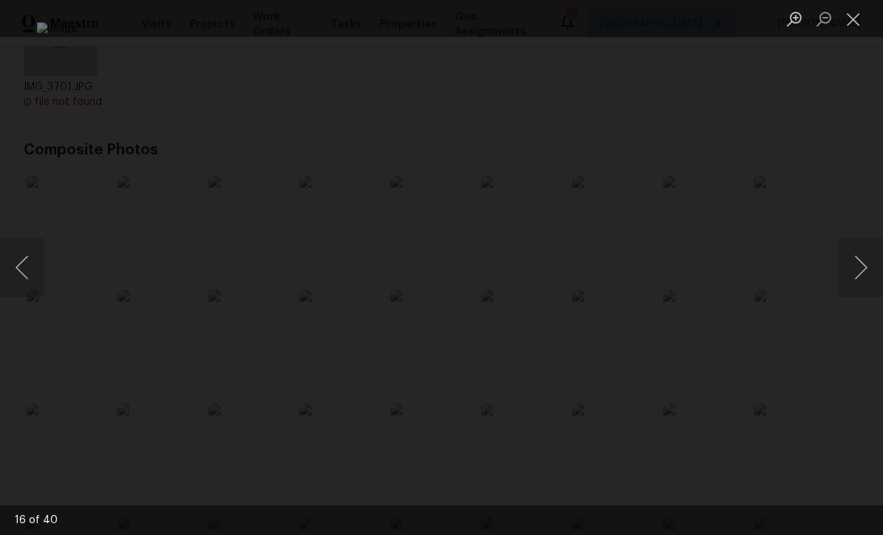
click at [863, 269] on button "Next image" at bounding box center [860, 267] width 44 height 59
click at [864, 267] on button "Next image" at bounding box center [860, 267] width 44 height 59
click at [864, 270] on button "Next image" at bounding box center [860, 267] width 44 height 59
click at [863, 271] on button "Next image" at bounding box center [860, 267] width 44 height 59
click at [863, 269] on button "Next image" at bounding box center [860, 267] width 44 height 59
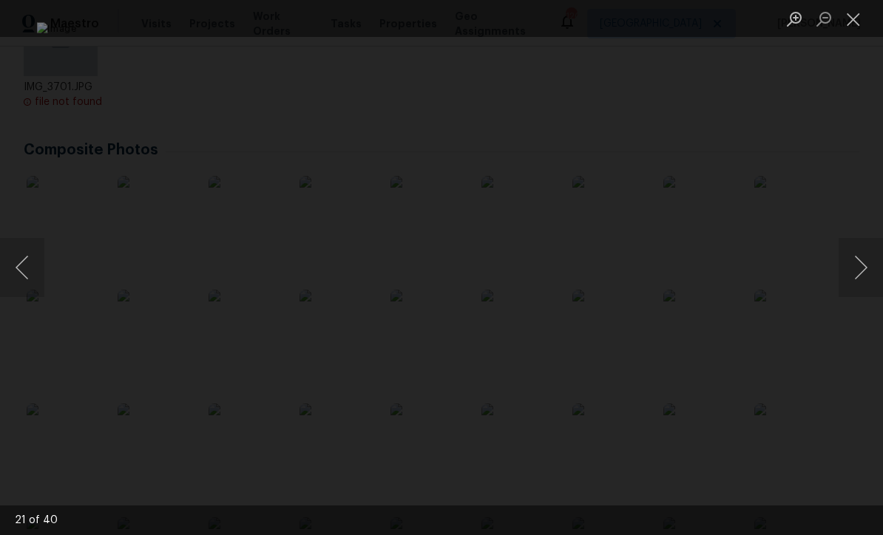
click at [864, 270] on button "Next image" at bounding box center [860, 267] width 44 height 59
click at [864, 268] on button "Next image" at bounding box center [860, 267] width 44 height 59
click at [854, 19] on button "Close lightbox" at bounding box center [853, 19] width 30 height 26
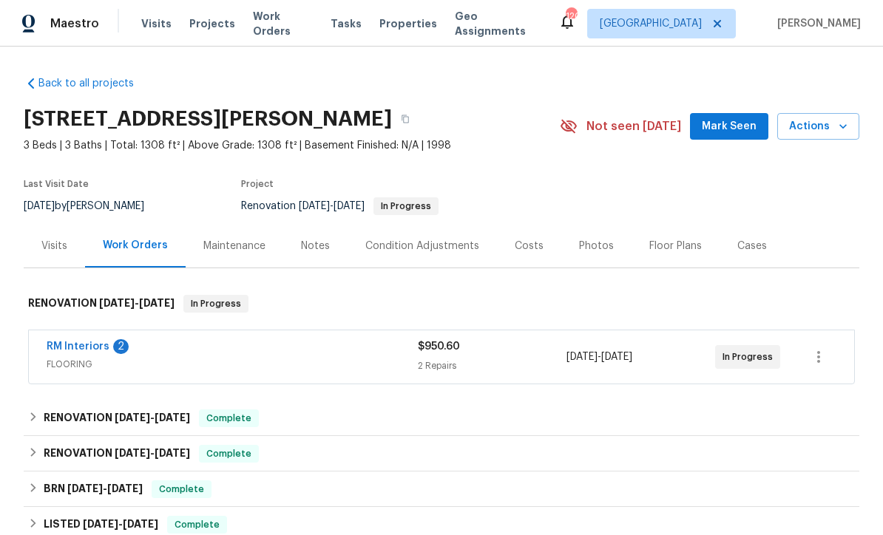
click at [69, 351] on link "RM Interiors" at bounding box center [78, 346] width 63 height 10
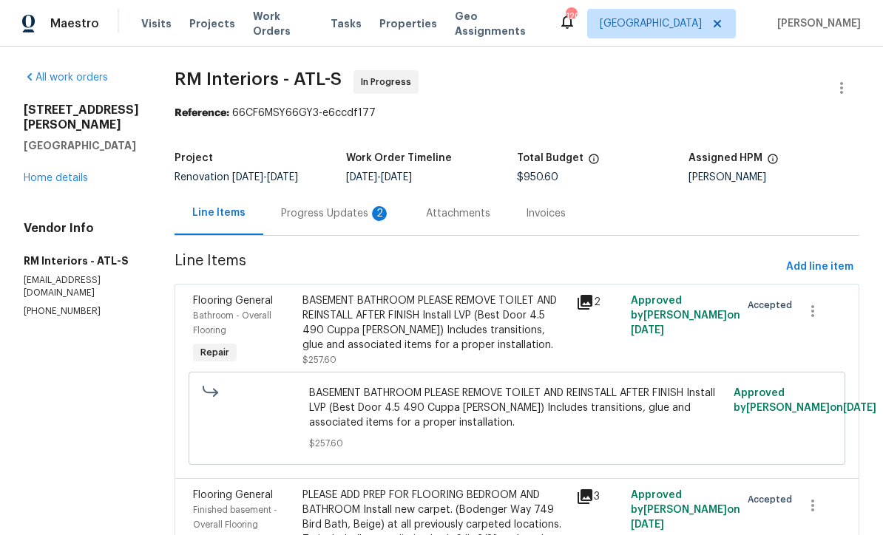
click at [298, 217] on div "Progress Updates 2" at bounding box center [335, 213] width 109 height 15
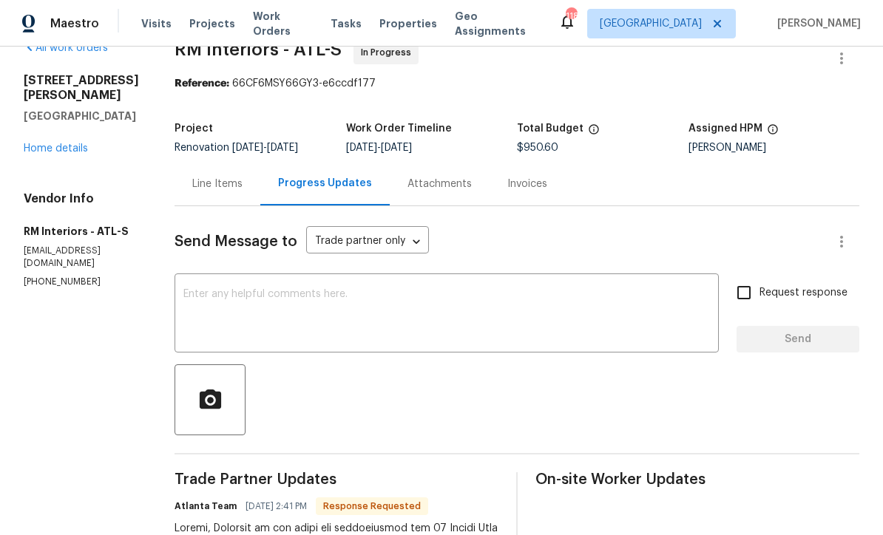
scroll to position [29, 0]
click at [203, 186] on div "Line Items" at bounding box center [217, 184] width 50 height 15
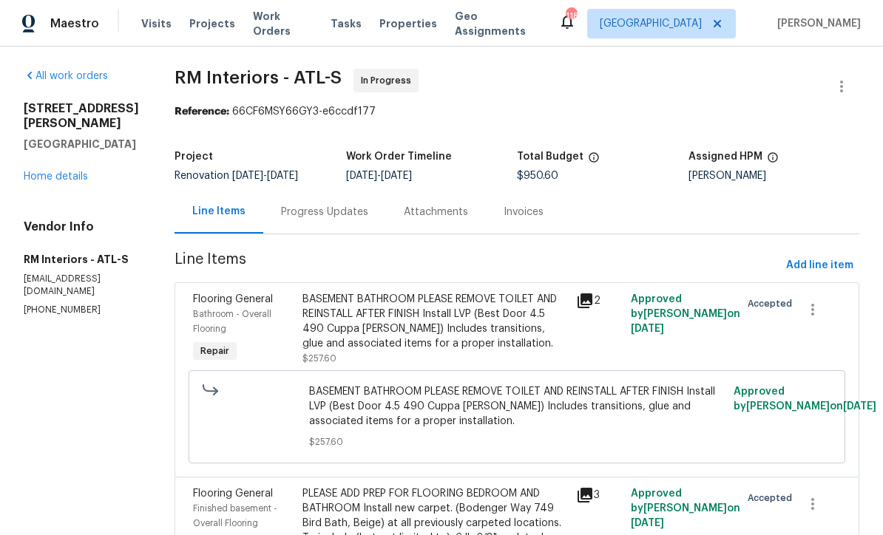
scroll to position [2, 0]
click at [301, 205] on div "Progress Updates" at bounding box center [324, 211] width 87 height 15
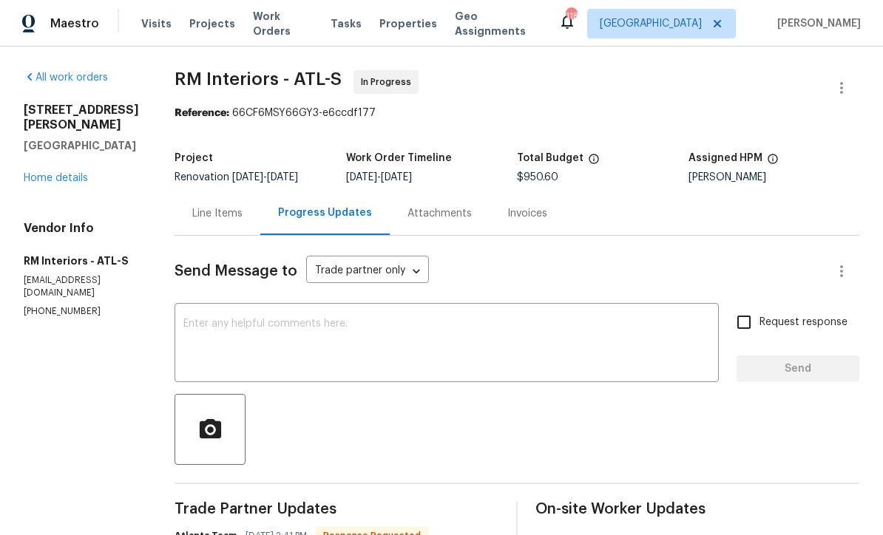
click at [199, 207] on div "Line Items" at bounding box center [217, 213] width 50 height 15
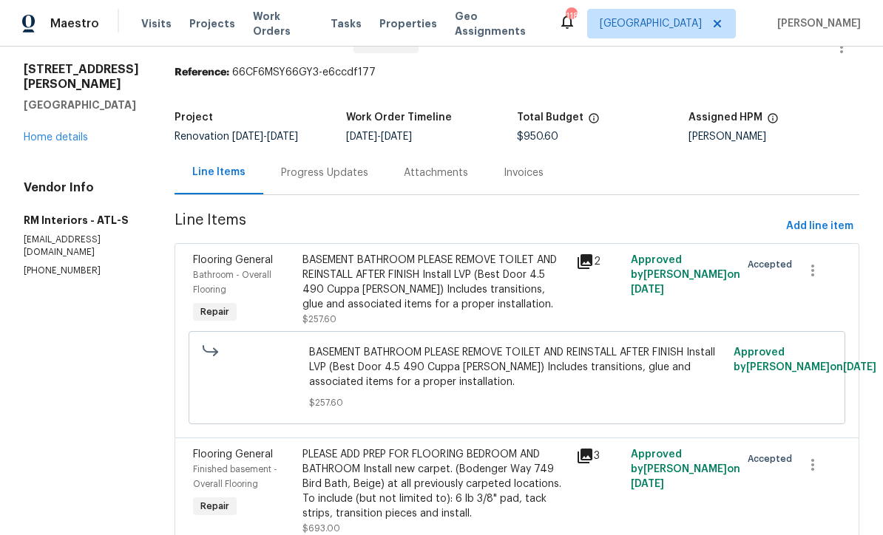
scroll to position [43, 0]
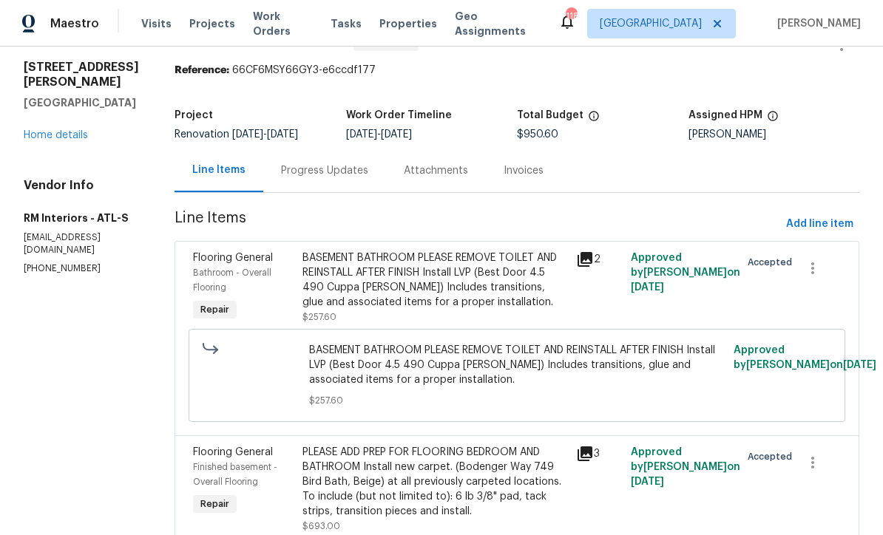
click at [401, 285] on div "BASEMENT BATHROOM PLEASE REMOVE TOILET AND REINSTALL AFTER FINISH Install LVP (…" at bounding box center [434, 280] width 265 height 59
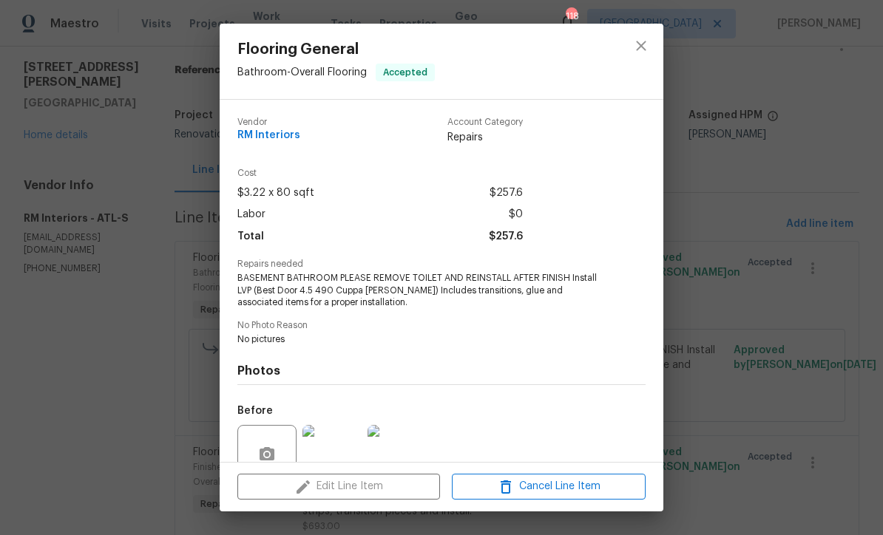
scroll to position [0, 0]
click at [644, 46] on icon "close" at bounding box center [641, 46] width 18 height 18
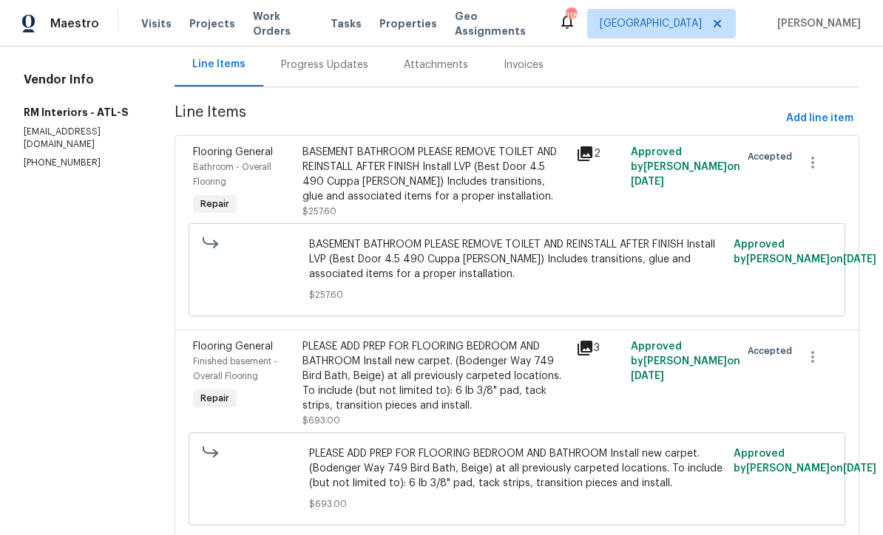
scroll to position [148, 0]
click at [384, 380] on div "PLEASE ADD PREP FOR FLOORING BEDROOM AND BATHROOM Install new carpet. (Bodenger…" at bounding box center [434, 377] width 265 height 74
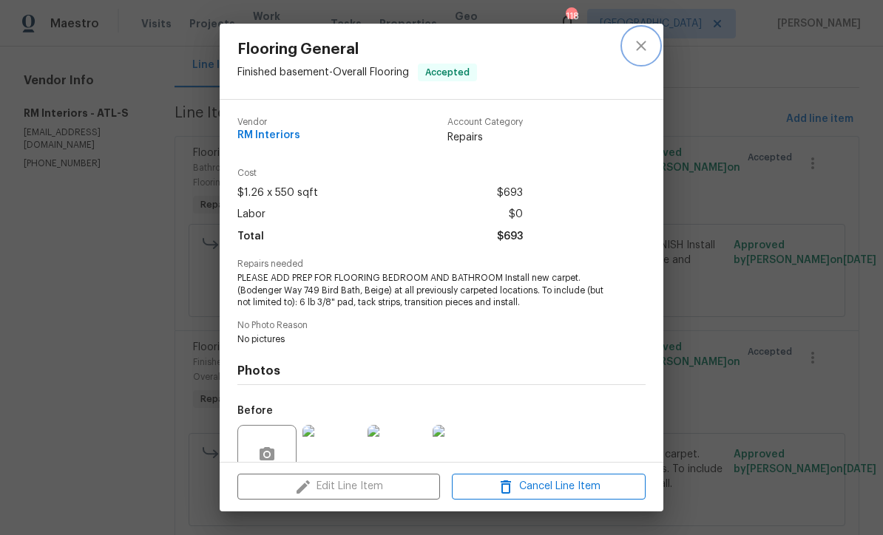
click at [640, 47] on icon "close" at bounding box center [641, 46] width 10 height 10
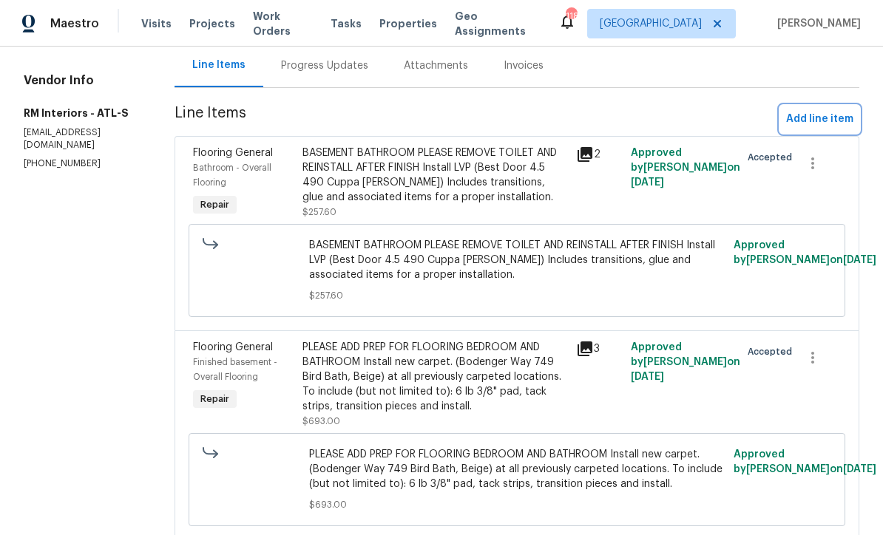
click at [812, 121] on span "Add line item" at bounding box center [819, 119] width 67 height 18
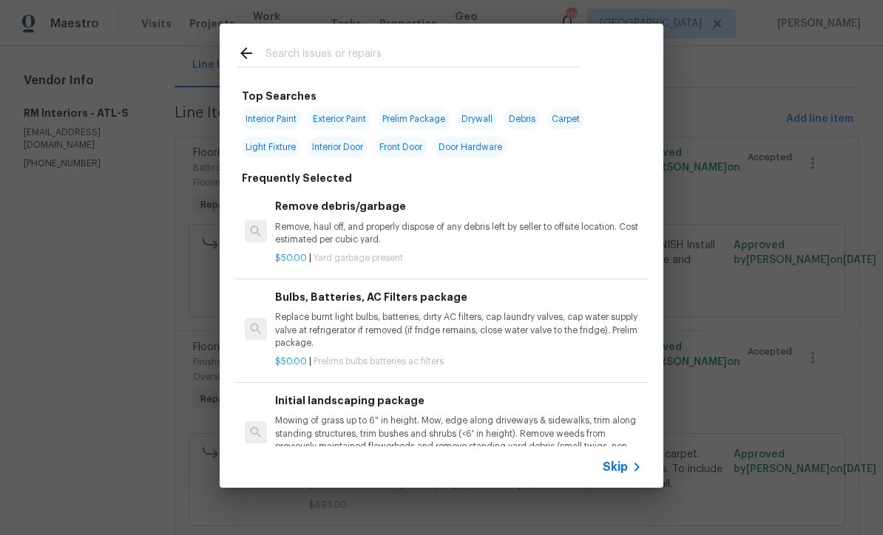
click at [262, 50] on div at bounding box center [251, 55] width 28 height 22
click at [268, 50] on input "text" at bounding box center [421, 55] width 313 height 22
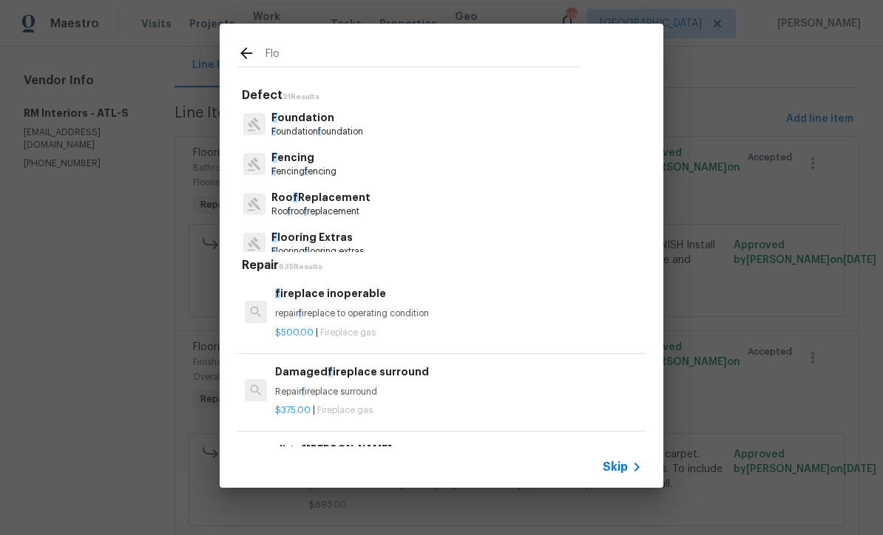
type input "Floo"
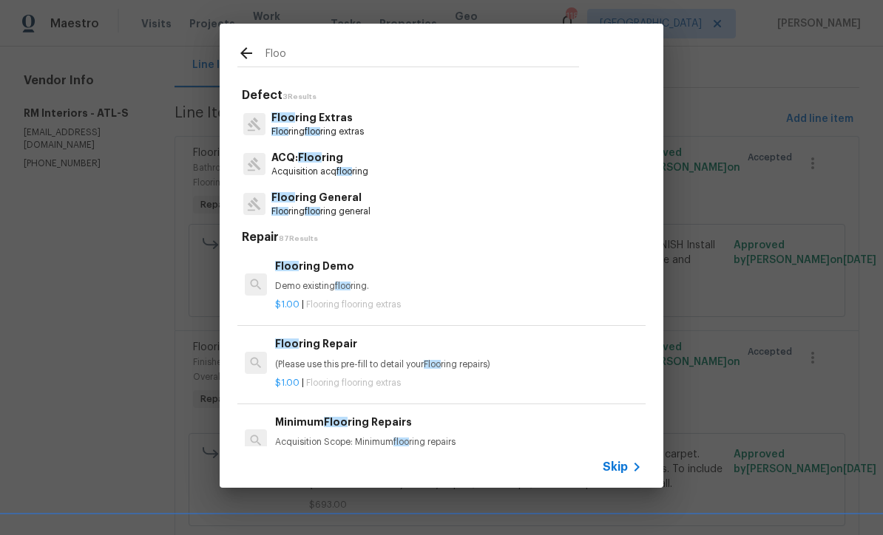
click at [314, 120] on p "Floo ring Extras" at bounding box center [317, 118] width 92 height 16
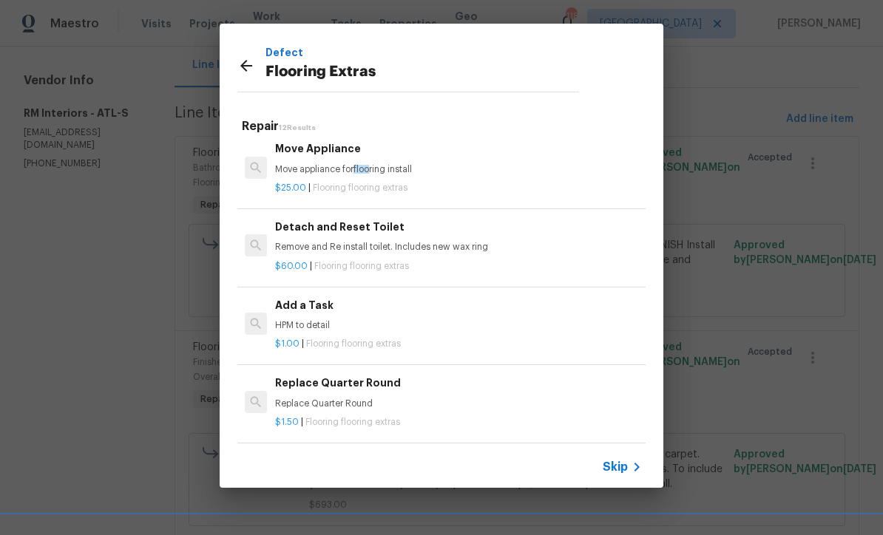
scroll to position [400, 0]
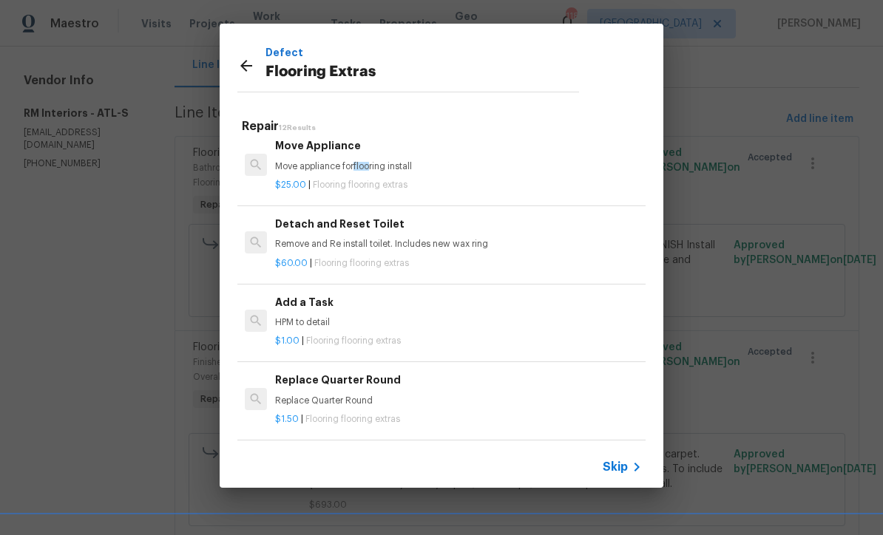
click at [295, 316] on p "HPM to detail" at bounding box center [458, 322] width 367 height 13
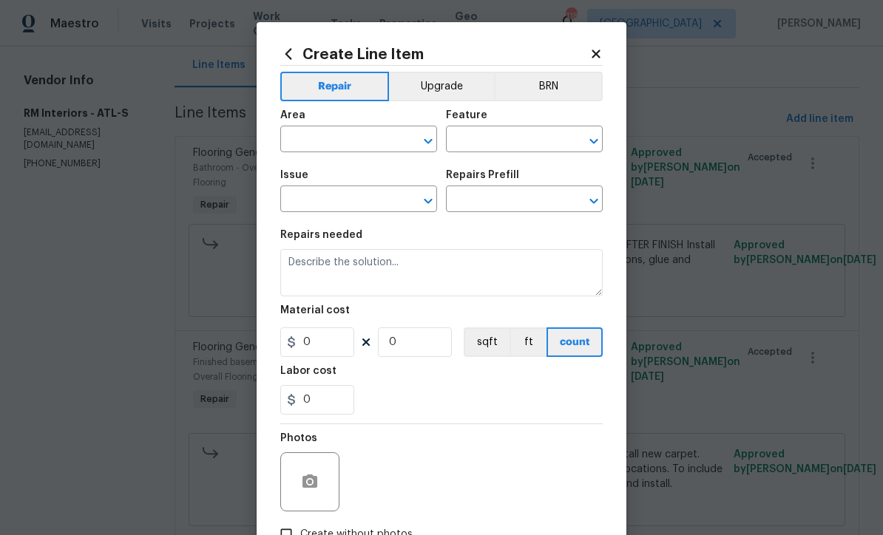
type input "Overall Flooring"
type input "Flooring Extras"
type input "Add a Task $1.00"
type textarea "HPM to detail"
type input "1"
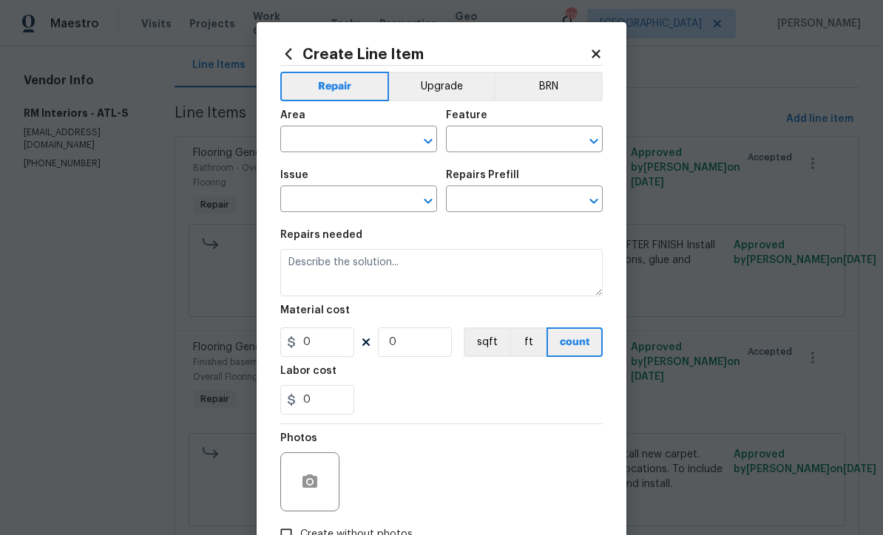
type input "1"
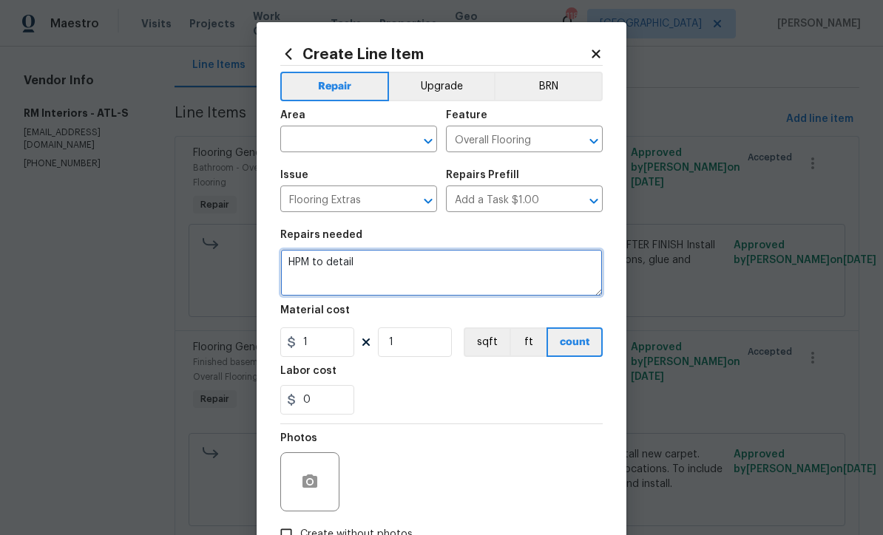
click at [371, 268] on textarea "HPM to detail" at bounding box center [441, 272] width 322 height 47
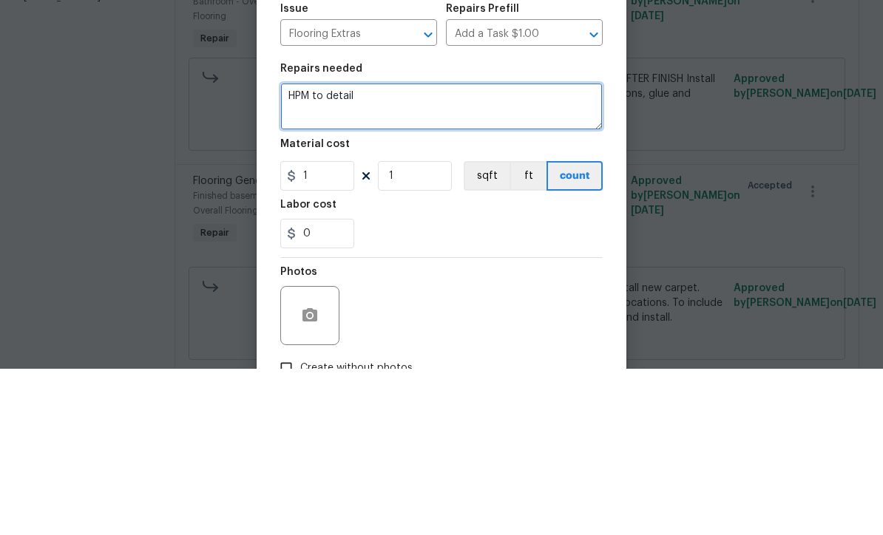
click at [299, 249] on textarea "HPM to detail" at bounding box center [441, 272] width 322 height 47
paste textarea "Carpet - OD Bodenger Way 749 Bird Bath 25oz 30 $11.34 $340.20 Pad - 6lb 3/8in S…"
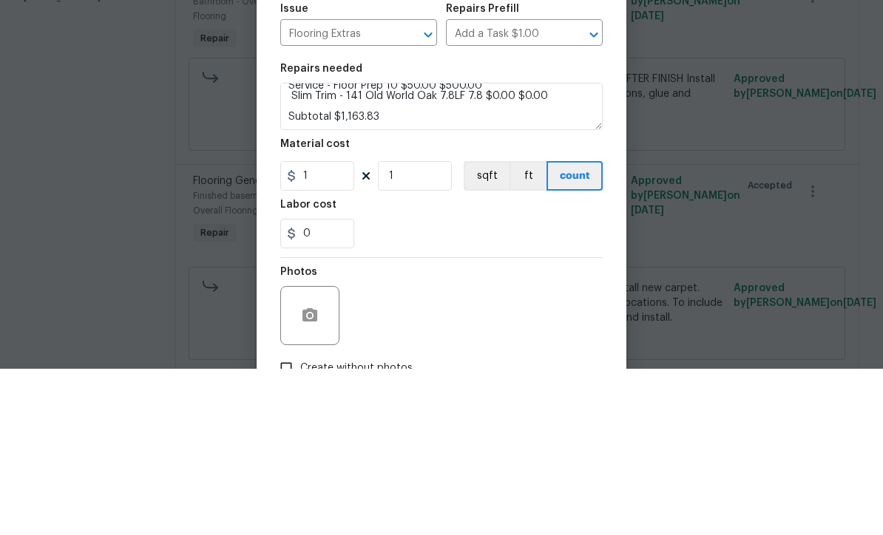
scroll to position [49, 0]
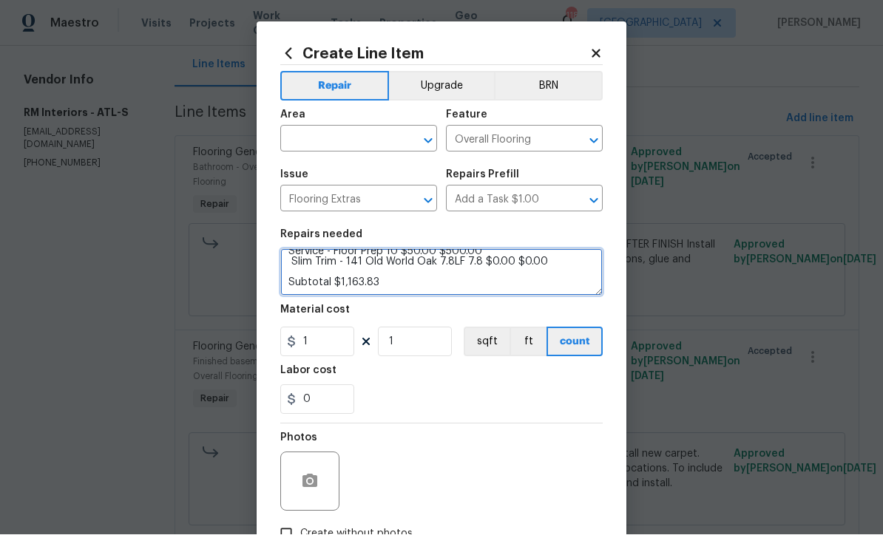
type textarea "HPM to detail Carpet - OD Bodenger Way 749 Bird Bath 25oz 30 $11.34 $340.20 Pad…"
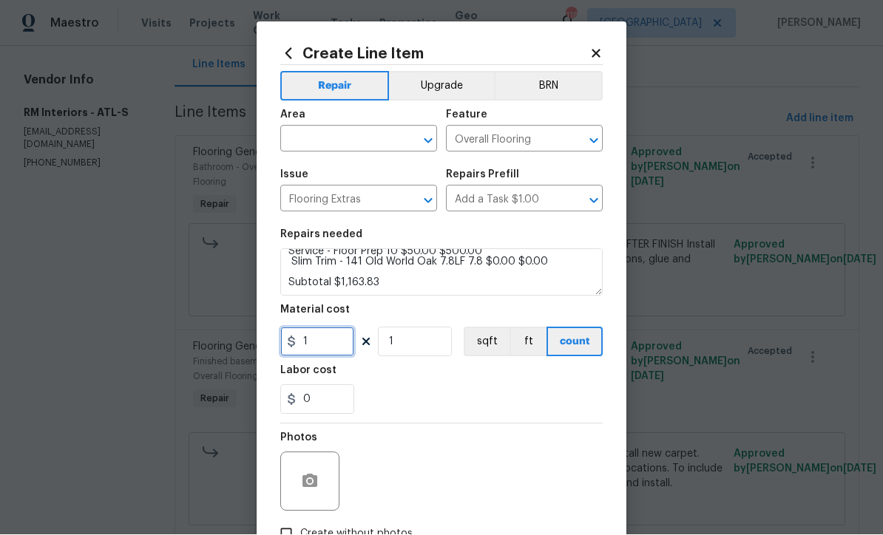
click at [310, 339] on input "1" at bounding box center [317, 342] width 74 height 30
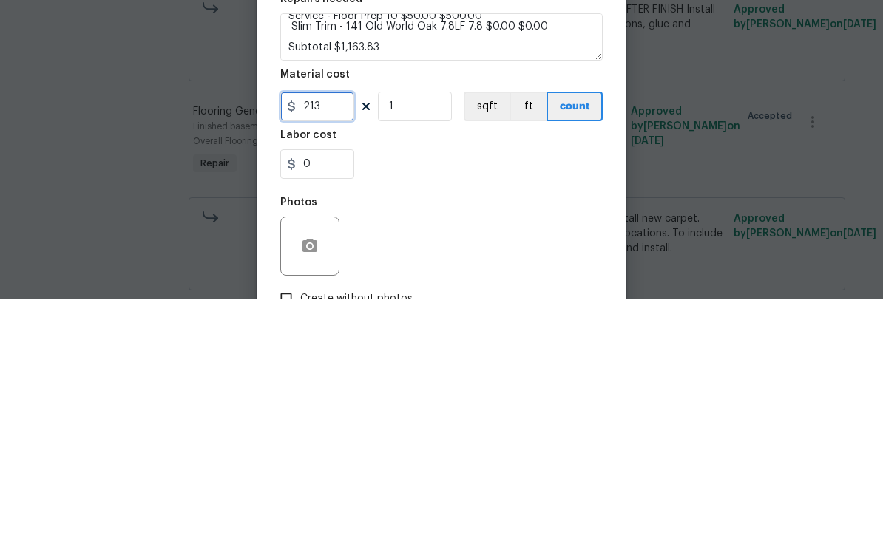
type input "213"
click at [398, 385] on div "0" at bounding box center [441, 400] width 322 height 30
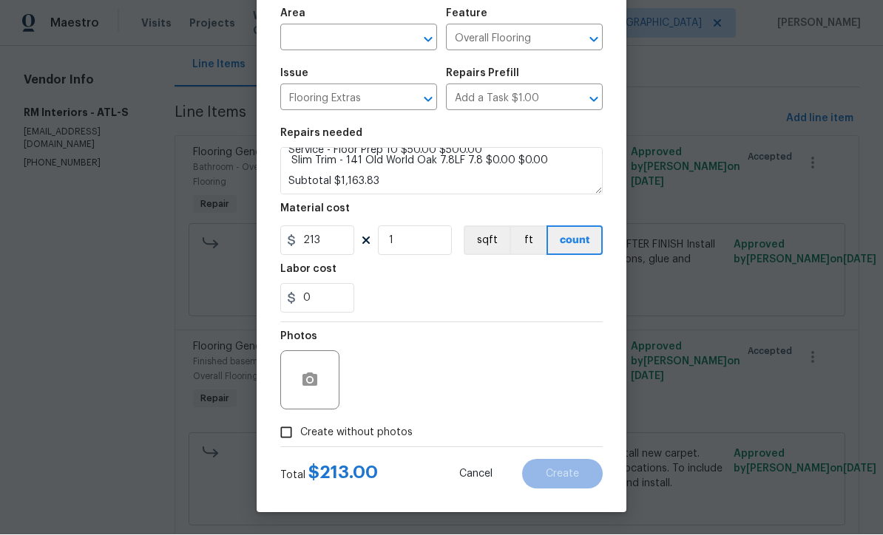
scroll to position [104, 0]
click at [280, 427] on input "Create without photos" at bounding box center [286, 433] width 28 height 28
checkbox input "true"
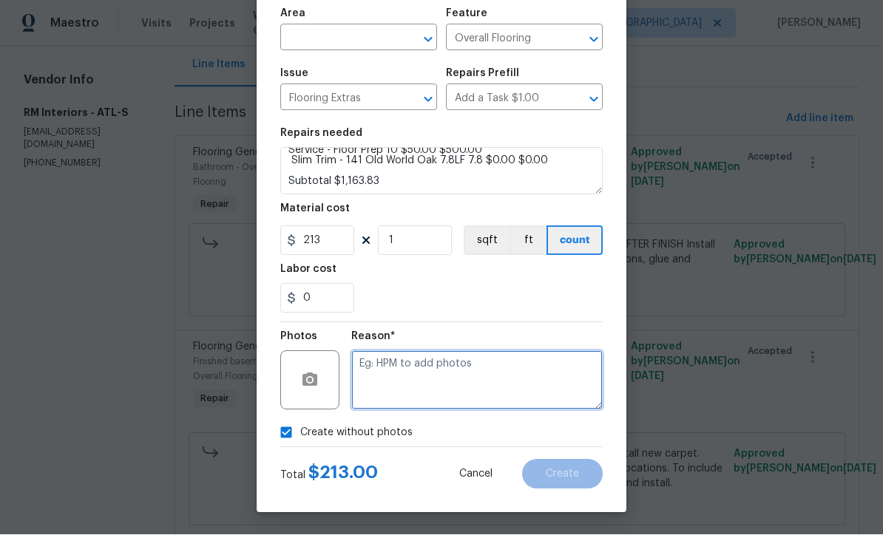
click at [365, 367] on textarea at bounding box center [476, 380] width 251 height 59
type textarea "No pictures"
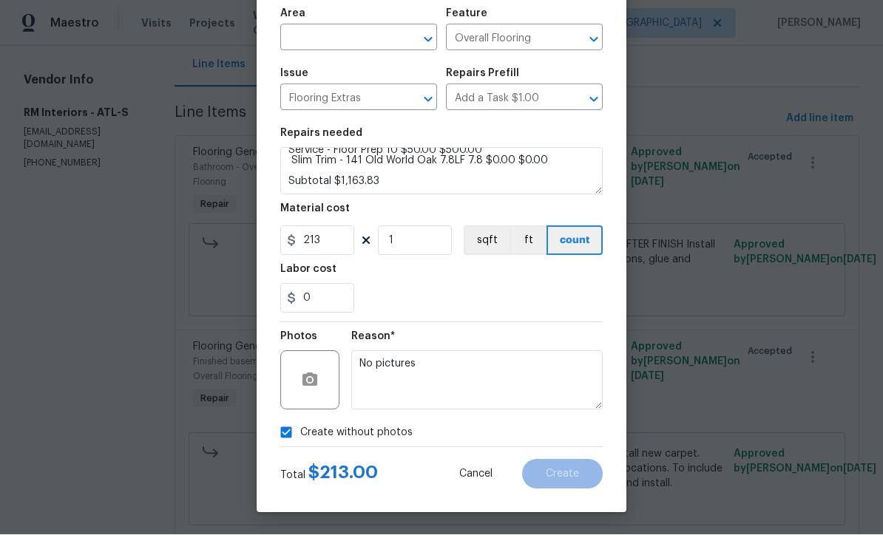
click at [316, 31] on input "text" at bounding box center [337, 39] width 115 height 23
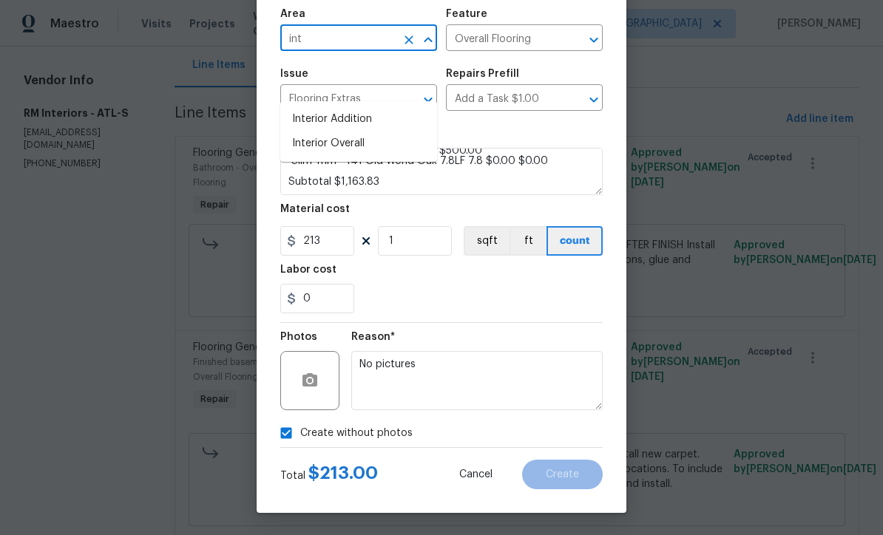
click at [319, 132] on li "Interior Overall" at bounding box center [358, 144] width 157 height 24
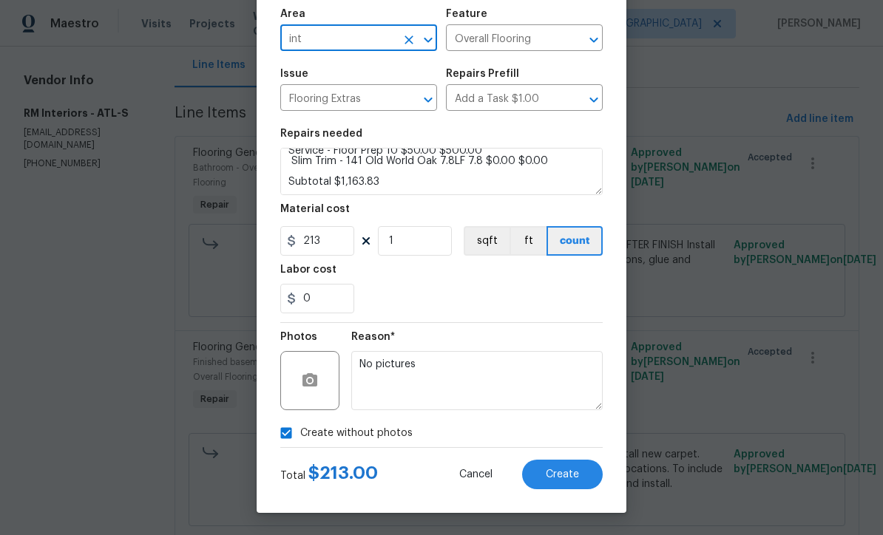
type input "Interior Overall"
click at [562, 473] on span "Create" at bounding box center [561, 474] width 33 height 11
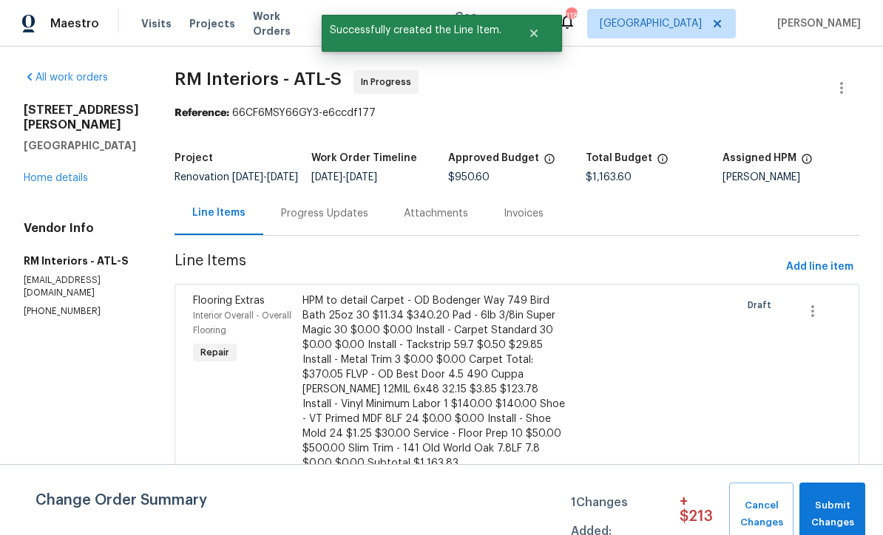
scroll to position [0, 0]
click at [835, 501] on span "Submit Changes" at bounding box center [831, 514] width 51 height 34
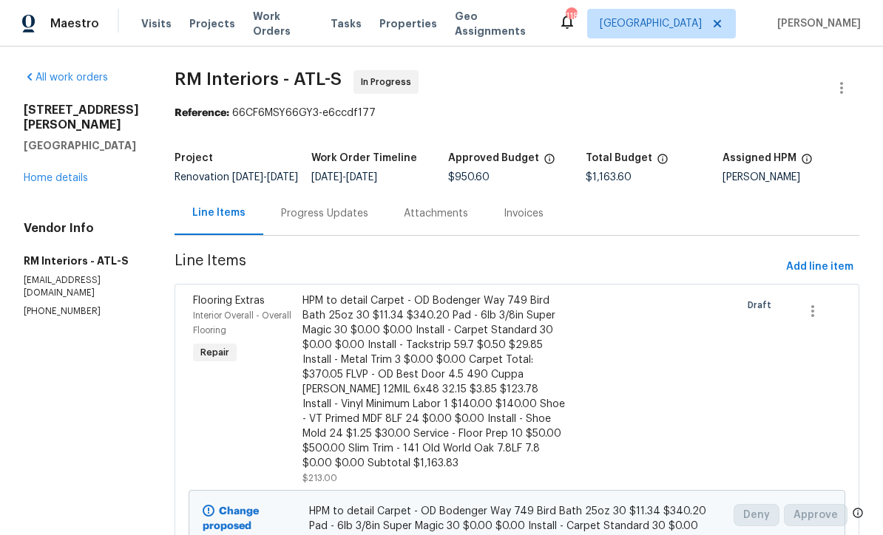
click at [281, 221] on div "Progress Updates" at bounding box center [324, 213] width 87 height 15
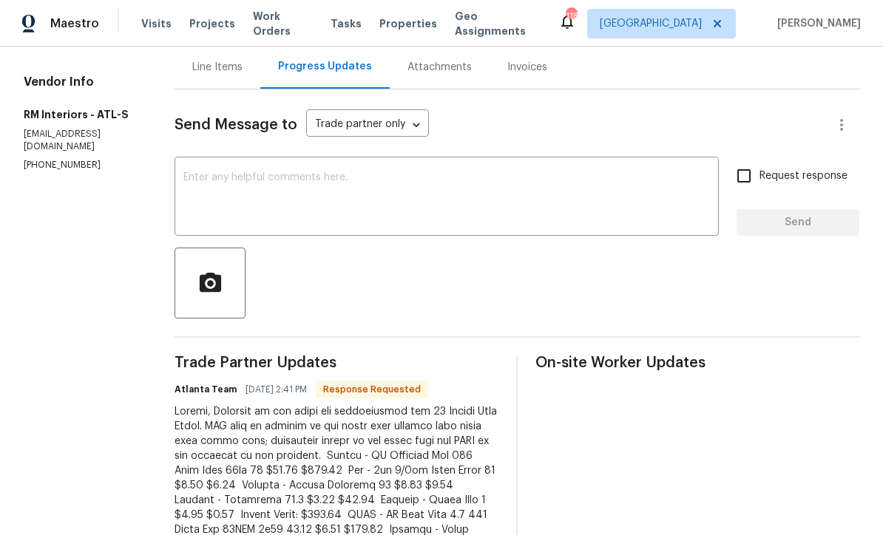
scroll to position [70, 0]
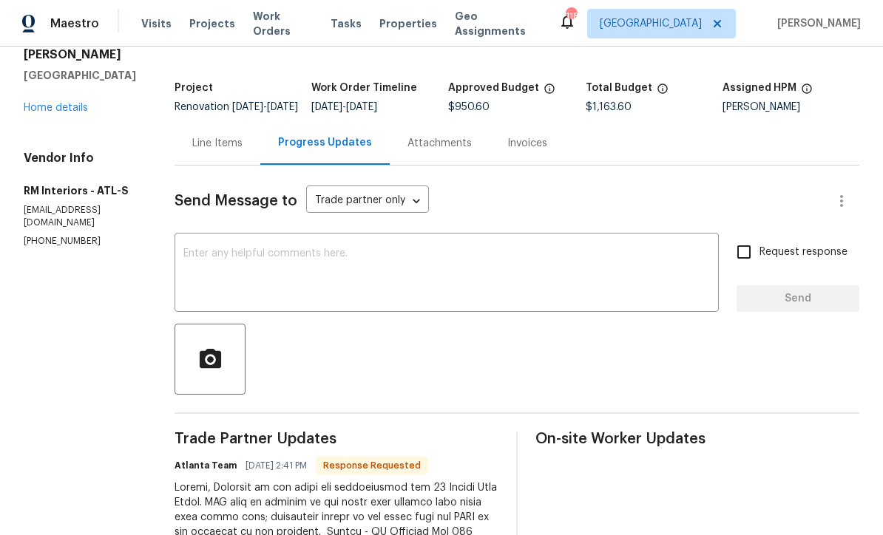
click at [183, 262] on textarea at bounding box center [446, 274] width 526 height 52
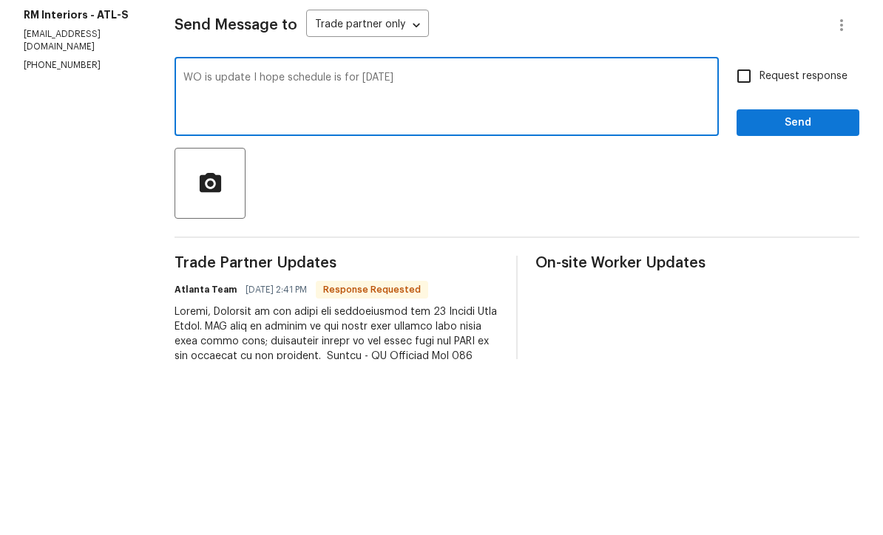
type textarea "WO is update I hope schedule is for [DATE]"
click at [744, 237] on input "Request response" at bounding box center [743, 252] width 31 height 31
checkbox input "true"
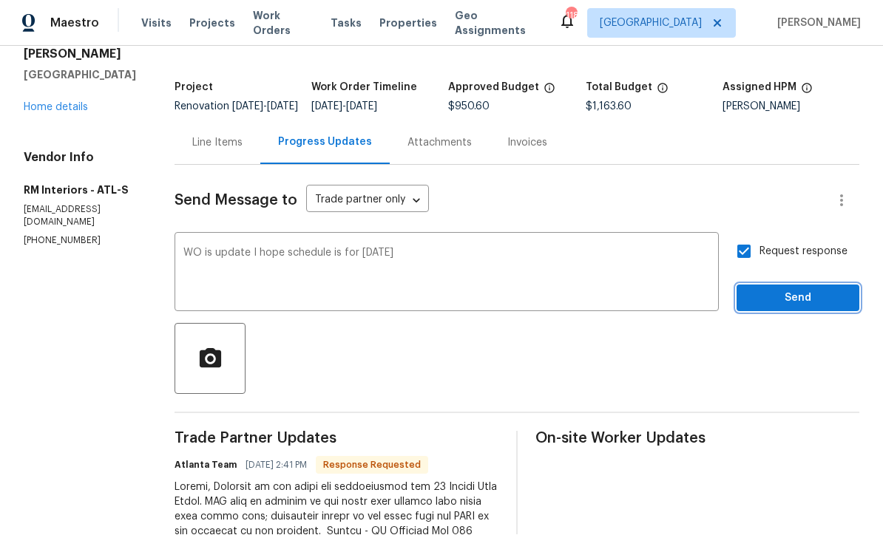
click at [781, 290] on span "Send" at bounding box center [797, 299] width 99 height 18
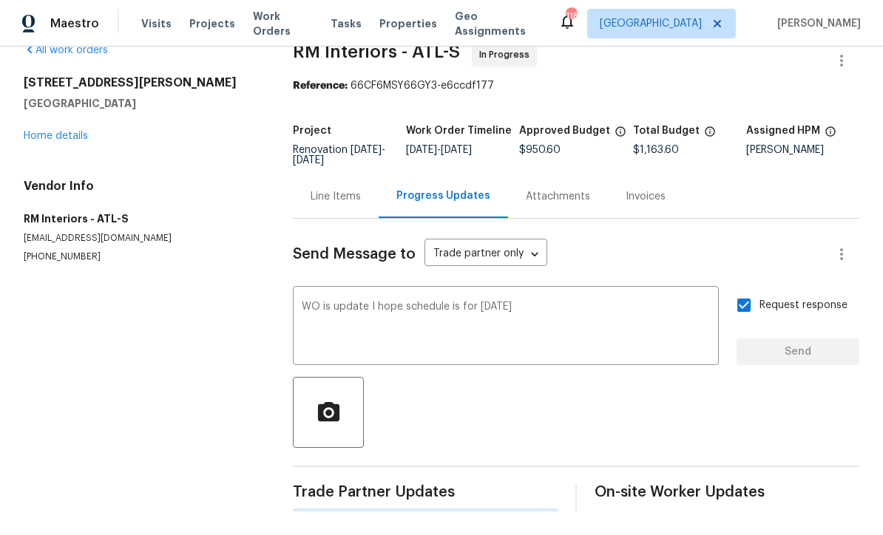
scroll to position [0, 0]
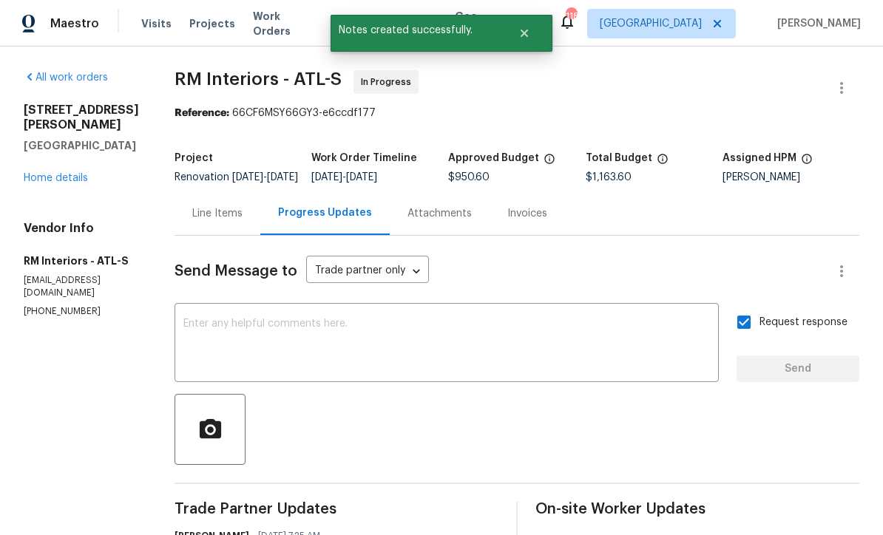
click at [47, 173] on link "Home details" at bounding box center [56, 178] width 64 height 10
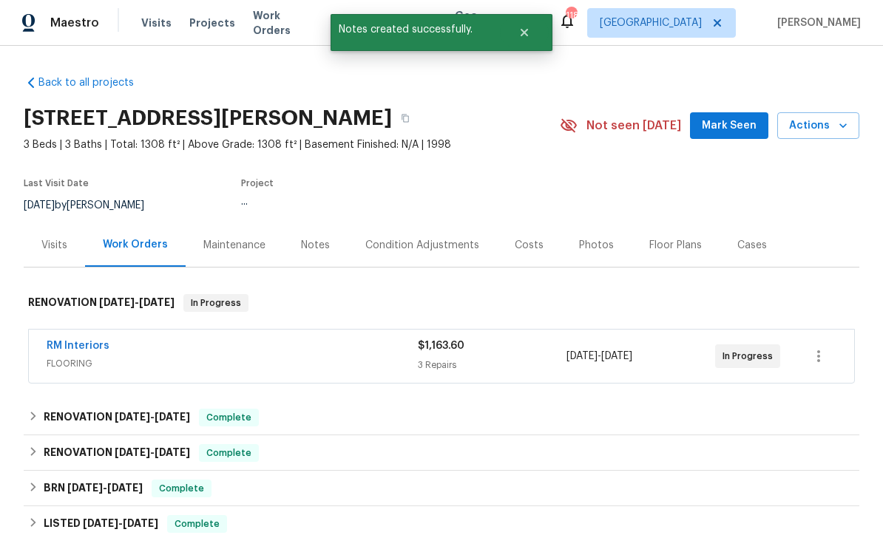
scroll to position [1, 0]
